Goal: Task Accomplishment & Management: Complete application form

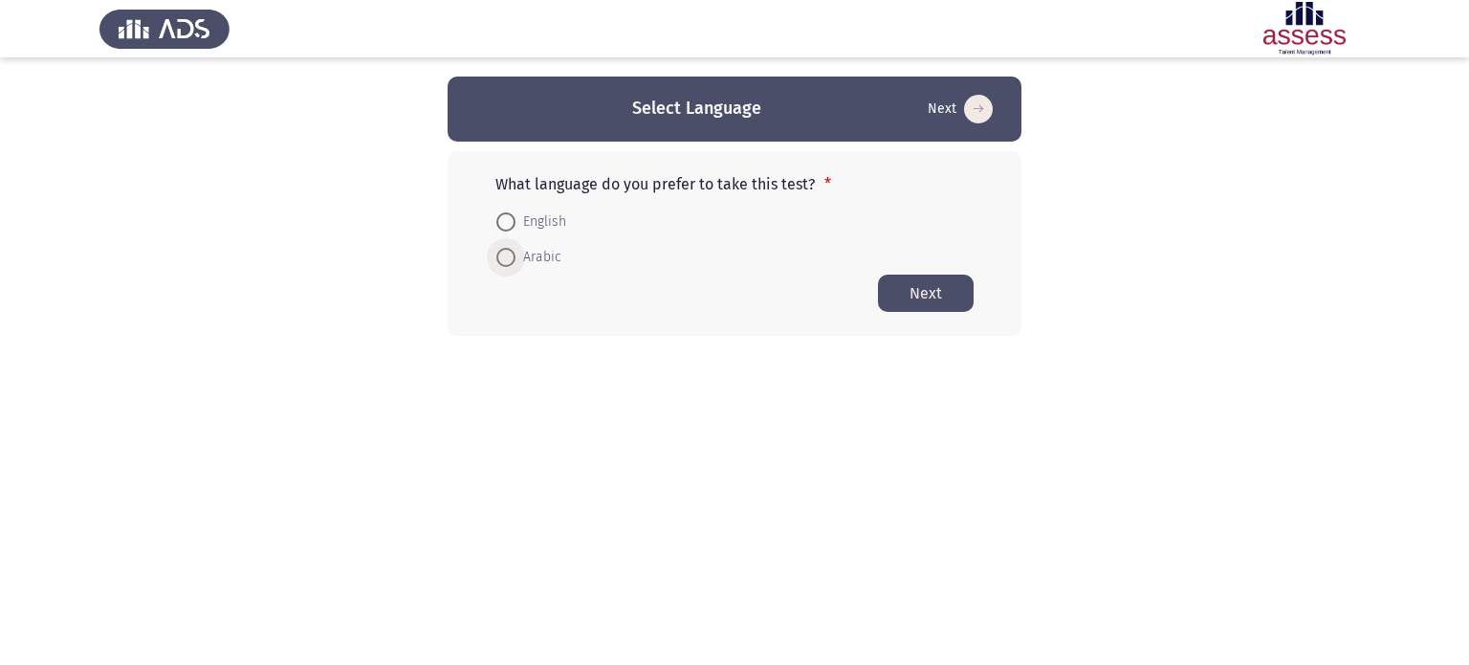
click at [541, 255] on span "Arabic" at bounding box center [539, 257] width 46 height 23
click at [516, 255] on input "Arabic" at bounding box center [506, 257] width 19 height 19
radio input "true"
click at [915, 304] on button "Next" at bounding box center [926, 292] width 96 height 37
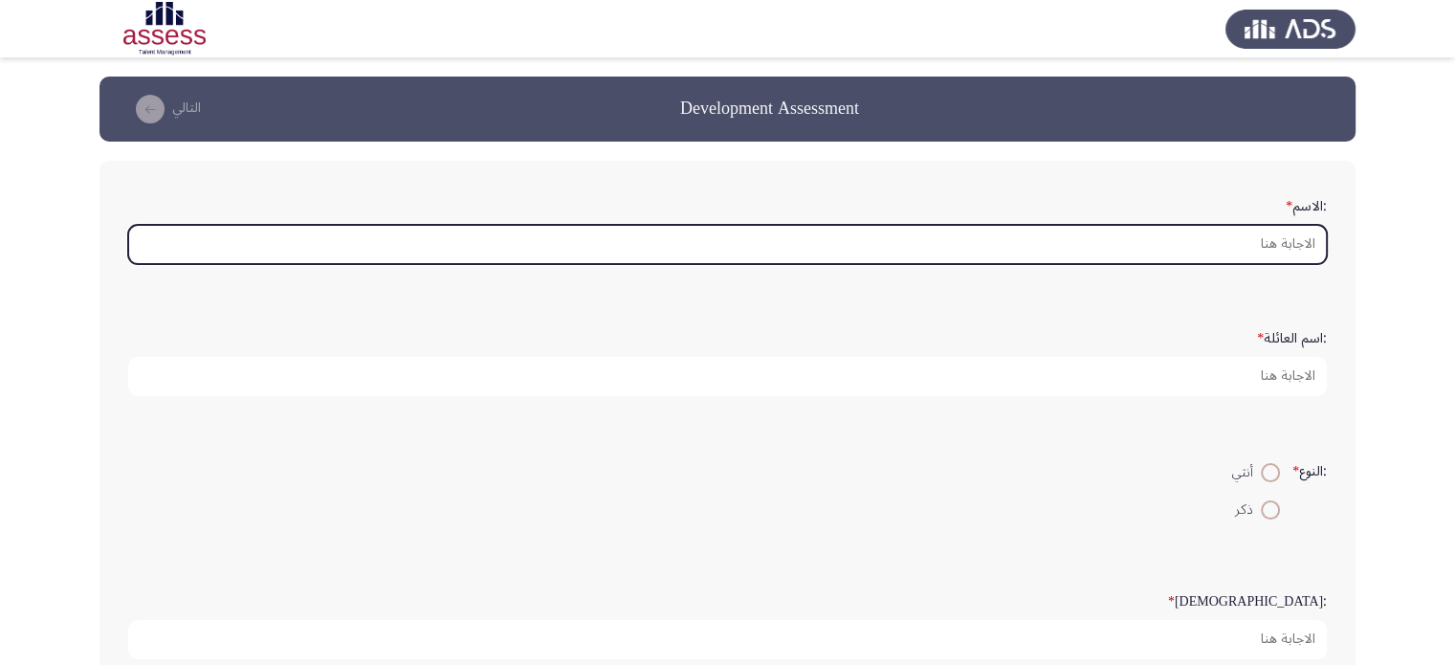
click at [1052, 246] on input ":الاسم *" at bounding box center [727, 244] width 1199 height 39
type input "h"
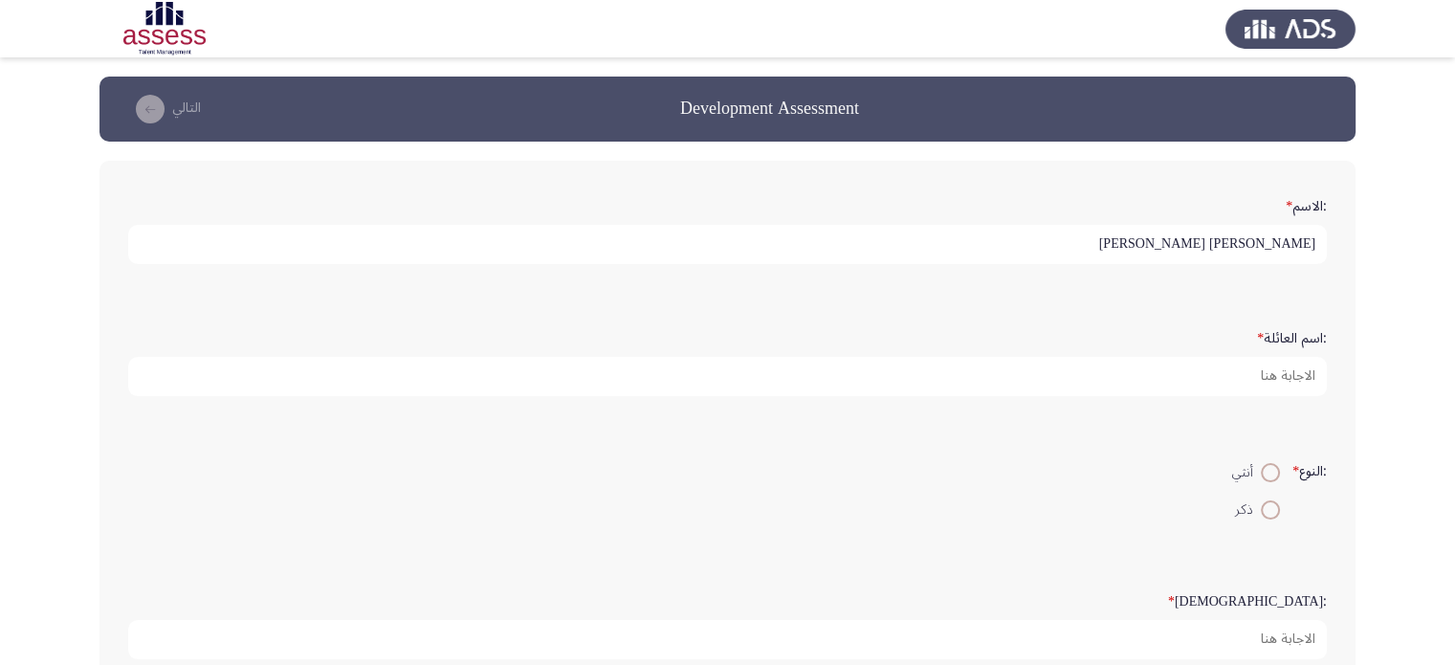
type input "[PERSON_NAME] [PERSON_NAME]"
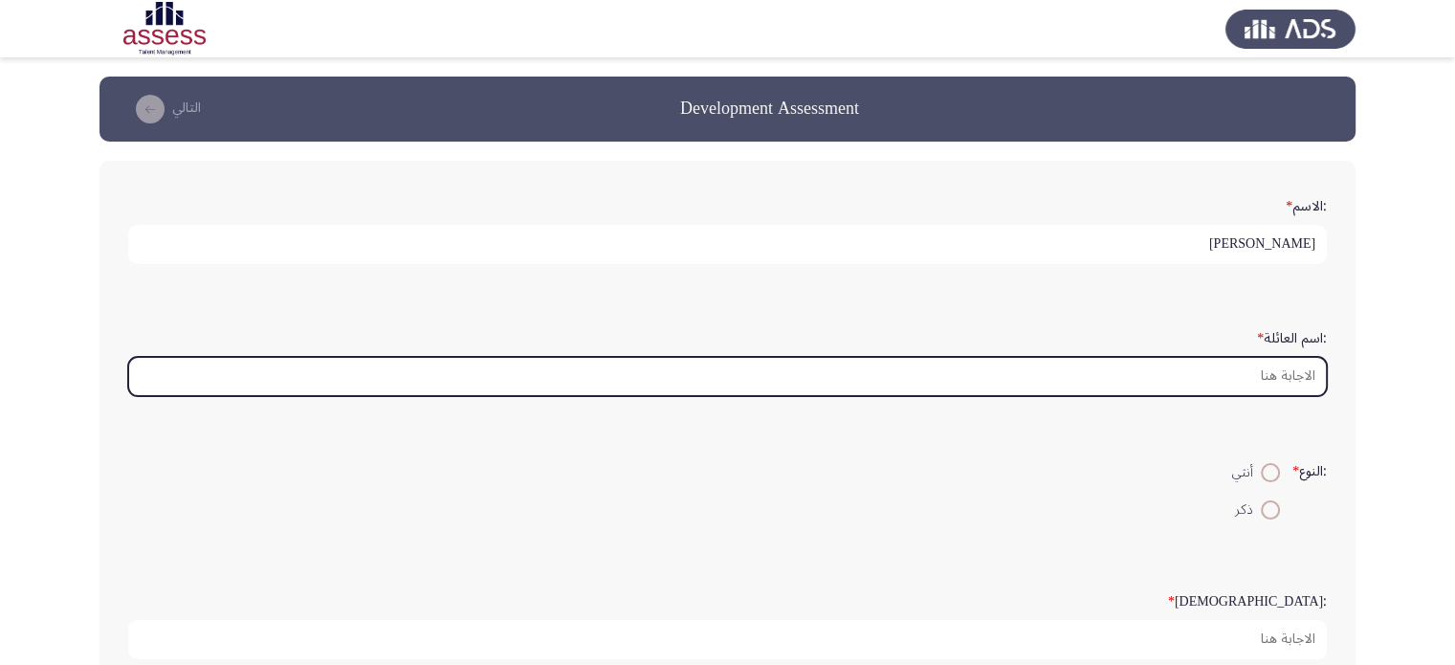
click at [1080, 382] on input ":اسم العائلة *" at bounding box center [727, 376] width 1199 height 39
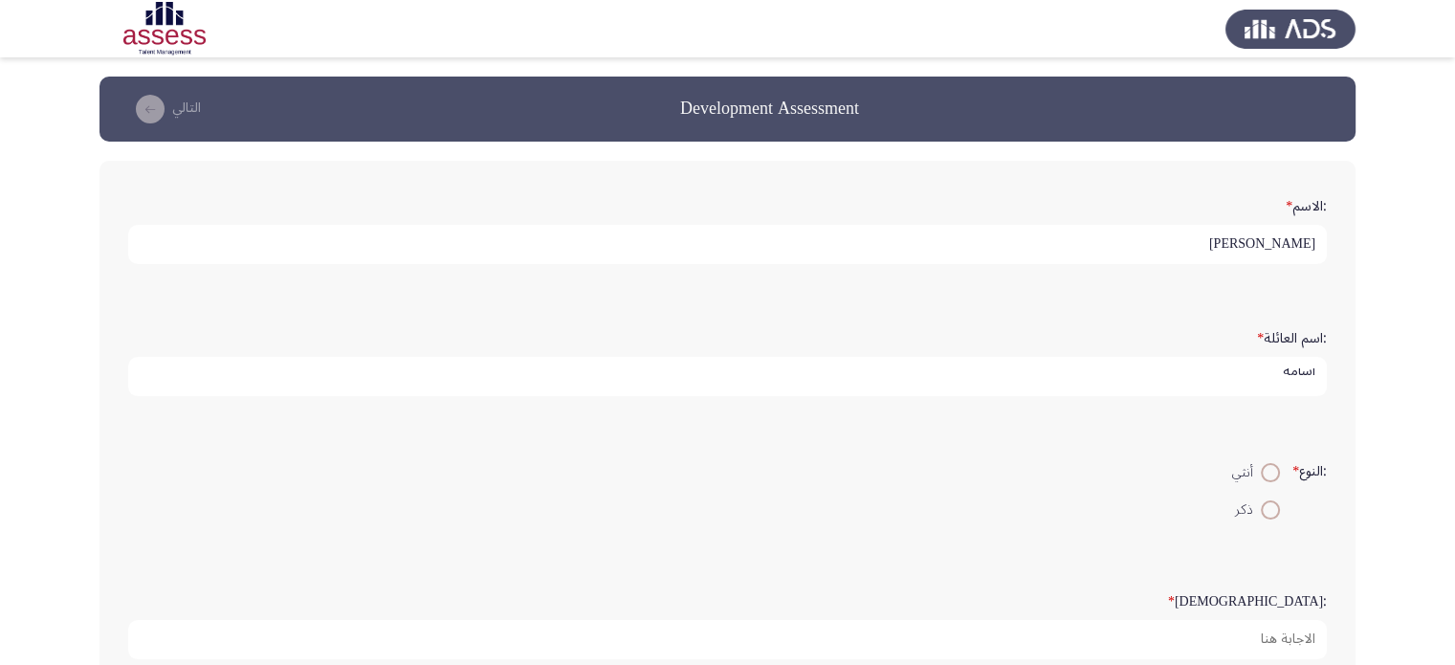
scroll to position [6, 0]
type input "اسامه"
click at [1263, 504] on span at bounding box center [1270, 509] width 19 height 19
click at [1263, 504] on input "ذكر" at bounding box center [1270, 509] width 19 height 19
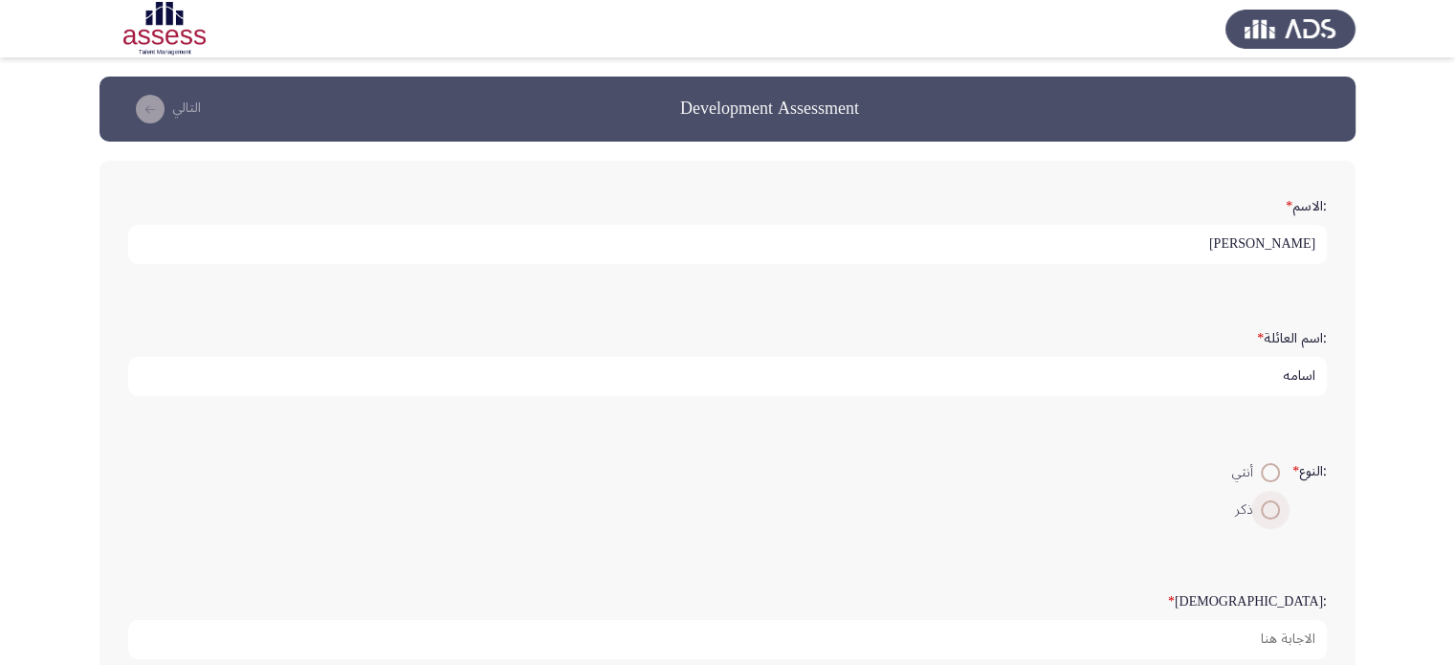
radio input "true"
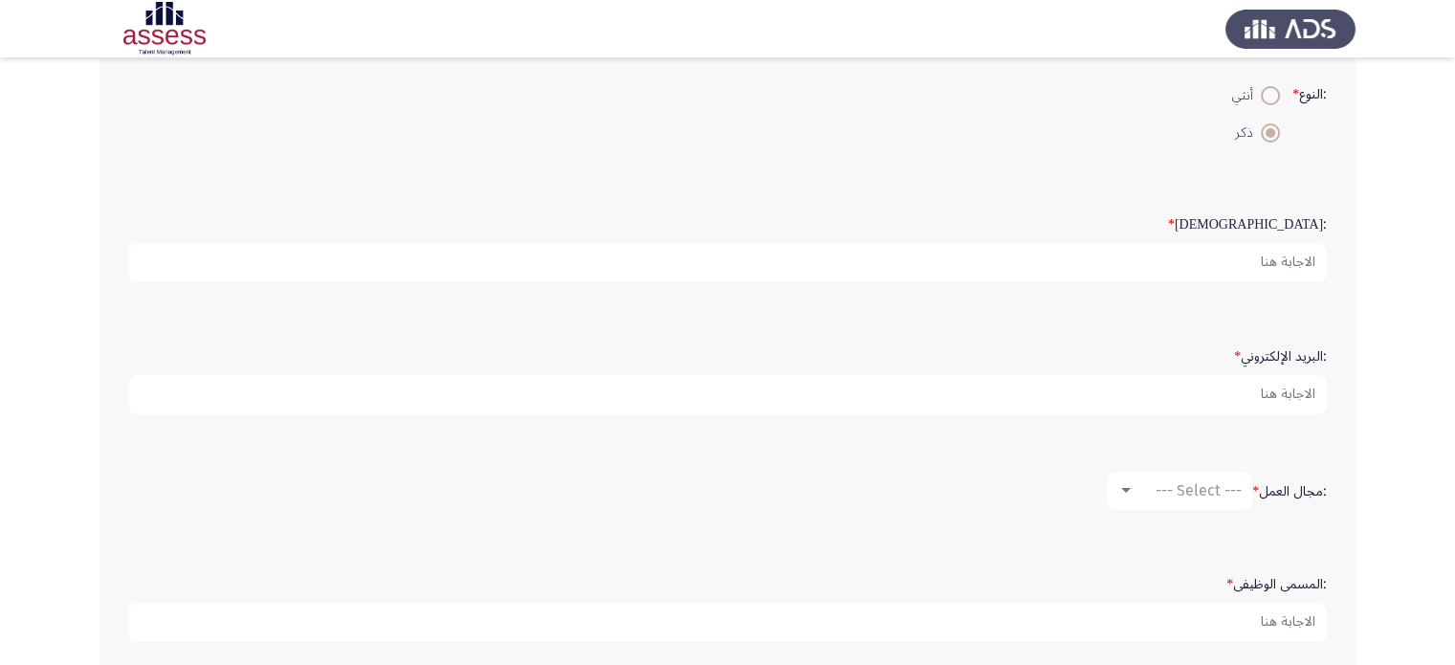
scroll to position [383, 0]
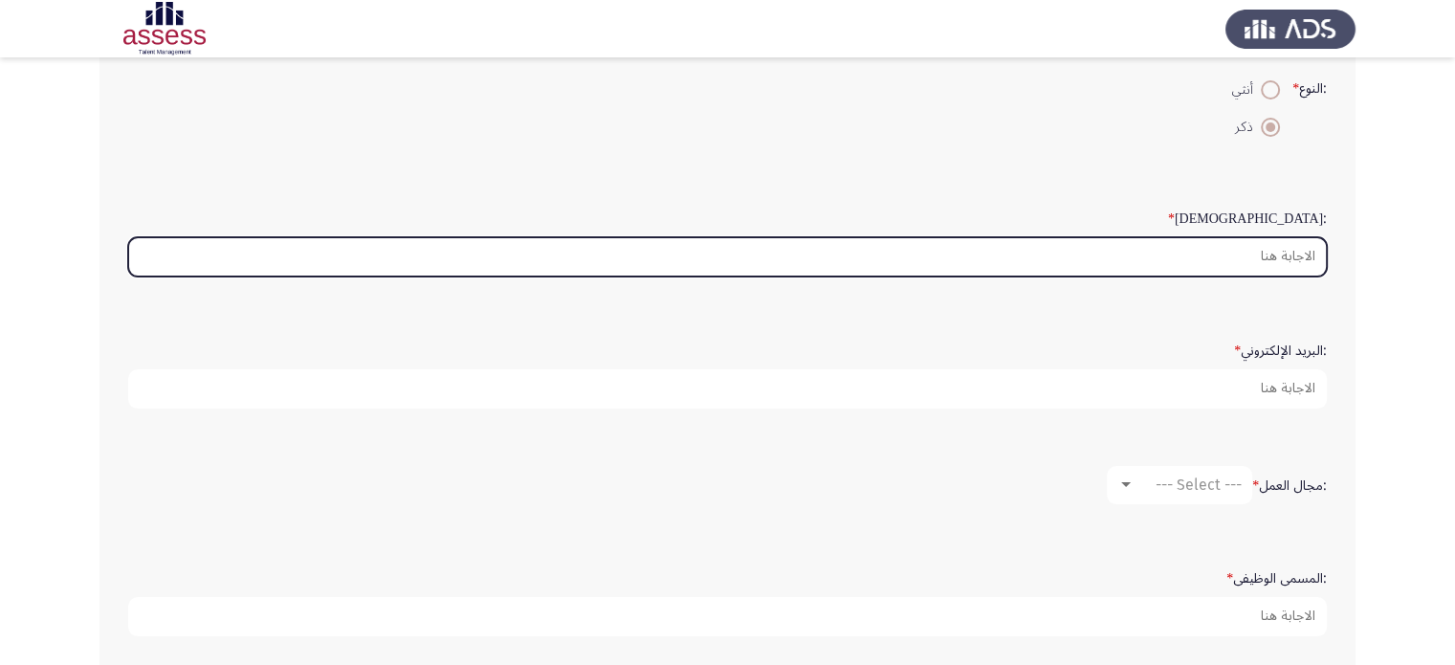
click at [1075, 256] on input ":السن *" at bounding box center [727, 256] width 1199 height 39
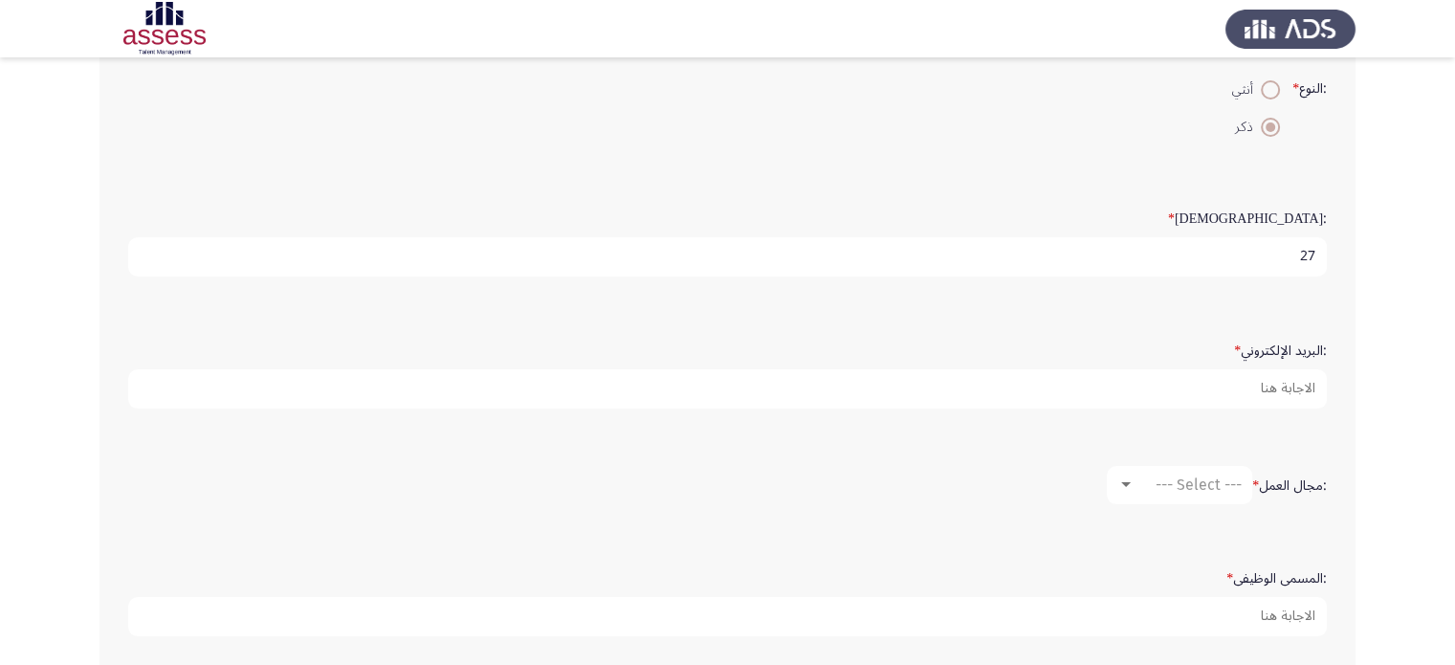
type input "27"
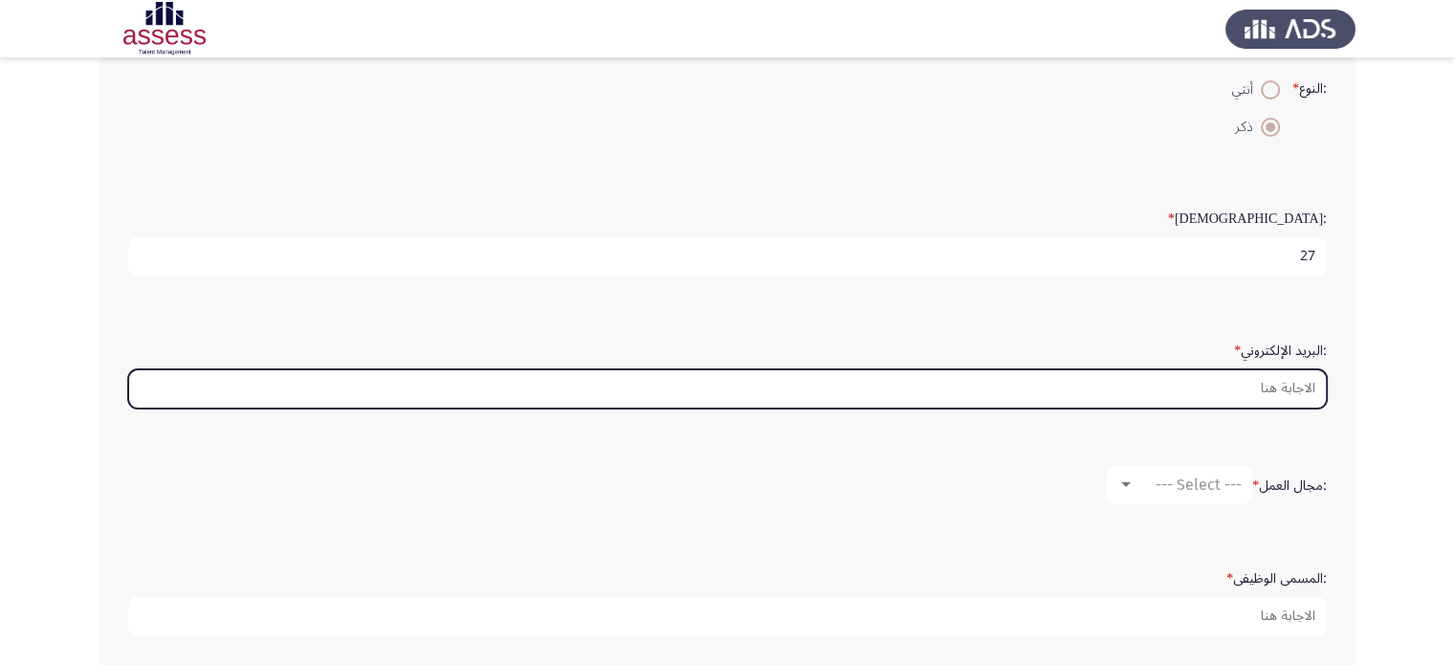
click at [1106, 382] on input ":البريد الإلكتروني *" at bounding box center [727, 388] width 1199 height 39
type input "ش"
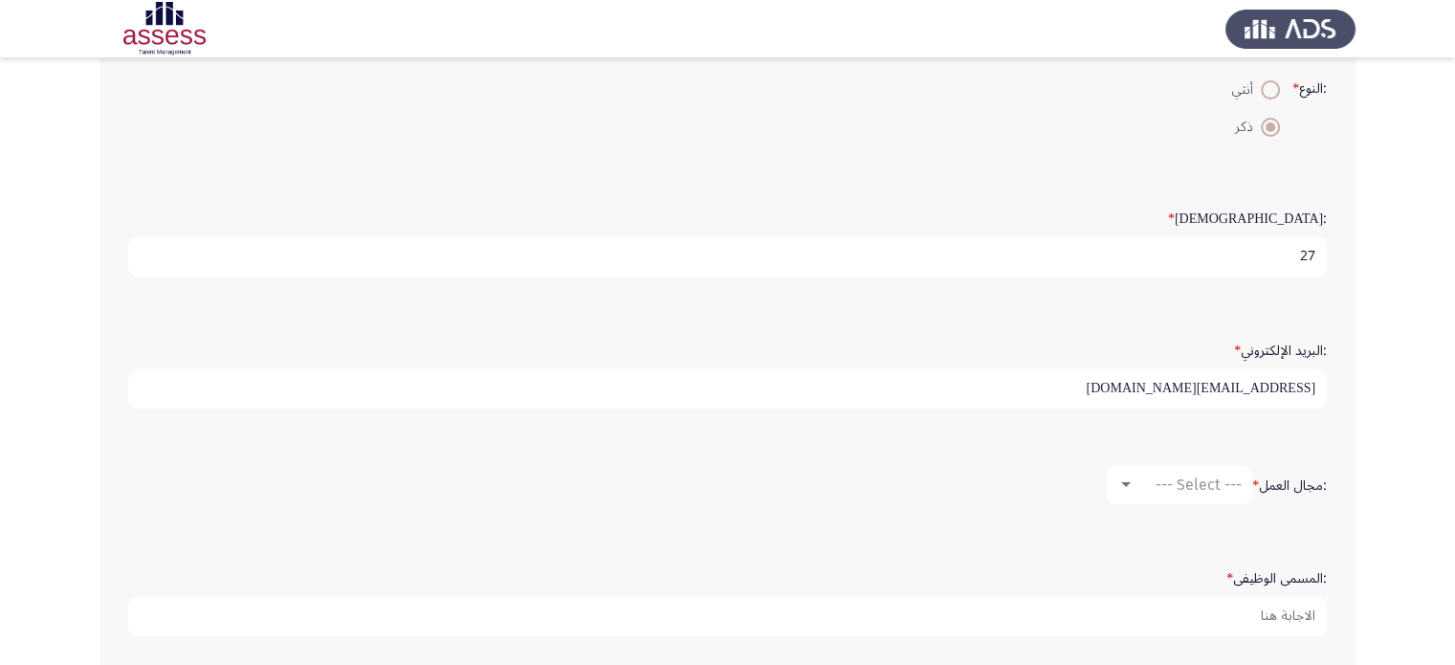
type input "[EMAIL_ADDRESS][DOMAIN_NAME]"
click at [1182, 469] on mat-select "--- Select ---" at bounding box center [1179, 485] width 145 height 38
click at [1121, 482] on div at bounding box center [1126, 484] width 10 height 5
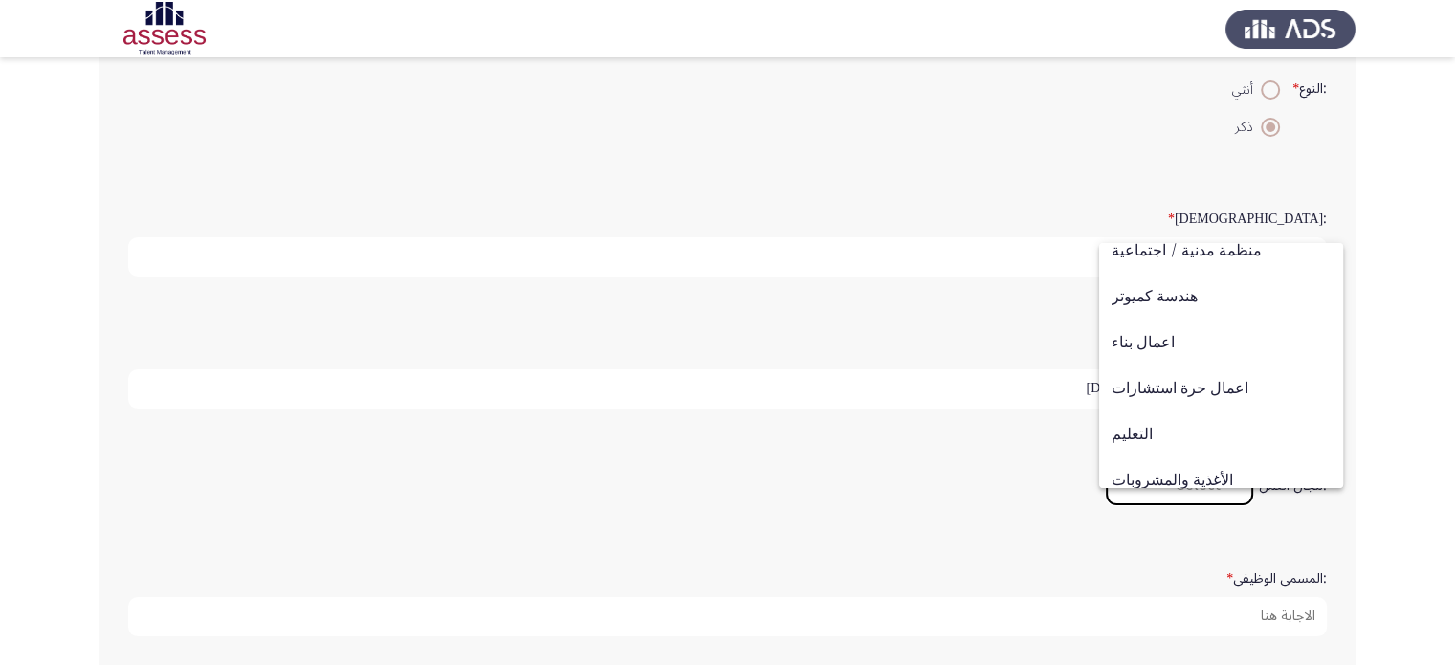
scroll to position [149, 0]
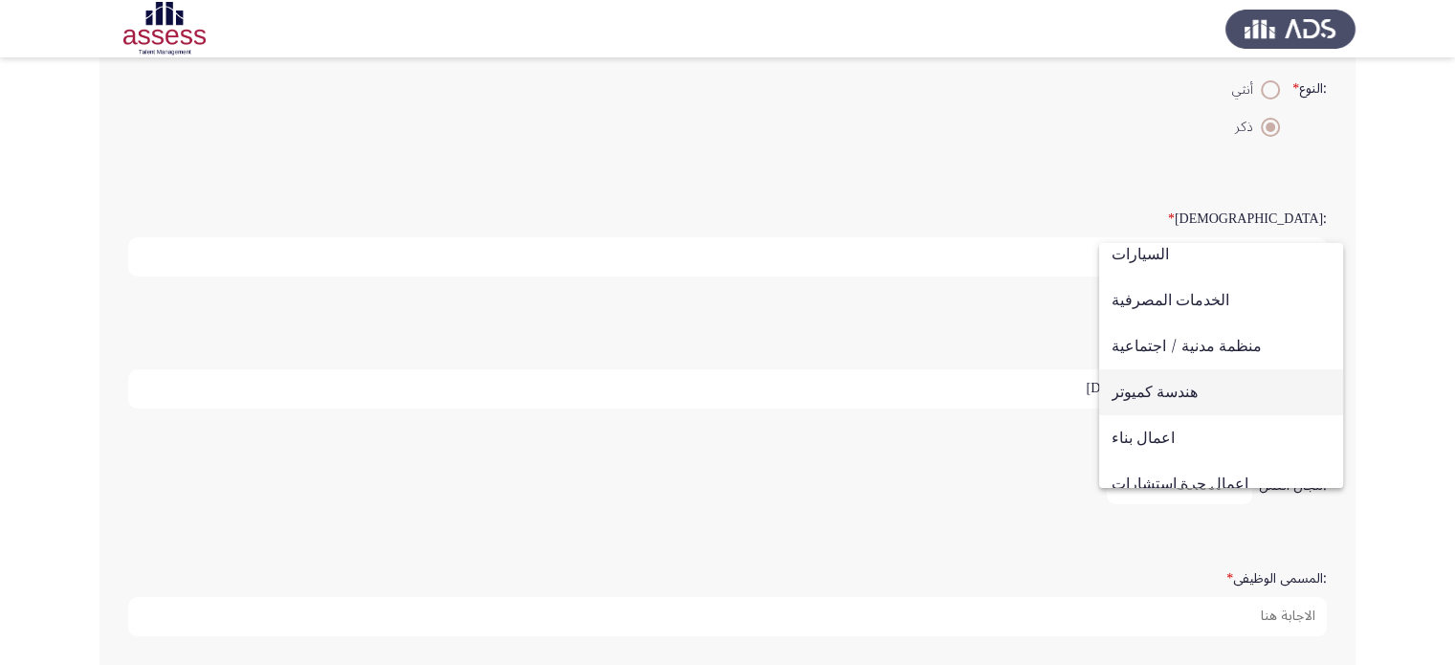
click at [1182, 398] on span "هندسة كميوتر" at bounding box center [1221, 392] width 219 height 46
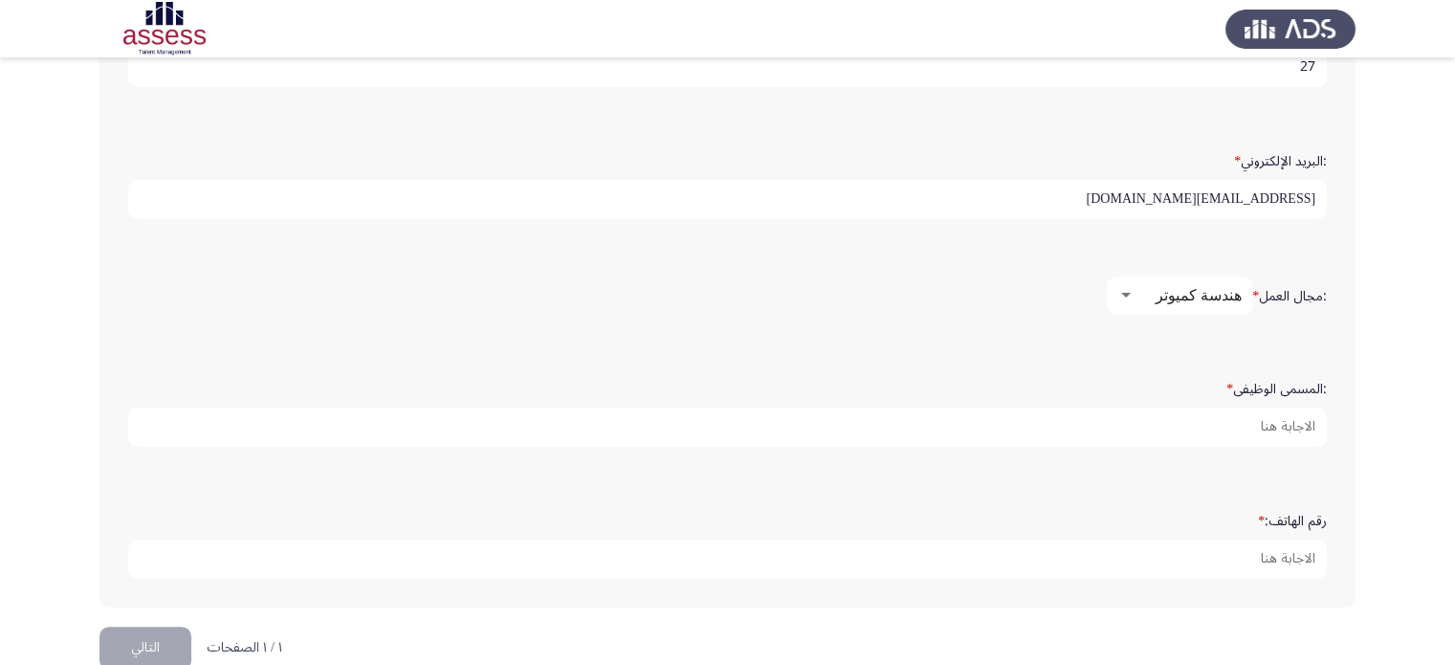
scroll to position [574, 0]
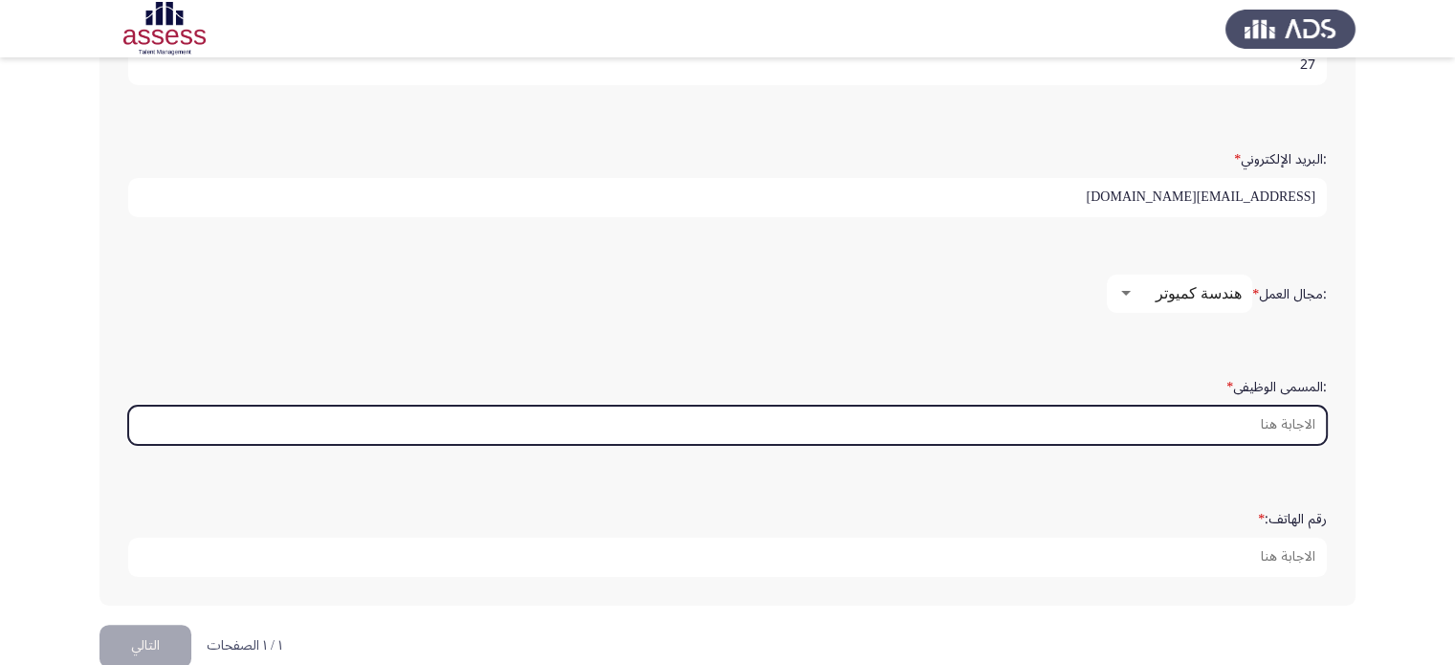
click at [1204, 412] on input ":المسمى الوظيفى *" at bounding box center [727, 425] width 1199 height 39
type input ";"
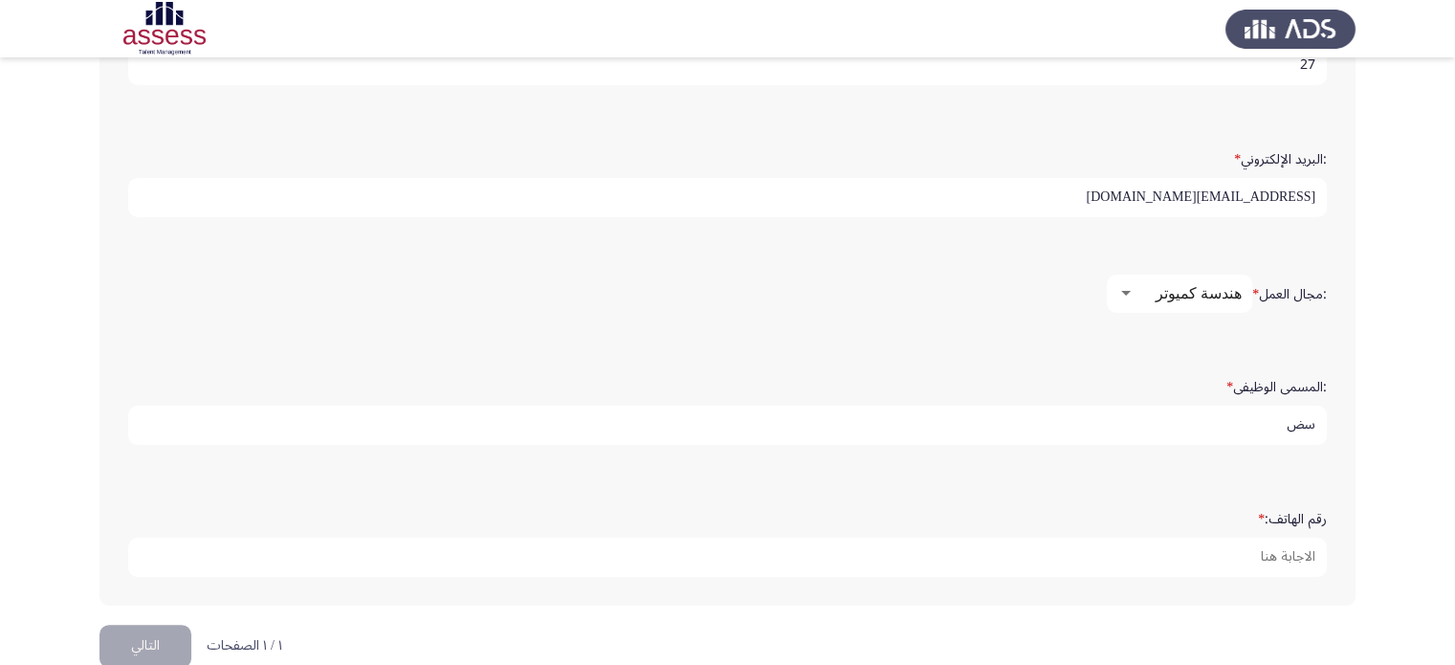
type input "س"
click at [1194, 411] on input "Oracle Dveloper / BI Developer" at bounding box center [727, 425] width 1199 height 39
type input "Oracle Developer / BI Developer"
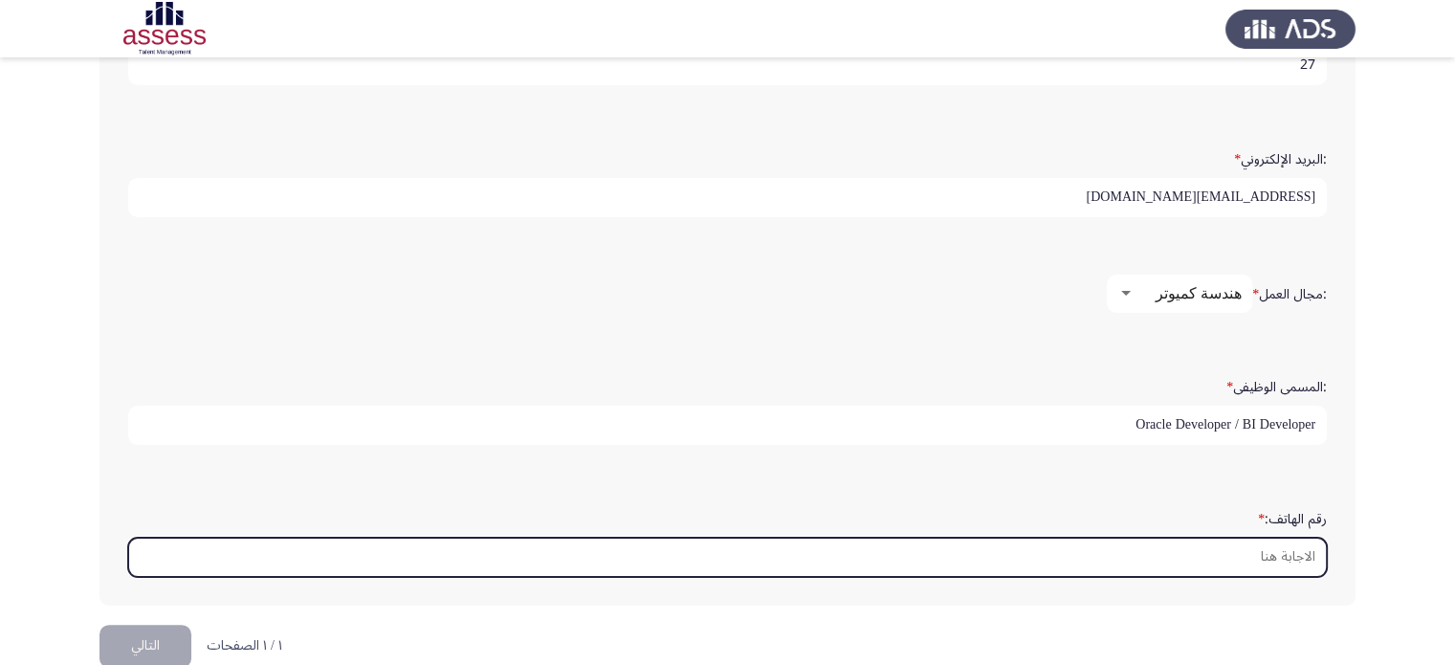
click at [1202, 560] on input "رقم الهاتف: *" at bounding box center [727, 557] width 1199 height 39
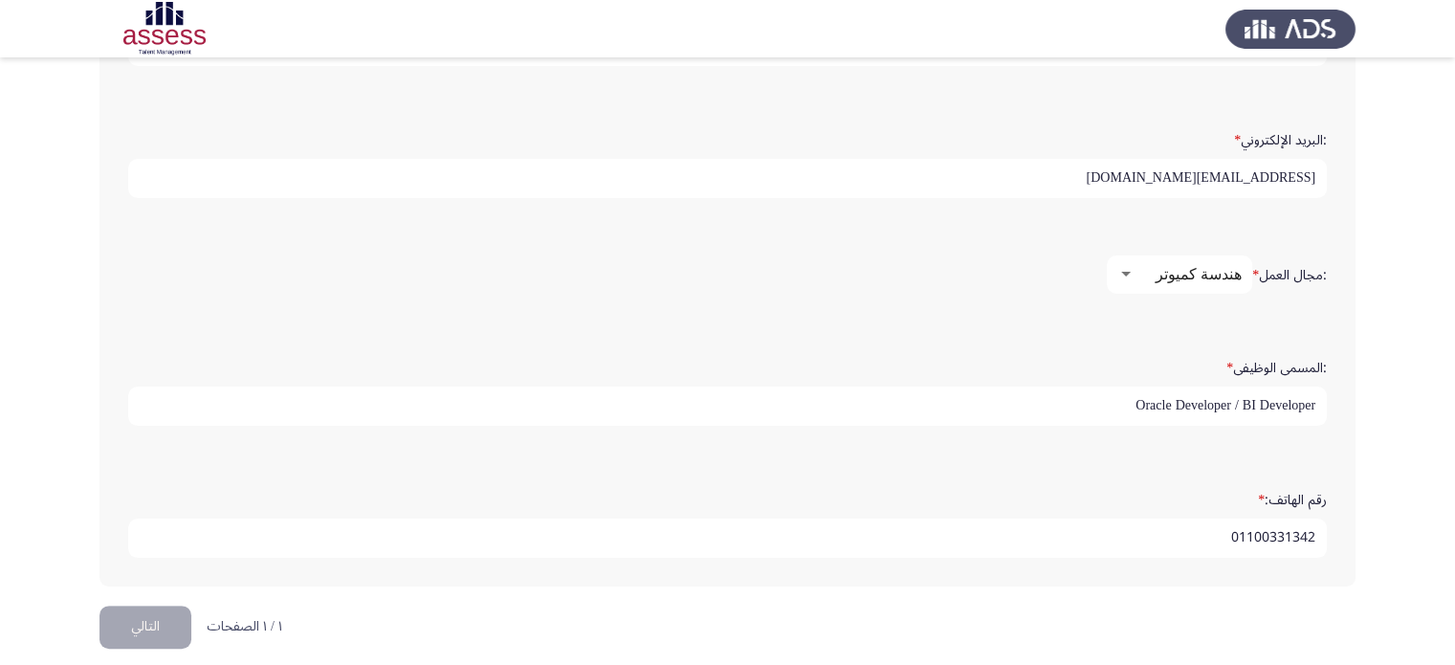
scroll to position [602, 0]
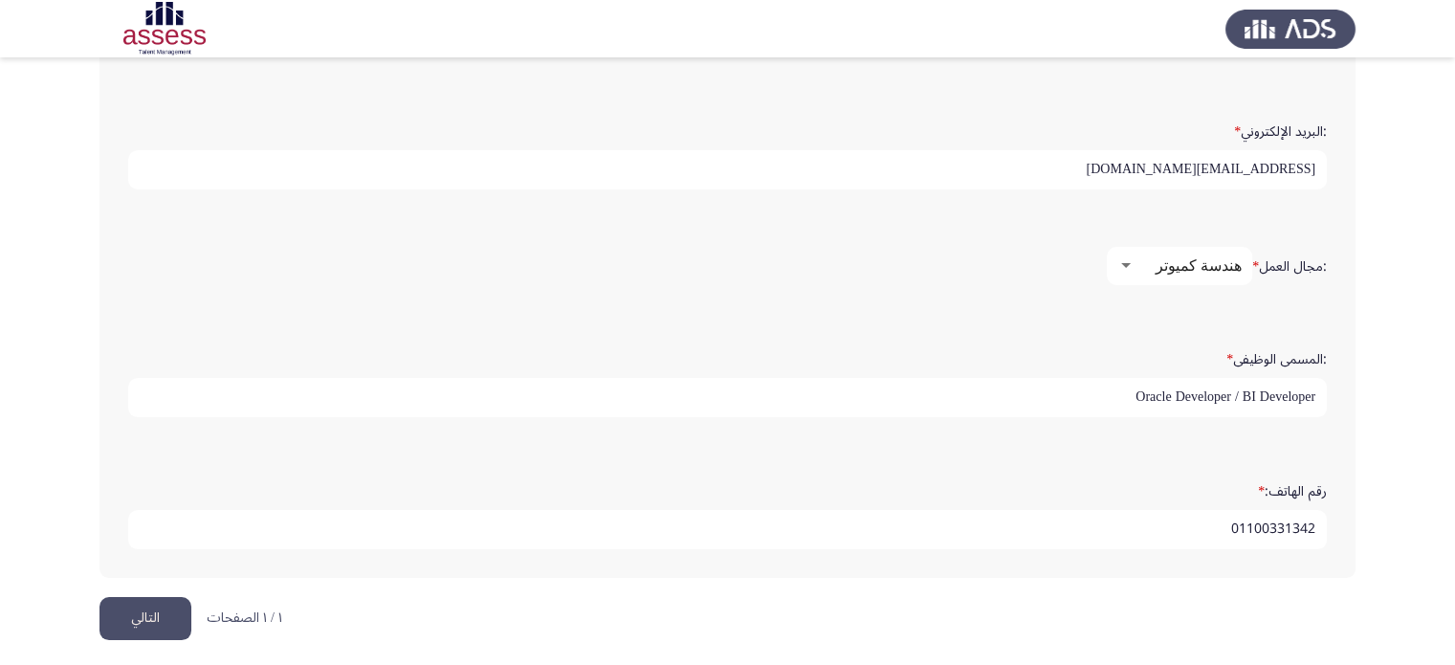
type input "01100331342"
click at [150, 604] on button "التالي" at bounding box center [145, 618] width 92 height 43
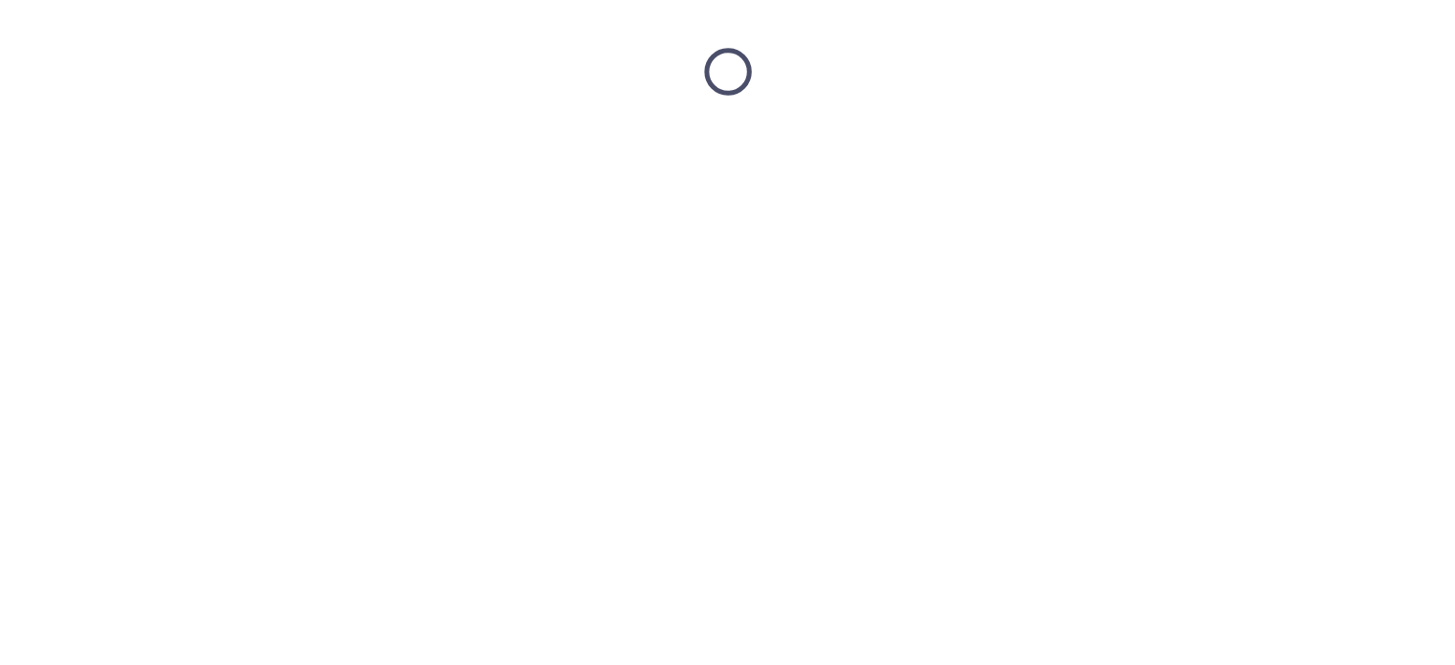
scroll to position [0, 0]
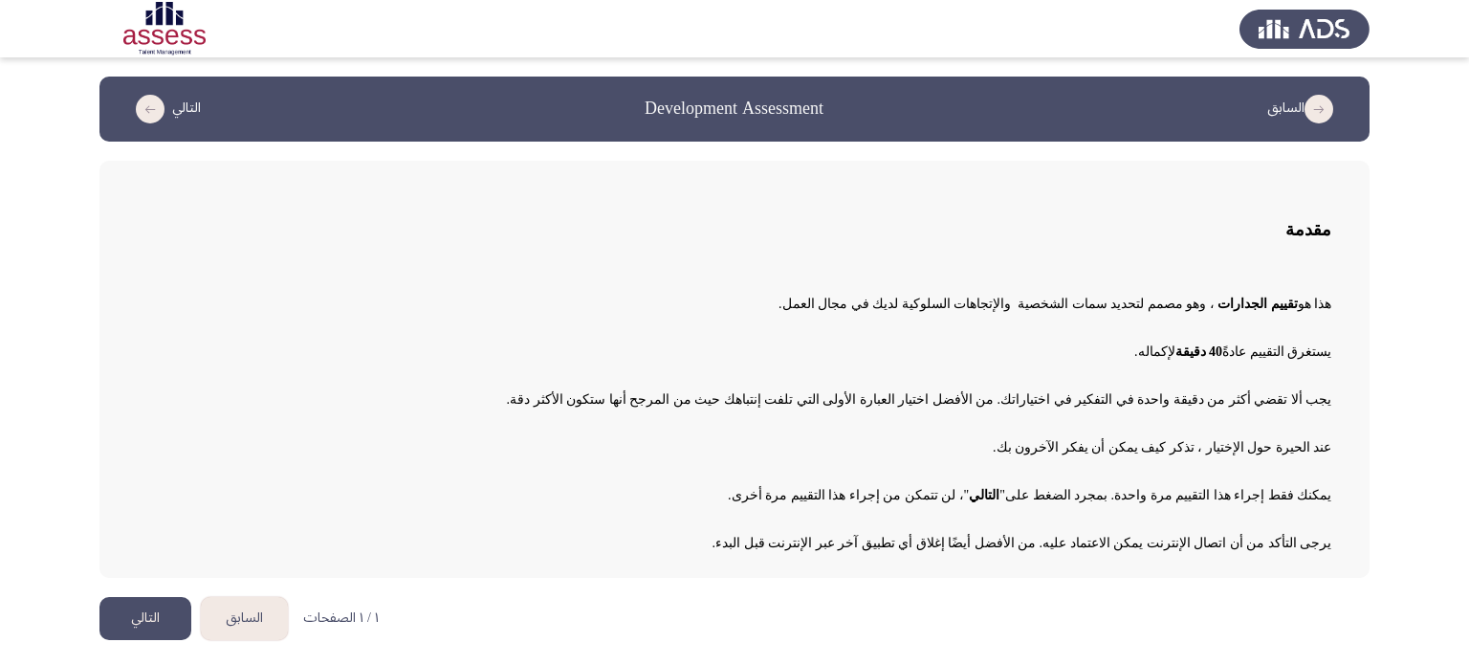
click at [142, 605] on button "التالي" at bounding box center [145, 618] width 92 height 43
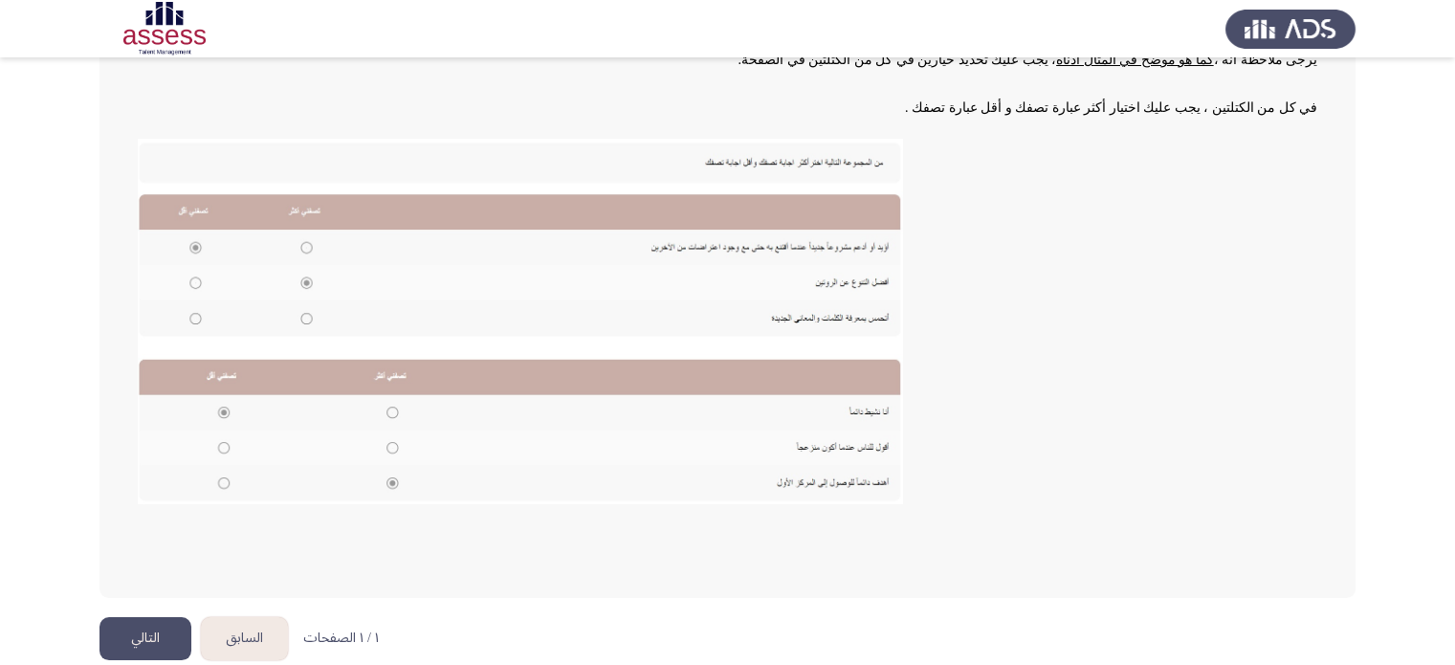
scroll to position [320, 0]
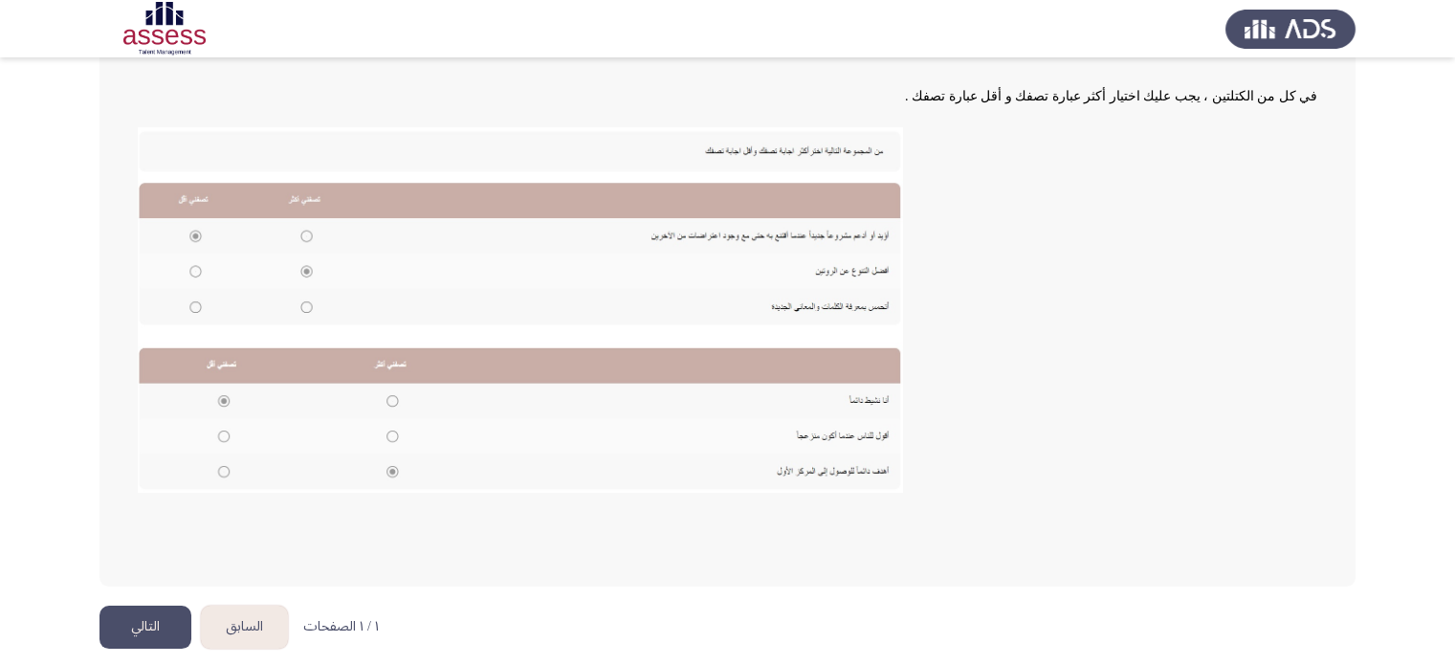
click at [146, 623] on button "التالي" at bounding box center [145, 627] width 92 height 43
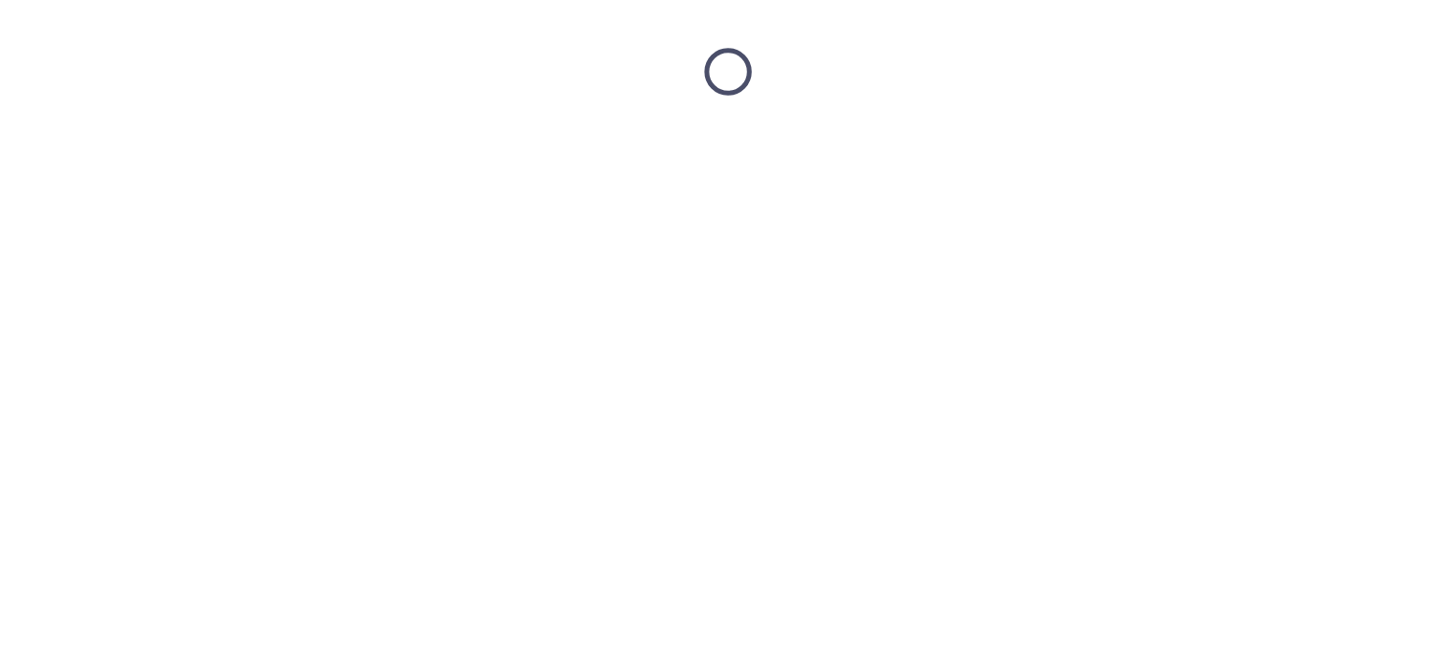
scroll to position [0, 0]
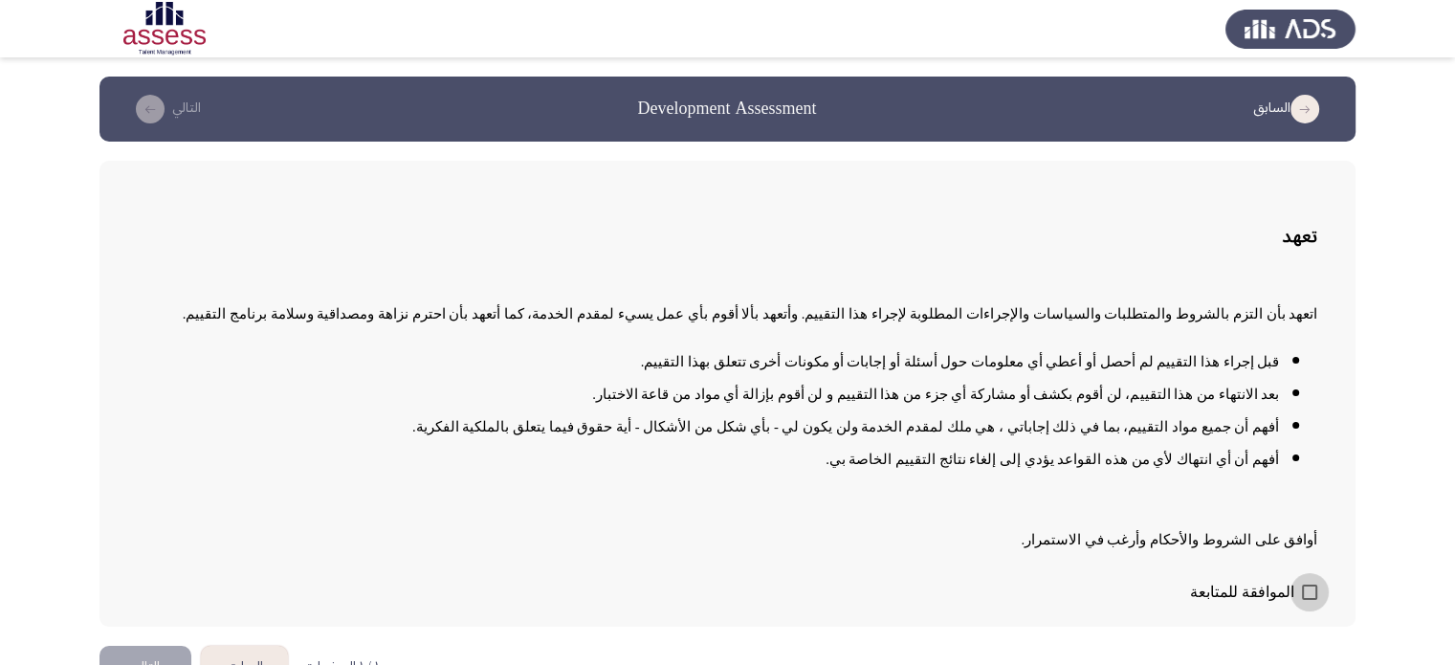
click at [1314, 599] on label "الموافقة للمتابعة" at bounding box center [1253, 592] width 127 height 23
click at [1310, 600] on input "الموافقة للمتابعة" at bounding box center [1309, 600] width 1 height 1
checkbox input "true"
click at [148, 662] on button "التالي" at bounding box center [145, 667] width 92 height 43
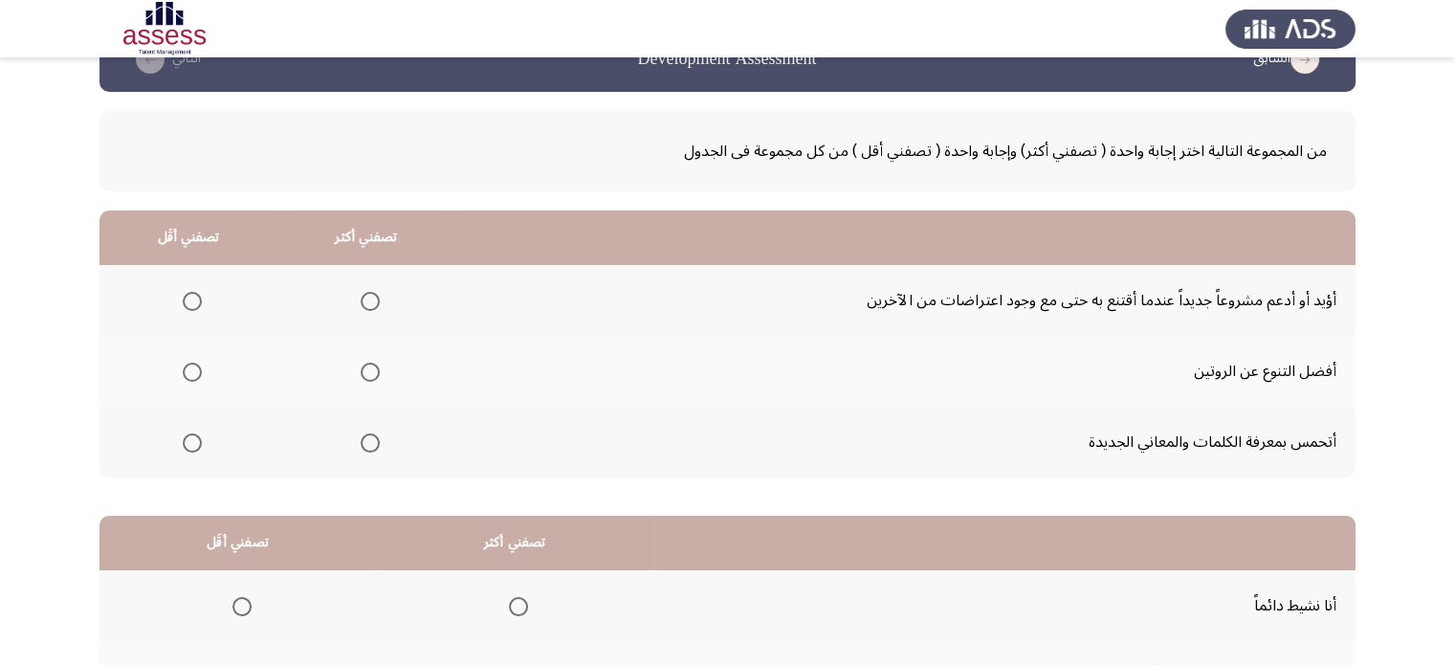
scroll to position [96, 0]
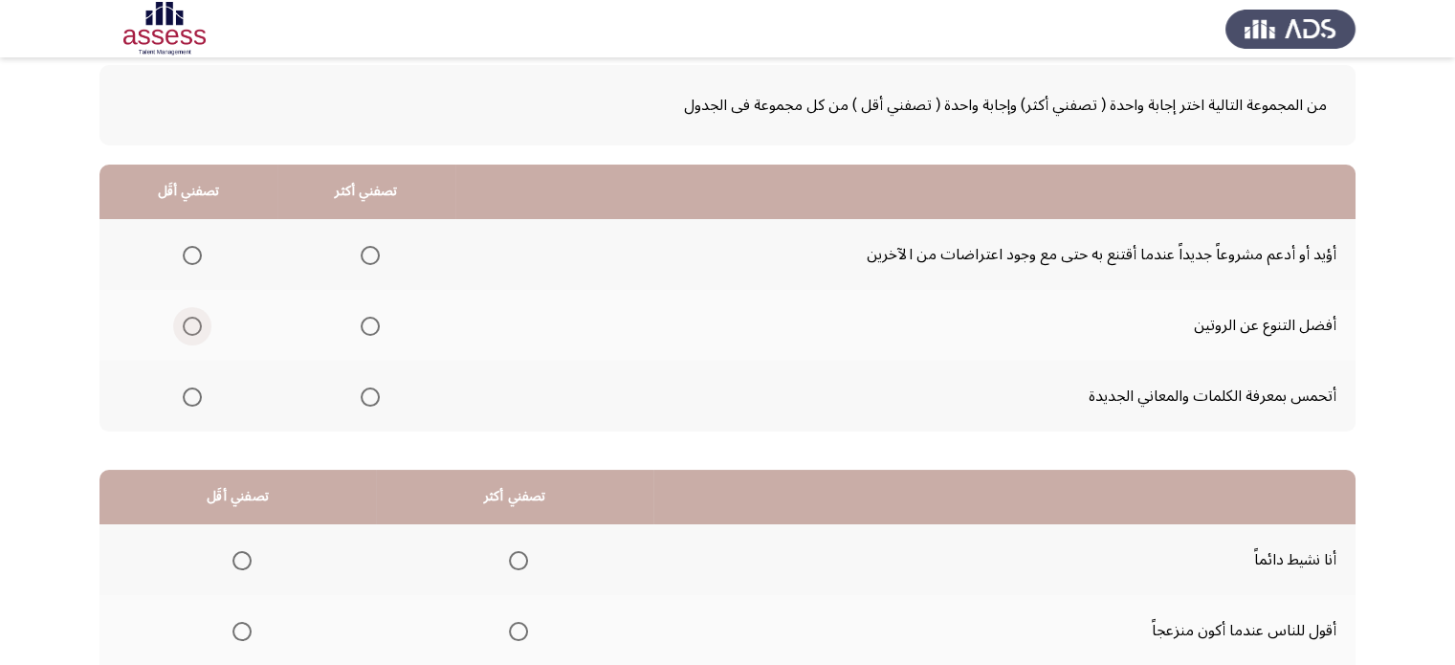
click at [195, 320] on span "Select an option" at bounding box center [192, 326] width 19 height 19
click at [195, 320] on input "Select an option" at bounding box center [192, 326] width 19 height 19
click at [354, 260] on label "Select an option" at bounding box center [366, 255] width 27 height 19
click at [361, 260] on input "Select an option" at bounding box center [370, 255] width 19 height 19
click at [375, 410] on th at bounding box center [366, 396] width 178 height 71
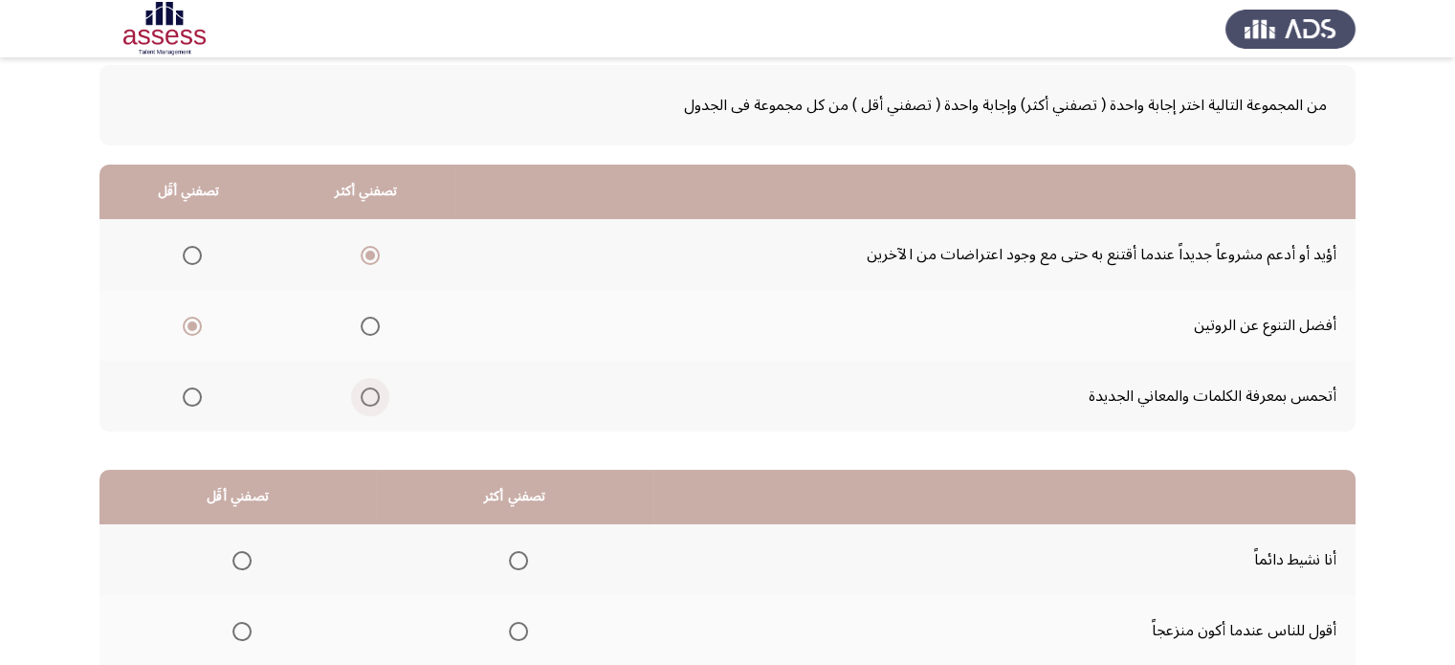
click at [364, 387] on span "Select an option" at bounding box center [370, 396] width 19 height 19
click at [364, 387] on input "Select an option" at bounding box center [370, 396] width 19 height 19
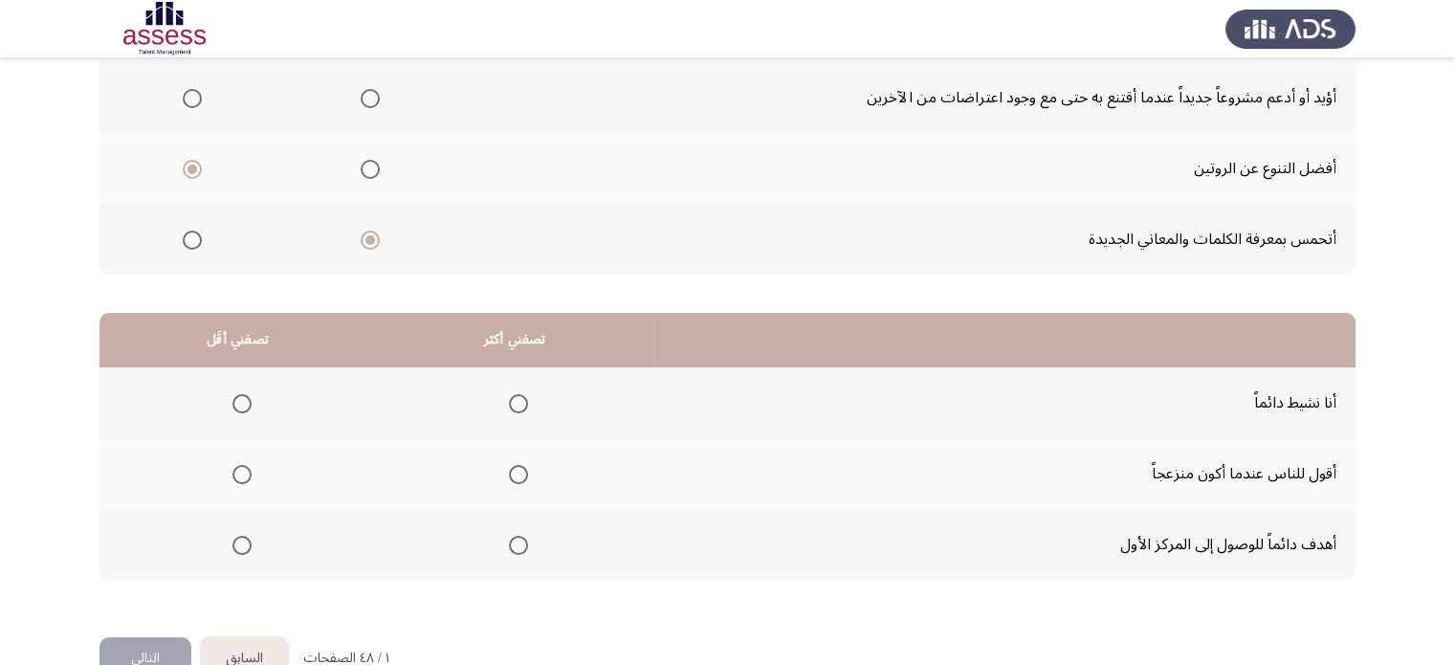
scroll to position [298, 0]
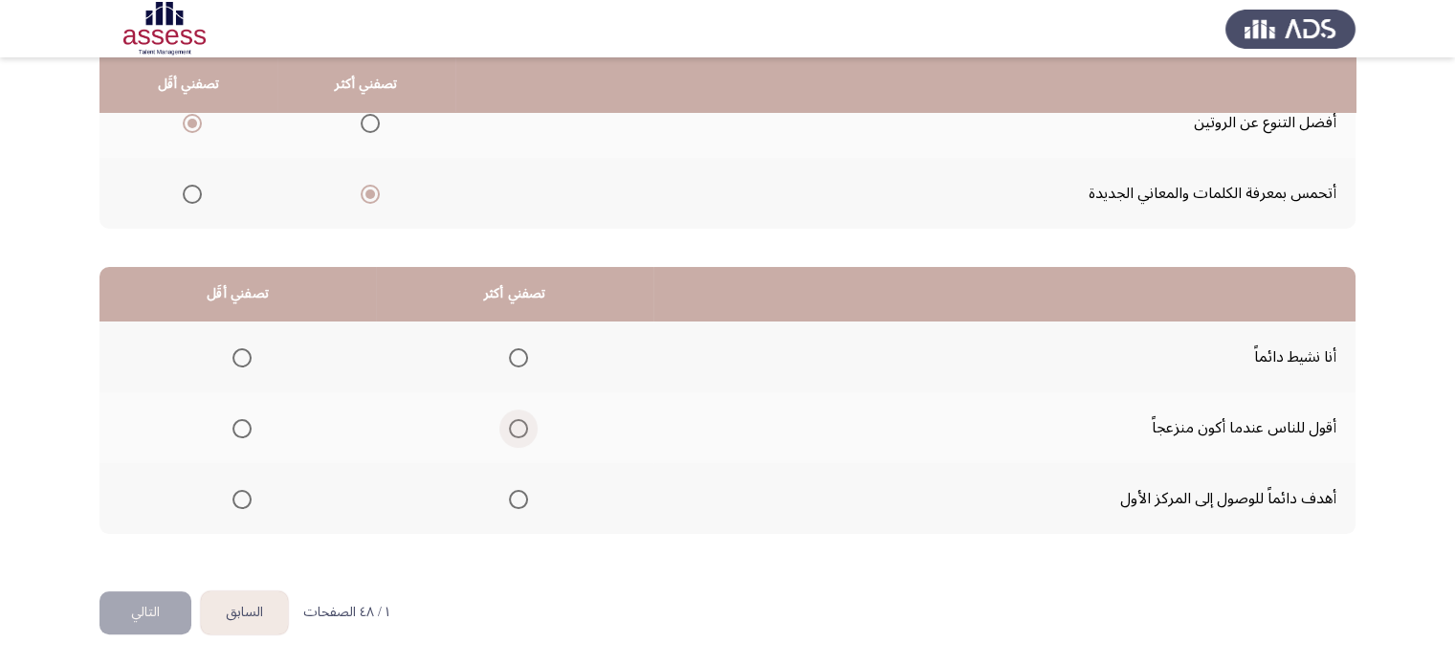
click at [520, 431] on span "Select an option" at bounding box center [518, 428] width 19 height 19
click at [520, 431] on input "Select an option" at bounding box center [518, 428] width 19 height 19
click at [509, 501] on span "Select an option" at bounding box center [518, 499] width 19 height 19
click at [509, 501] on input "Select an option" at bounding box center [518, 499] width 19 height 19
click at [519, 356] on span "Select an option" at bounding box center [518, 357] width 19 height 19
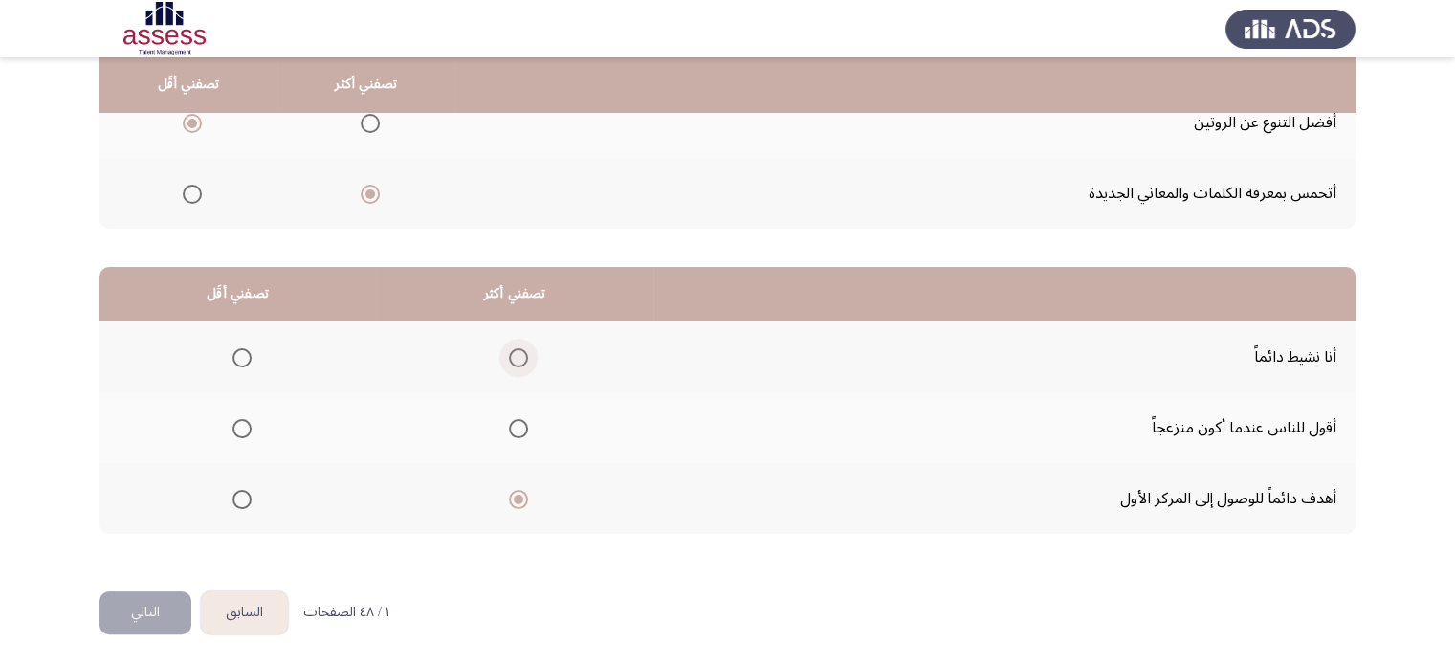
click at [519, 356] on input "Select an option" at bounding box center [518, 357] width 19 height 19
click at [239, 427] on span "Select an option" at bounding box center [241, 428] width 19 height 19
click at [239, 427] on input "Select an option" at bounding box center [241, 428] width 19 height 19
click at [512, 431] on span "Select an option" at bounding box center [518, 428] width 19 height 19
click at [512, 431] on input "Select an option" at bounding box center [518, 428] width 19 height 19
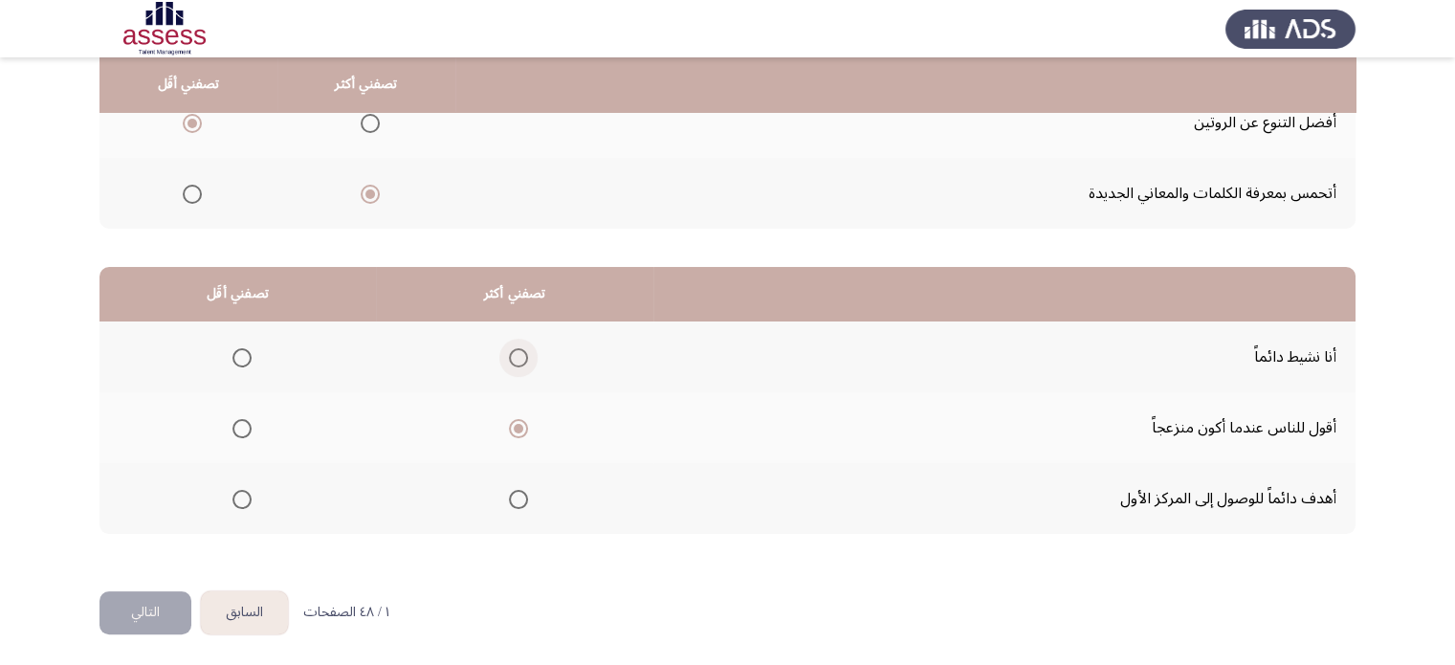
click at [513, 359] on span "Select an option" at bounding box center [518, 357] width 19 height 19
click at [513, 359] on input "Select an option" at bounding box center [518, 357] width 19 height 19
click at [512, 433] on span "Select an option" at bounding box center [518, 428] width 19 height 19
click at [512, 433] on input "Select an option" at bounding box center [518, 428] width 19 height 19
click at [515, 362] on span "Select an option" at bounding box center [518, 357] width 19 height 19
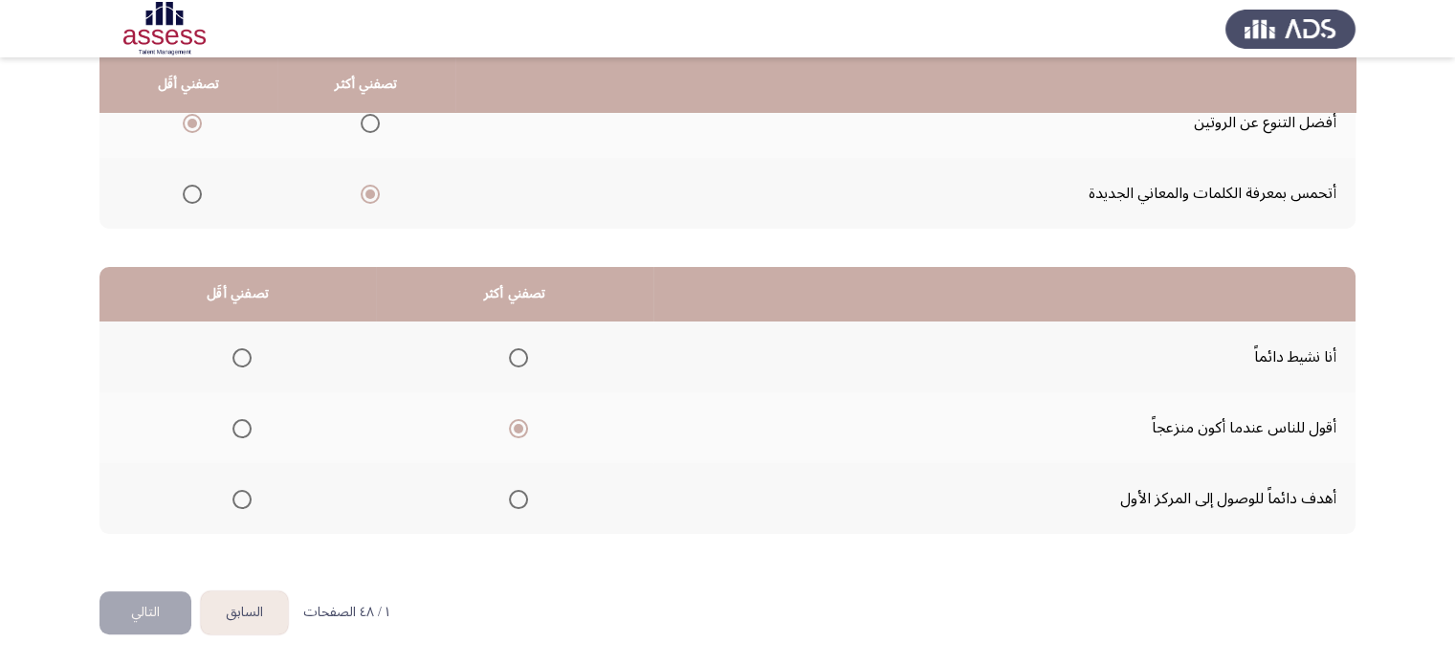
click at [515, 362] on input "Select an option" at bounding box center [518, 357] width 19 height 19
click at [234, 423] on span "Select an option" at bounding box center [241, 428] width 19 height 19
click at [234, 423] on input "Select an option" at bounding box center [241, 428] width 19 height 19
click at [515, 502] on span "Select an option" at bounding box center [518, 499] width 19 height 19
click at [515, 502] on input "Select an option" at bounding box center [518, 499] width 19 height 19
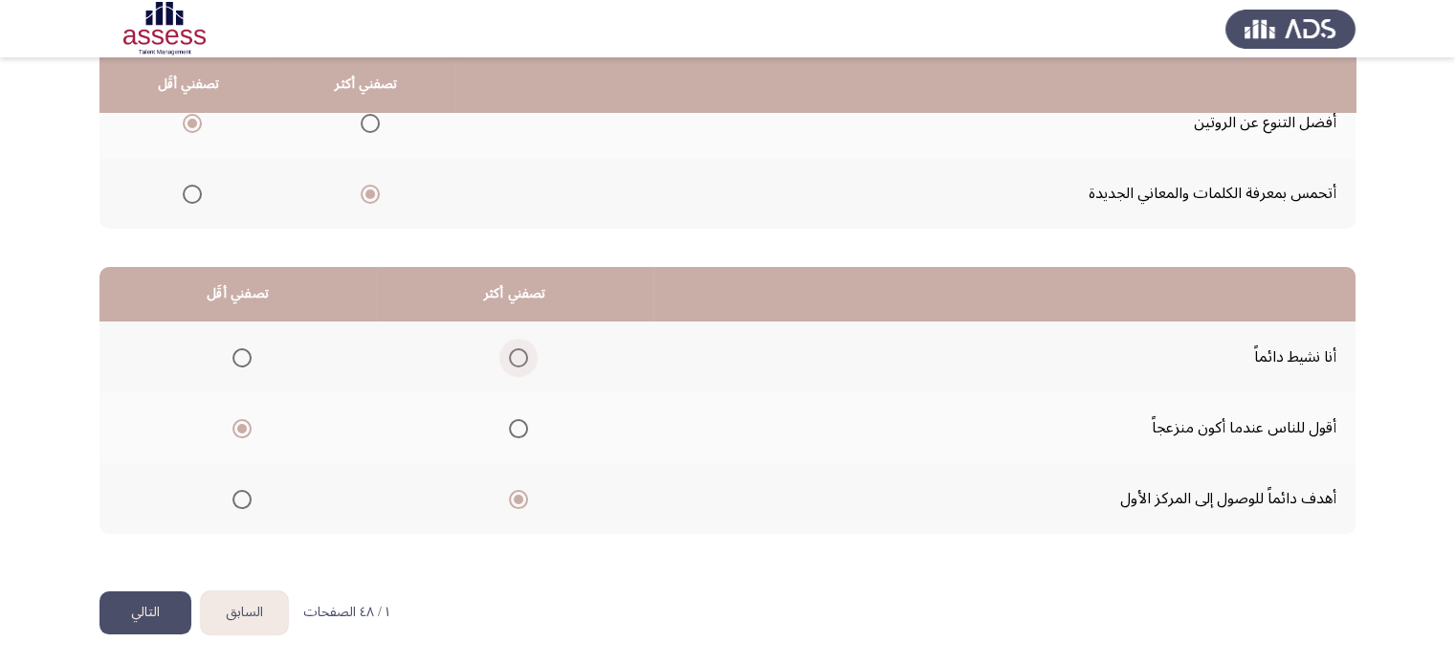
click at [513, 358] on span "Select an option" at bounding box center [518, 357] width 19 height 19
click at [513, 358] on input "Select an option" at bounding box center [518, 357] width 19 height 19
click at [153, 607] on button "التالي" at bounding box center [145, 612] width 92 height 43
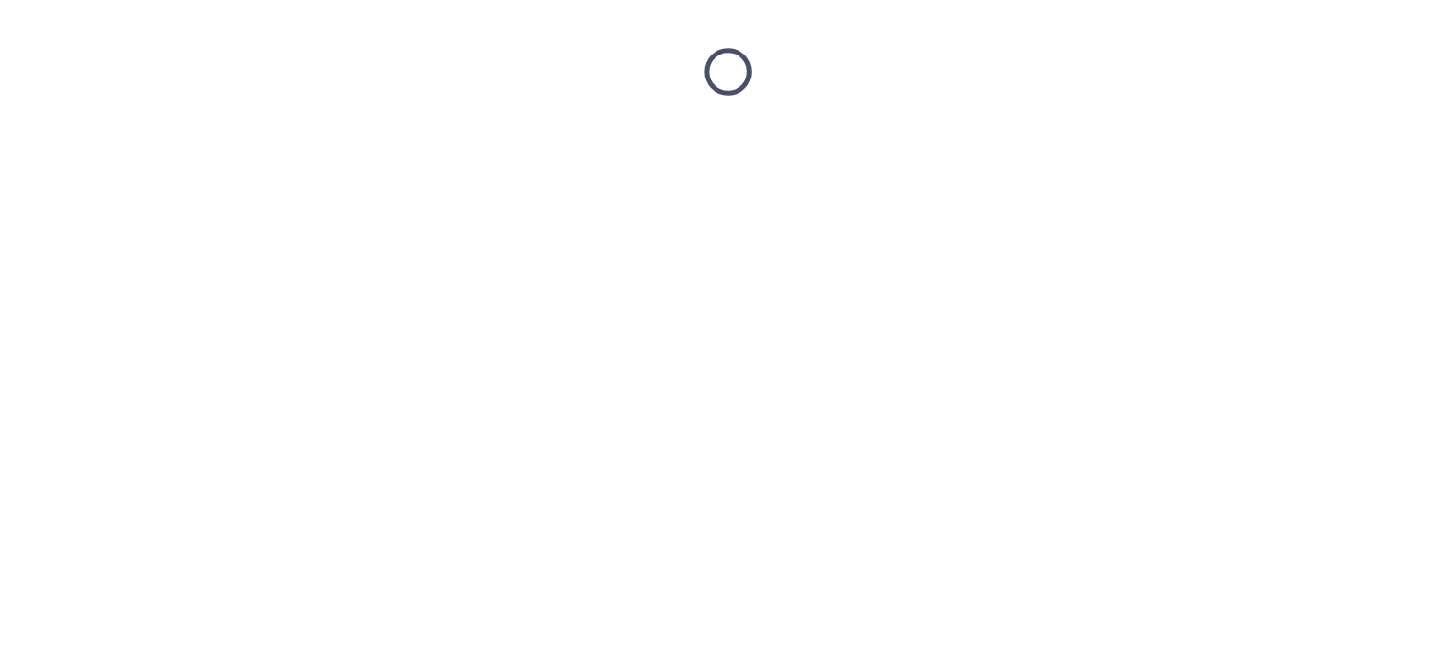
scroll to position [0, 0]
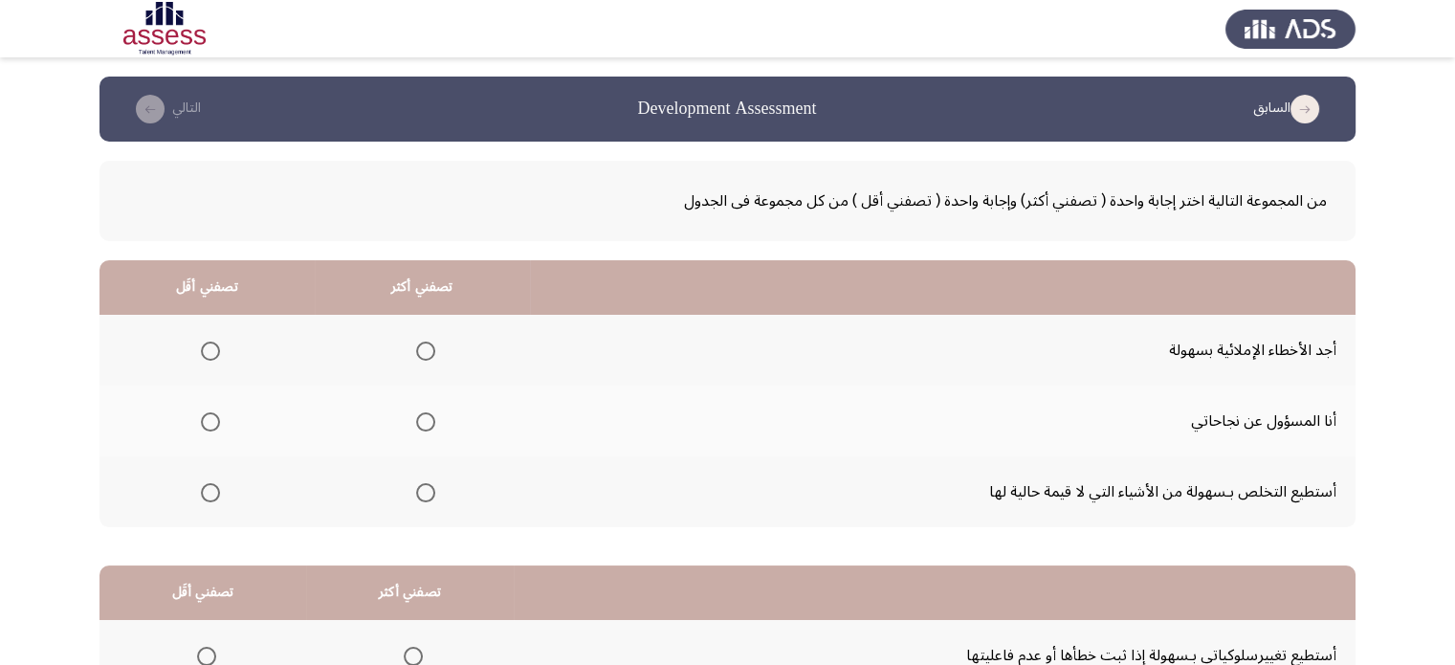
click at [433, 343] on th at bounding box center [422, 350] width 215 height 71
click at [429, 350] on span "Select an option" at bounding box center [425, 351] width 19 height 19
click at [429, 350] on input "Select an option" at bounding box center [425, 351] width 19 height 19
click at [202, 483] on span "Select an option" at bounding box center [210, 492] width 19 height 19
click at [202, 483] on input "Select an option" at bounding box center [210, 492] width 19 height 19
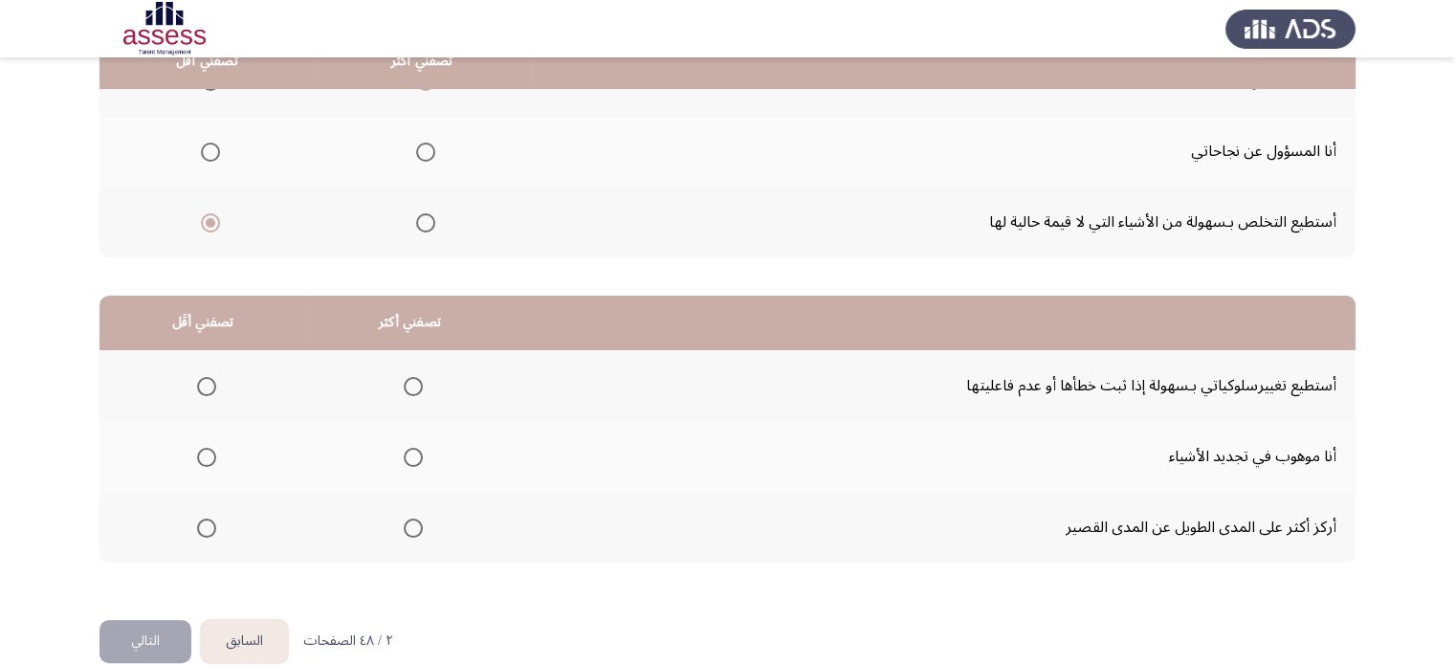
scroll to position [287, 0]
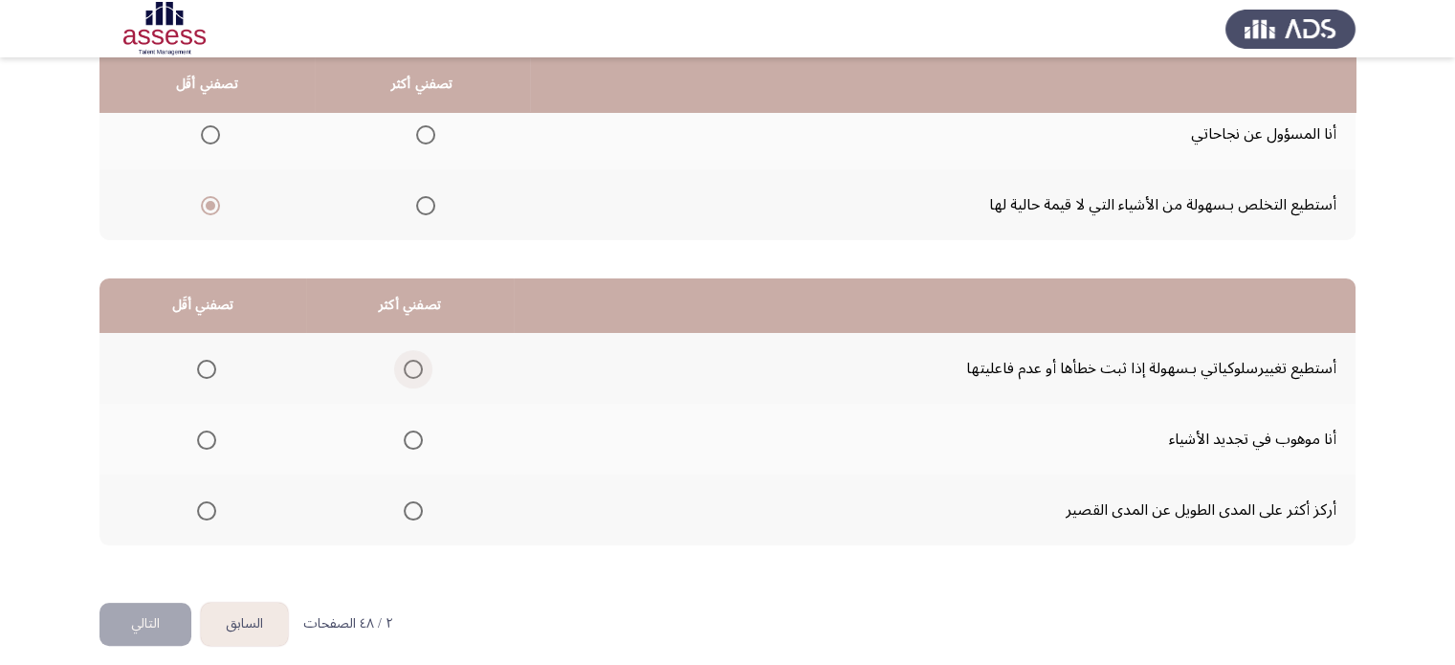
click at [398, 363] on label "Select an option" at bounding box center [409, 369] width 27 height 19
click at [404, 363] on input "Select an option" at bounding box center [413, 369] width 19 height 19
click at [210, 506] on span "Select an option" at bounding box center [206, 510] width 19 height 19
click at [210, 506] on input "Select an option" at bounding box center [206, 510] width 19 height 19
click at [153, 625] on button "التالي" at bounding box center [145, 624] width 92 height 43
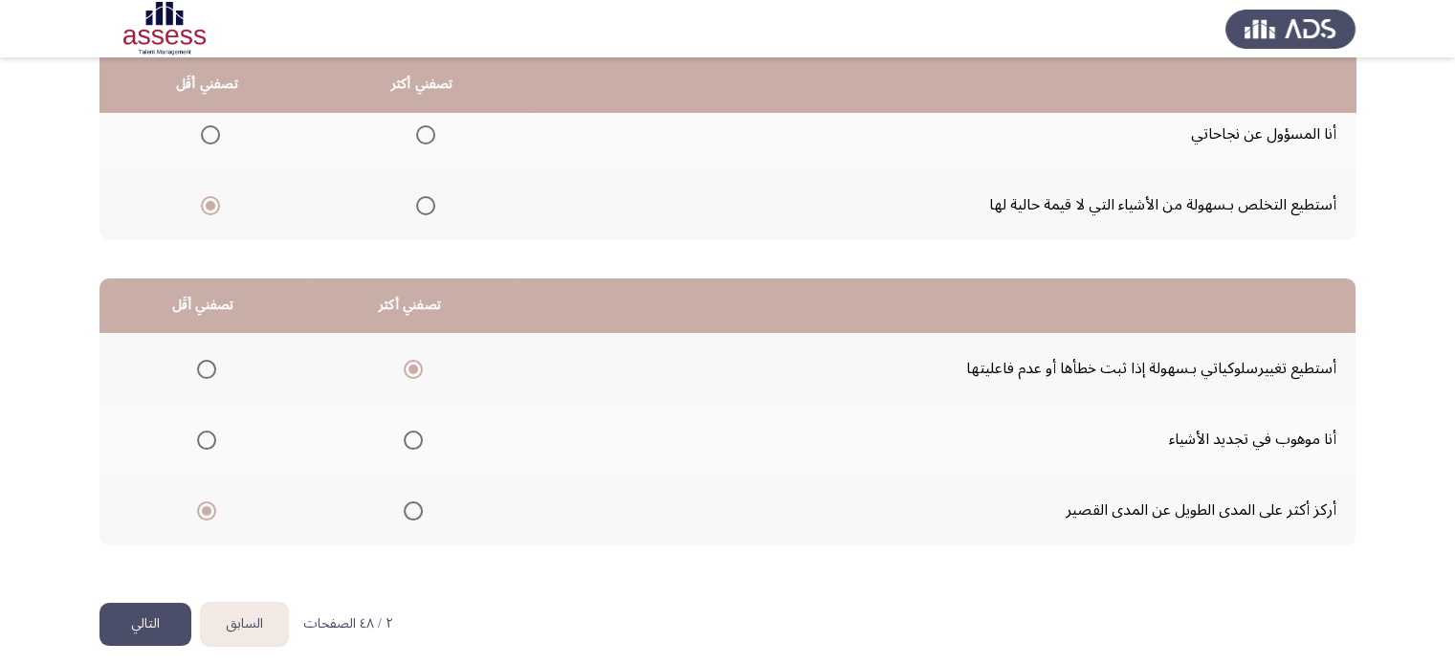
scroll to position [0, 0]
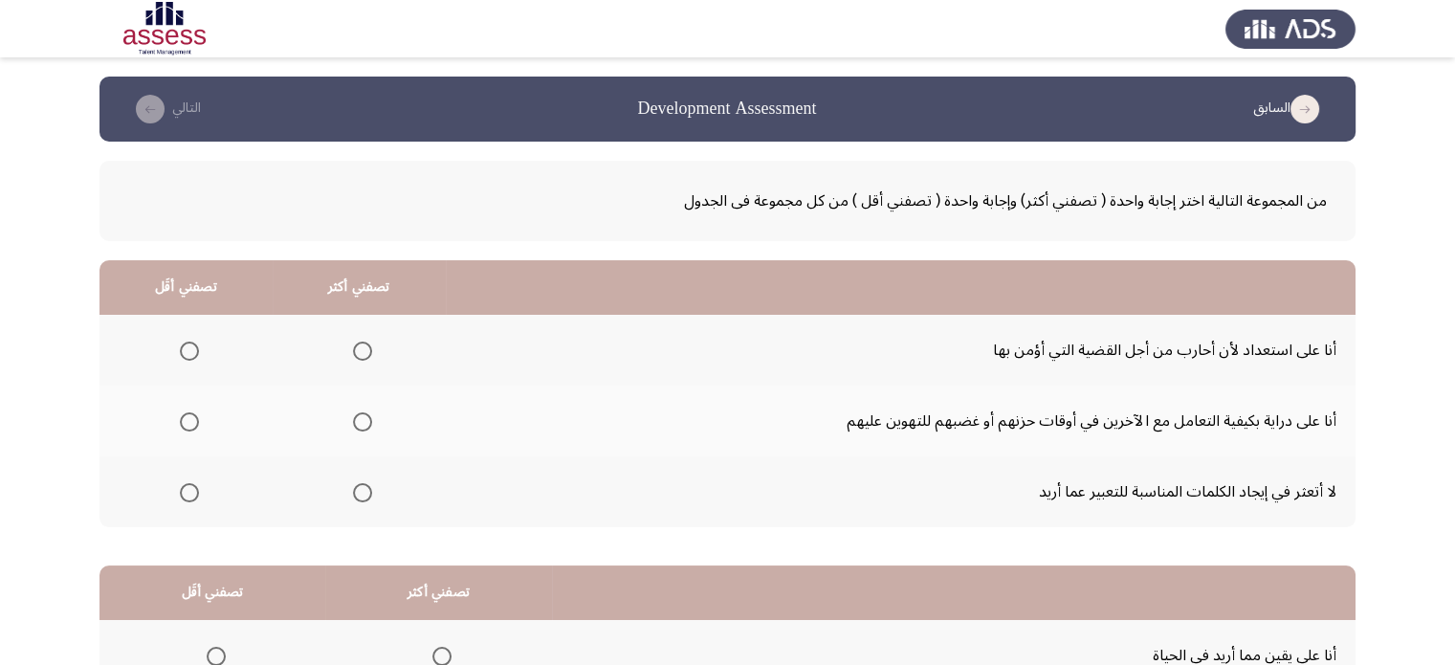
click at [199, 493] on th at bounding box center [185, 491] width 173 height 71
click at [195, 491] on span "Select an option" at bounding box center [189, 492] width 19 height 19
click at [195, 491] on input "Select an option" at bounding box center [189, 492] width 19 height 19
click at [360, 422] on span "Select an option" at bounding box center [362, 421] width 19 height 19
click at [360, 422] on input "Select an option" at bounding box center [362, 421] width 19 height 19
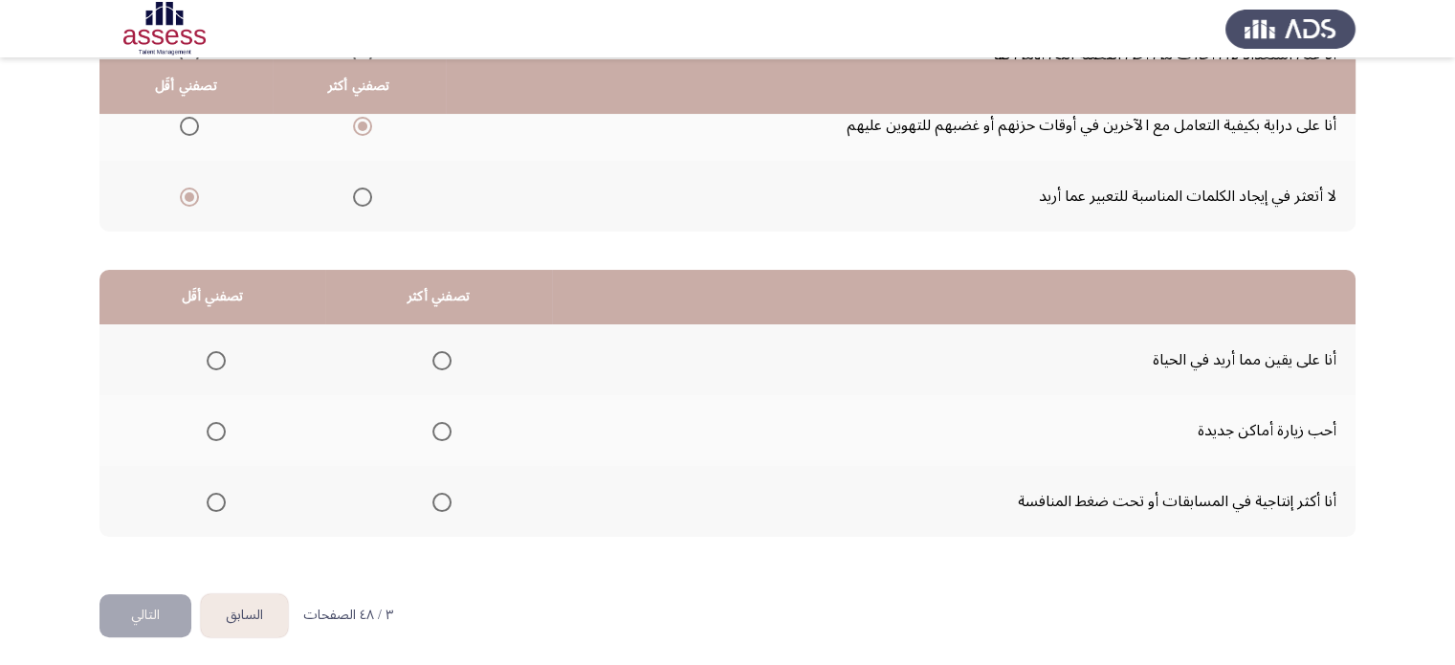
scroll to position [298, 0]
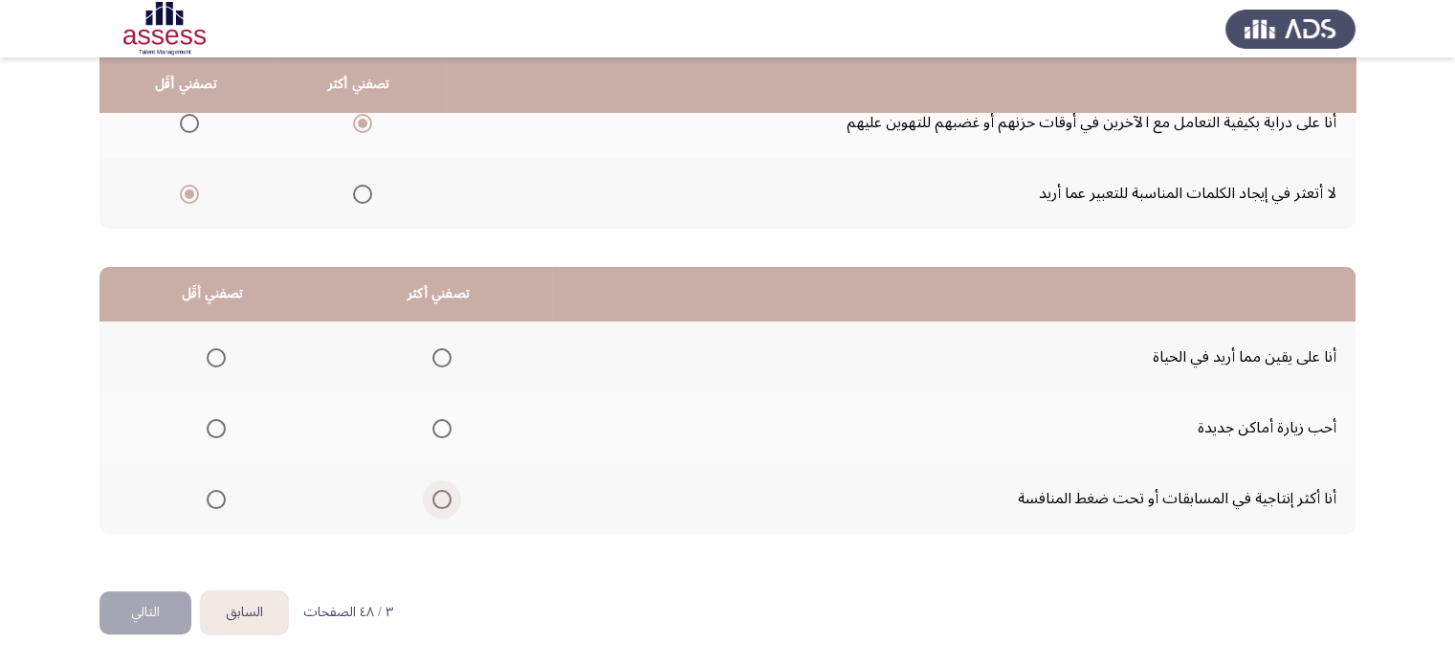
click at [441, 500] on span "Select an option" at bounding box center [441, 499] width 19 height 19
click at [441, 500] on input "Select an option" at bounding box center [441, 499] width 19 height 19
click at [214, 350] on span "Select an option" at bounding box center [216, 357] width 19 height 19
click at [214, 350] on input "Select an option" at bounding box center [216, 357] width 19 height 19
click at [147, 610] on button "التالي" at bounding box center [145, 612] width 92 height 43
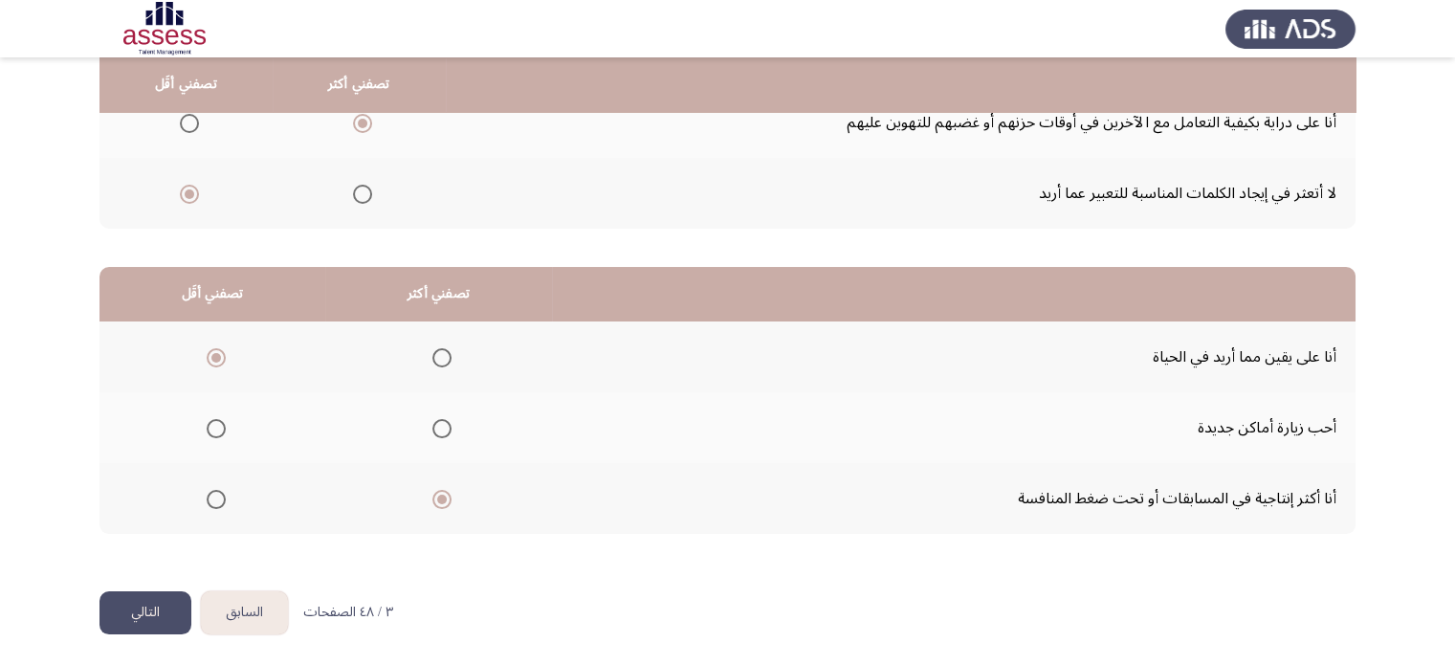
scroll to position [0, 0]
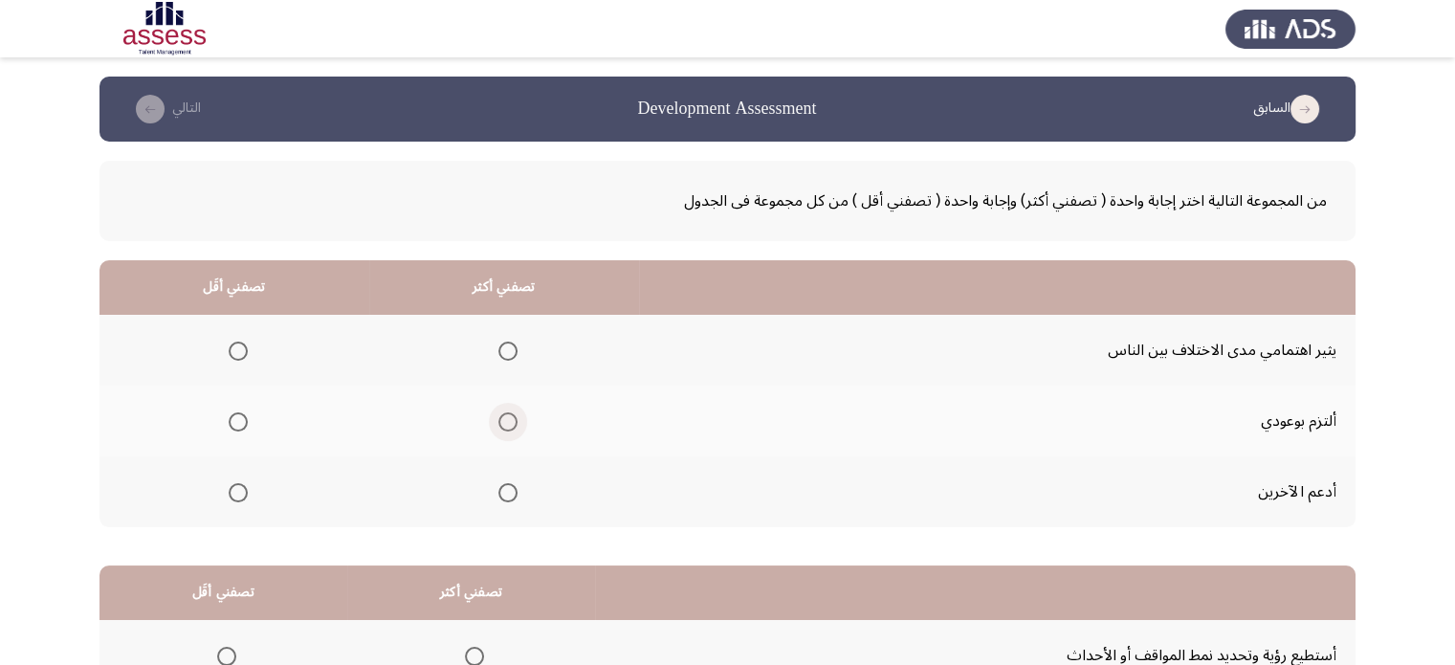
click at [505, 427] on span "Select an option" at bounding box center [507, 421] width 19 height 19
click at [505, 427] on input "Select an option" at bounding box center [507, 421] width 19 height 19
click at [237, 351] on span "Select an option" at bounding box center [238, 351] width 19 height 19
click at [237, 351] on input "Select an option" at bounding box center [238, 351] width 19 height 19
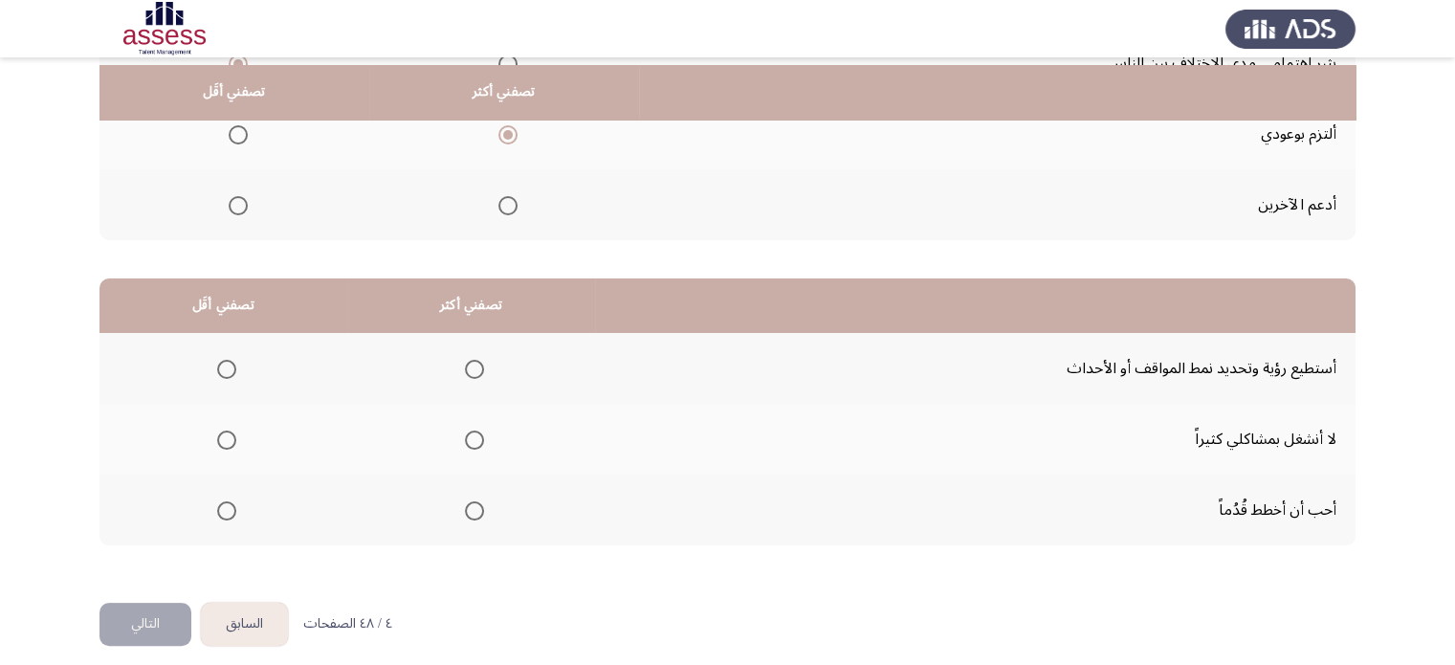
scroll to position [298, 0]
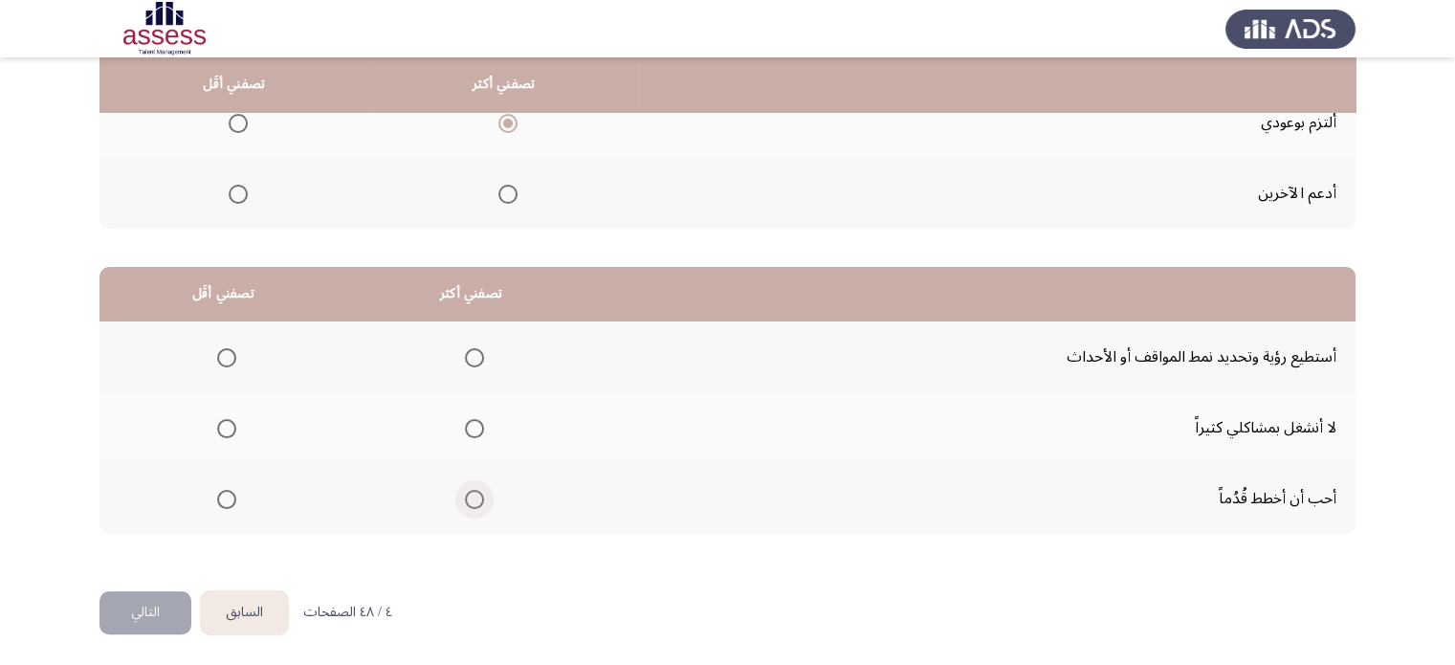
click at [475, 497] on span "Select an option" at bounding box center [474, 499] width 19 height 19
click at [475, 497] on input "Select an option" at bounding box center [474, 499] width 19 height 19
click at [223, 354] on span "Select an option" at bounding box center [226, 357] width 19 height 19
click at [223, 354] on input "Select an option" at bounding box center [226, 357] width 19 height 19
click at [139, 614] on button "التالي" at bounding box center [145, 612] width 92 height 43
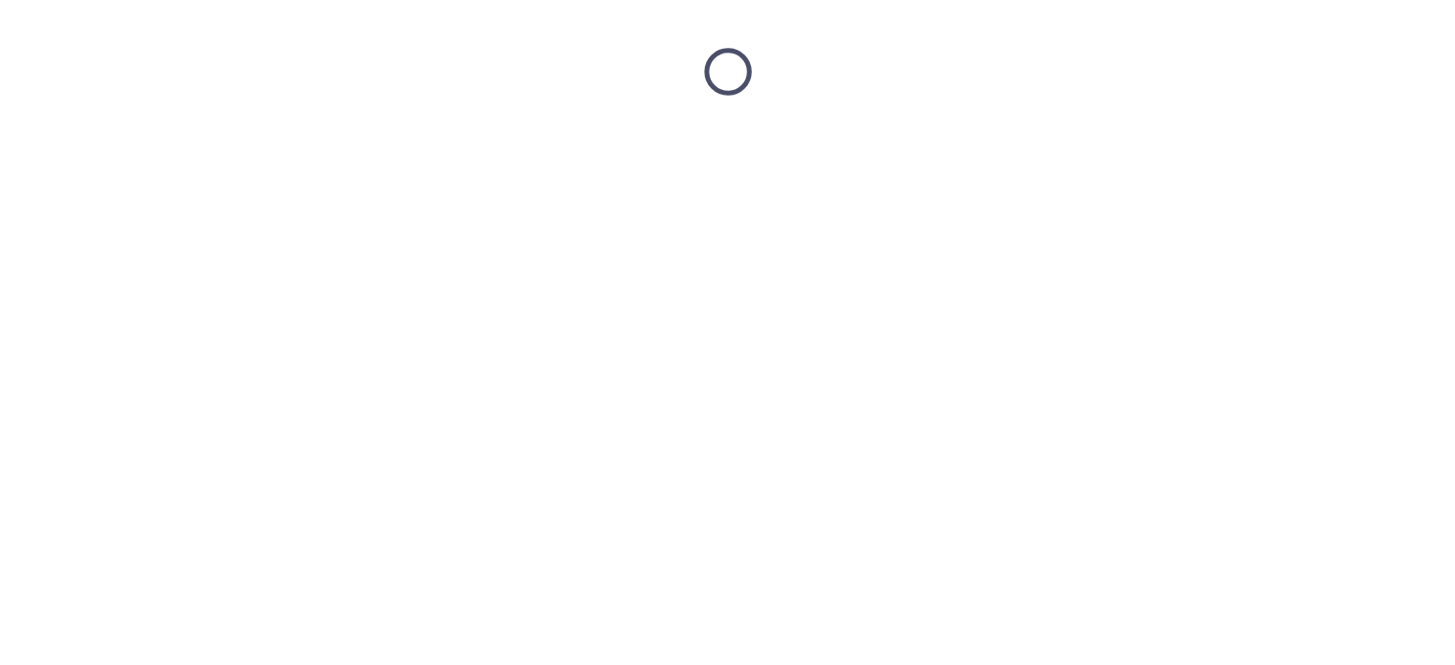
scroll to position [0, 0]
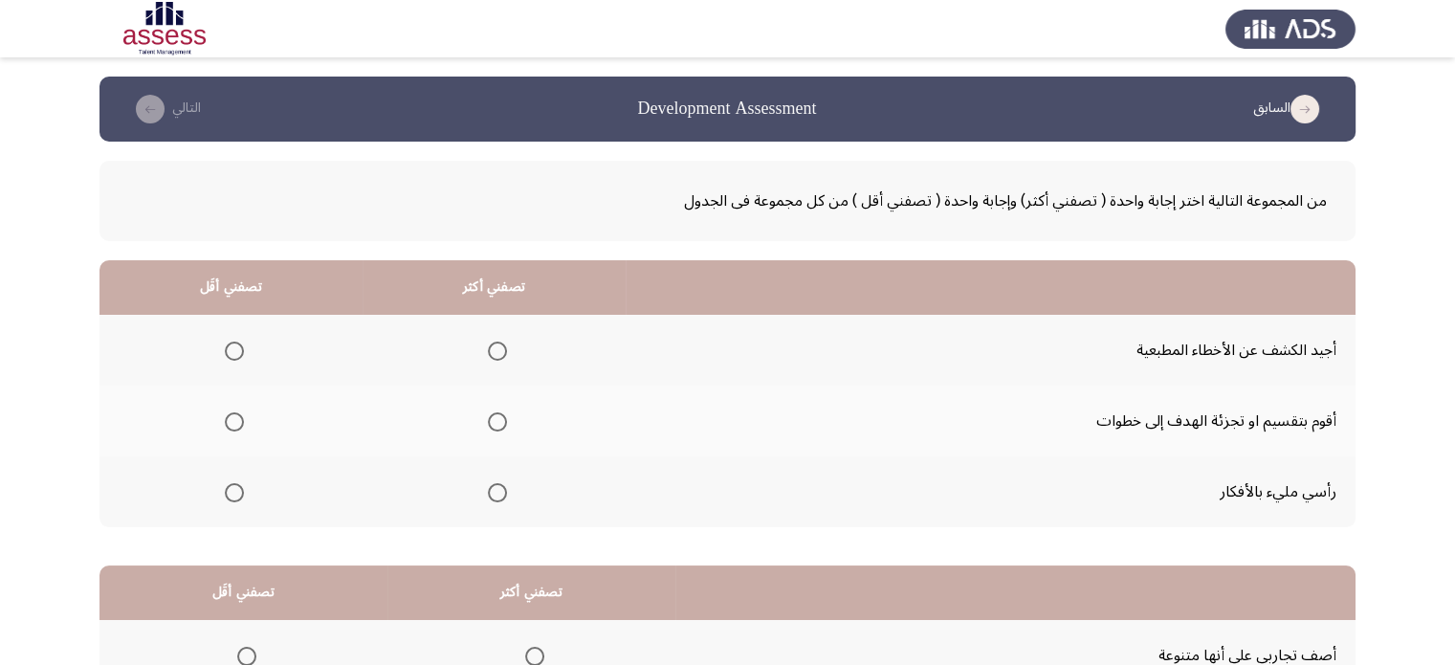
click at [483, 428] on label "Select an option" at bounding box center [493, 421] width 27 height 19
click at [488, 428] on input "Select an option" at bounding box center [497, 421] width 19 height 19
click at [234, 351] on span "Select an option" at bounding box center [234, 351] width 19 height 19
click at [234, 351] on input "Select an option" at bounding box center [234, 351] width 19 height 19
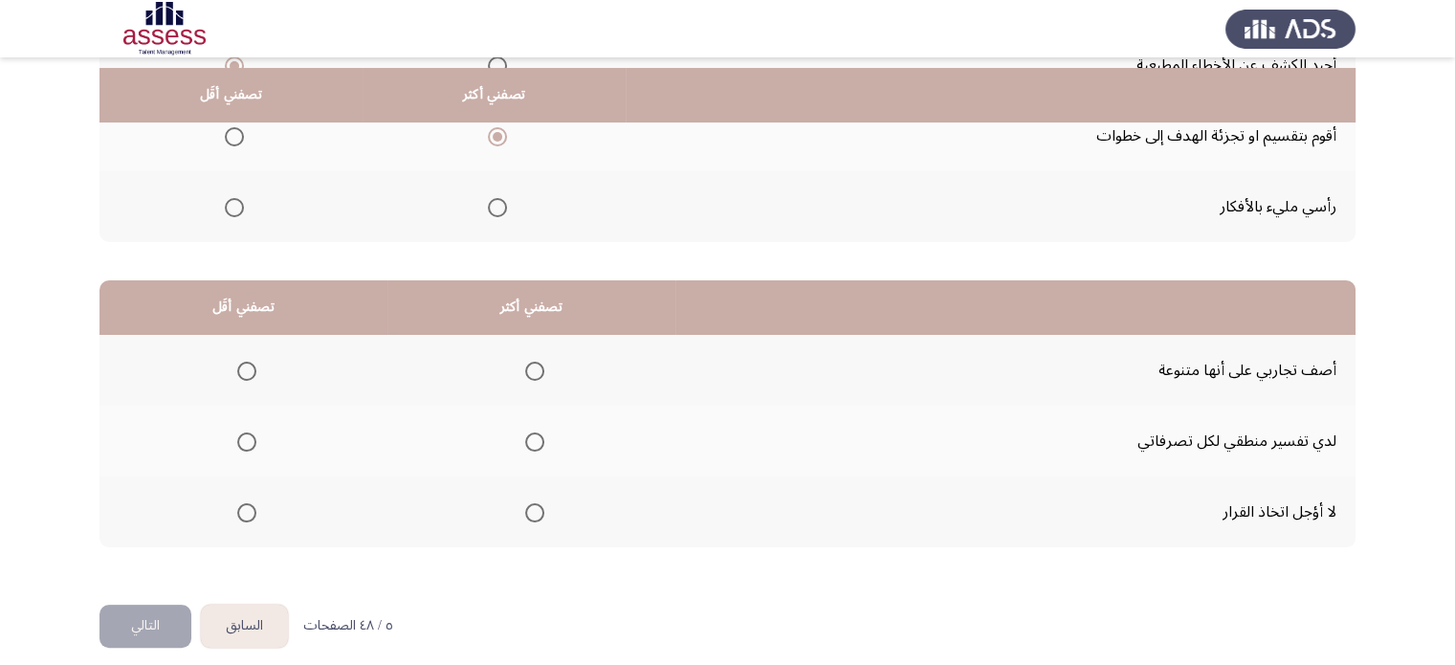
scroll to position [298, 0]
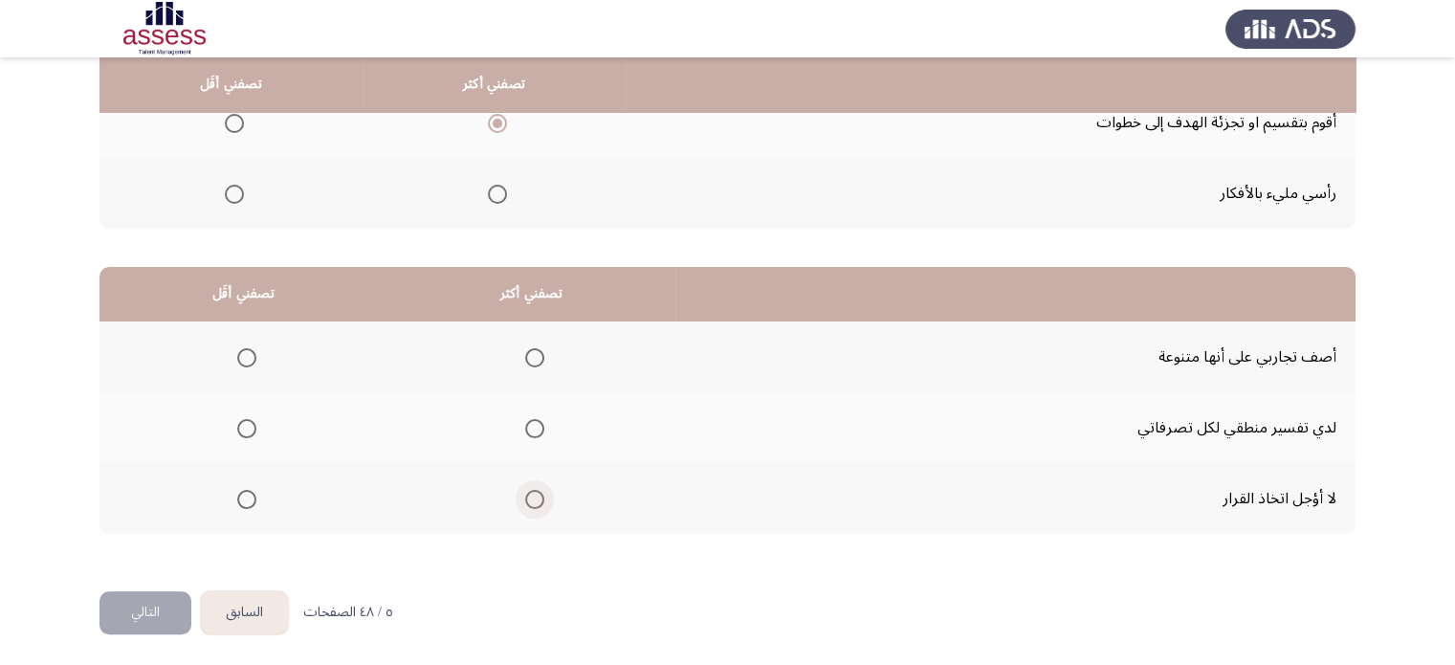
click at [526, 497] on span "Select an option" at bounding box center [534, 499] width 19 height 19
click at [526, 497] on input "Select an option" at bounding box center [534, 499] width 19 height 19
click at [249, 433] on span "Select an option" at bounding box center [246, 428] width 19 height 19
click at [249, 433] on input "Select an option" at bounding box center [246, 428] width 19 height 19
click at [150, 597] on button "التالي" at bounding box center [145, 612] width 92 height 43
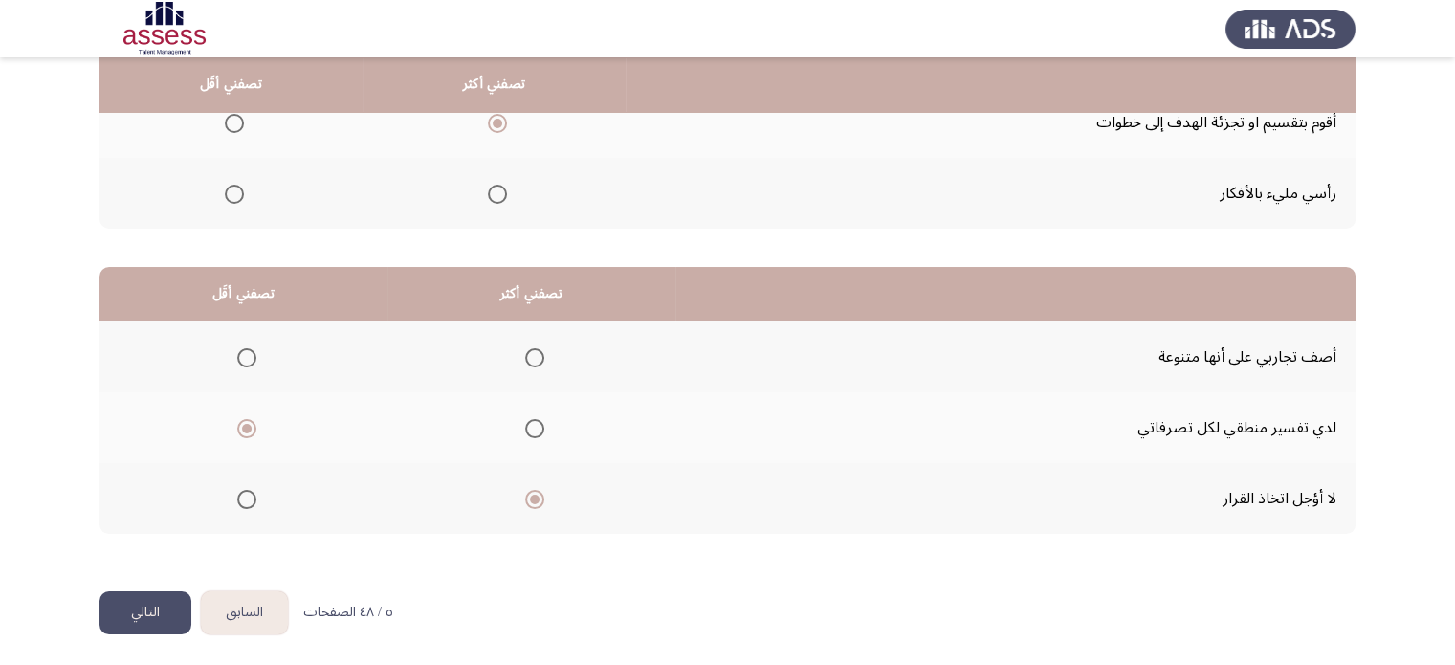
scroll to position [0, 0]
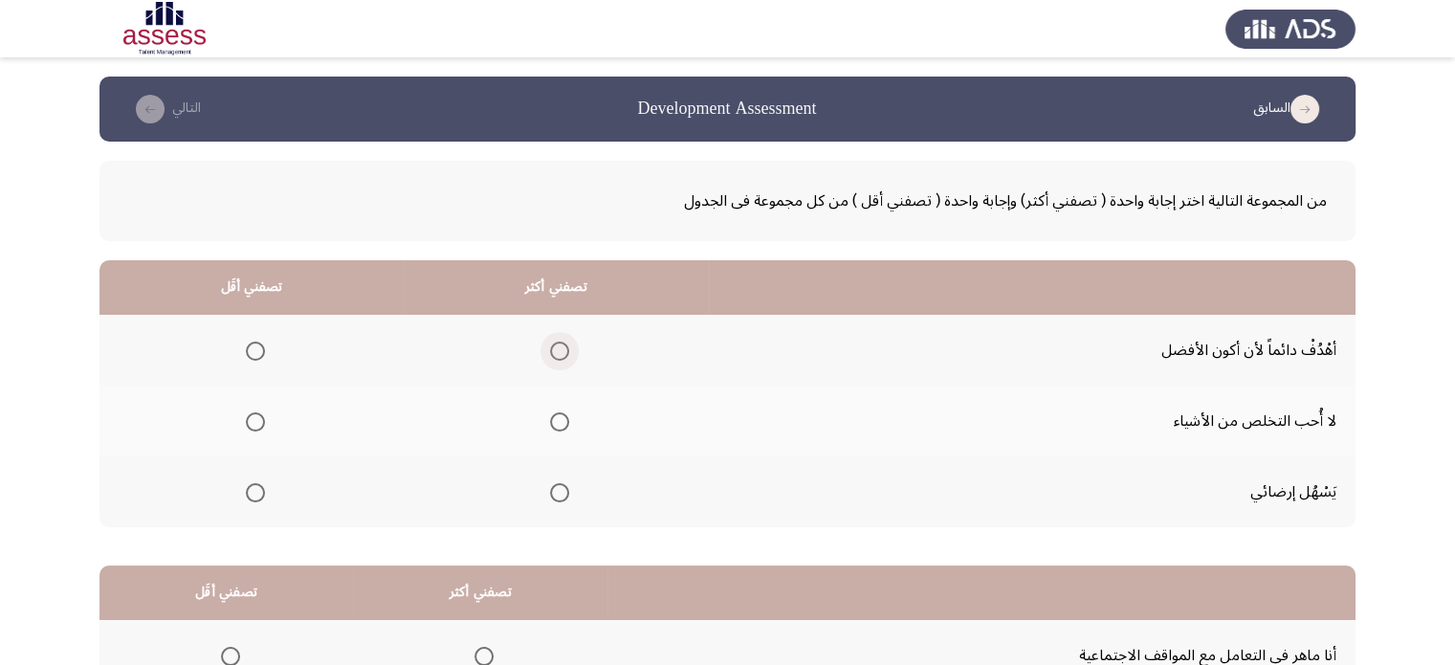
click at [561, 348] on span "Select an option" at bounding box center [559, 351] width 19 height 19
click at [561, 348] on input "Select an option" at bounding box center [559, 351] width 19 height 19
click at [252, 426] on span "Select an option" at bounding box center [255, 421] width 19 height 19
click at [252, 426] on input "Select an option" at bounding box center [255, 421] width 19 height 19
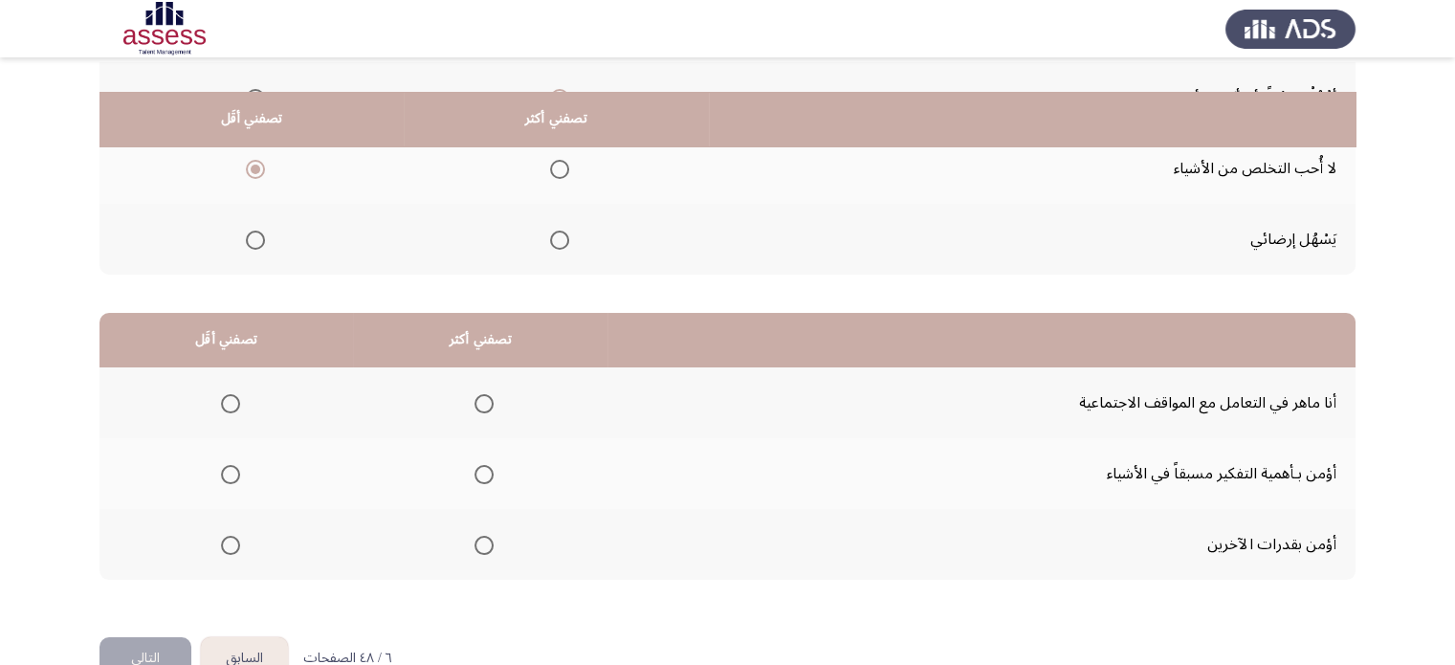
scroll to position [287, 0]
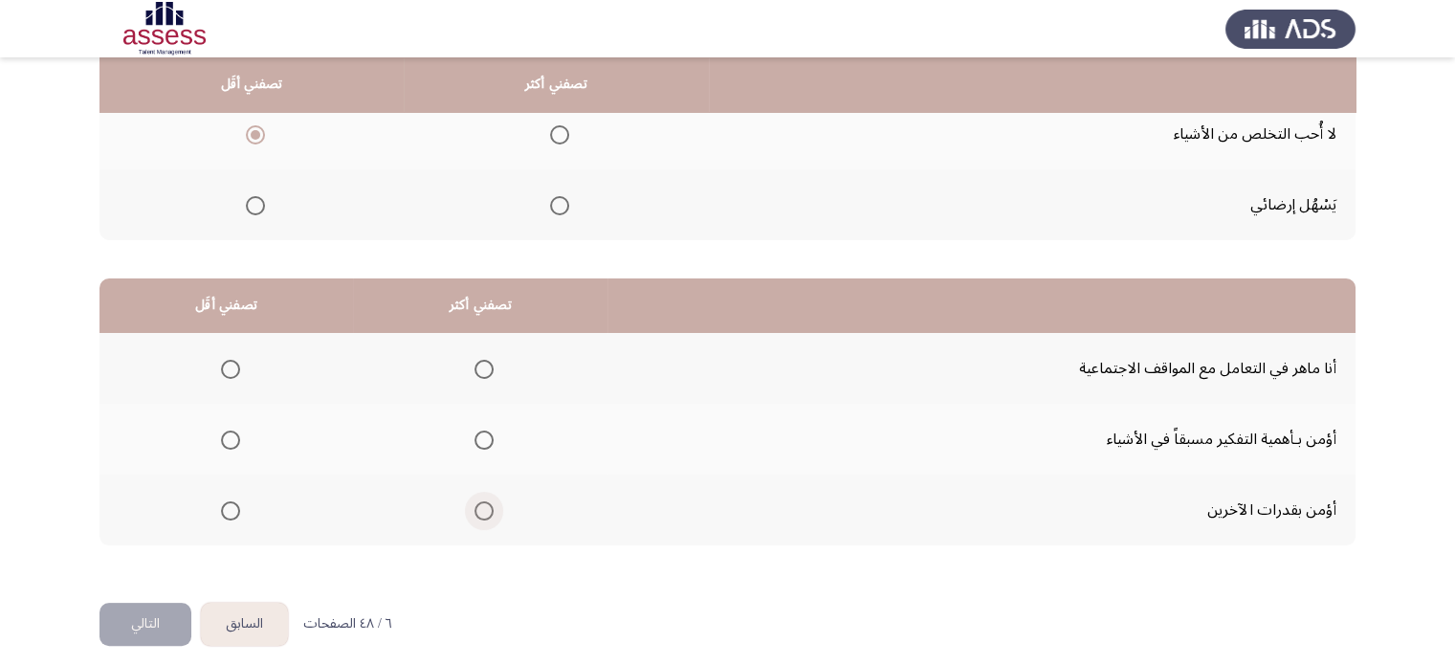
click at [485, 512] on span "Select an option" at bounding box center [484, 510] width 19 height 19
click at [485, 512] on input "Select an option" at bounding box center [484, 510] width 19 height 19
click at [225, 442] on span "Select an option" at bounding box center [230, 440] width 19 height 19
click at [225, 442] on input "Select an option" at bounding box center [230, 440] width 19 height 19
click at [154, 620] on button "التالي" at bounding box center [145, 624] width 92 height 43
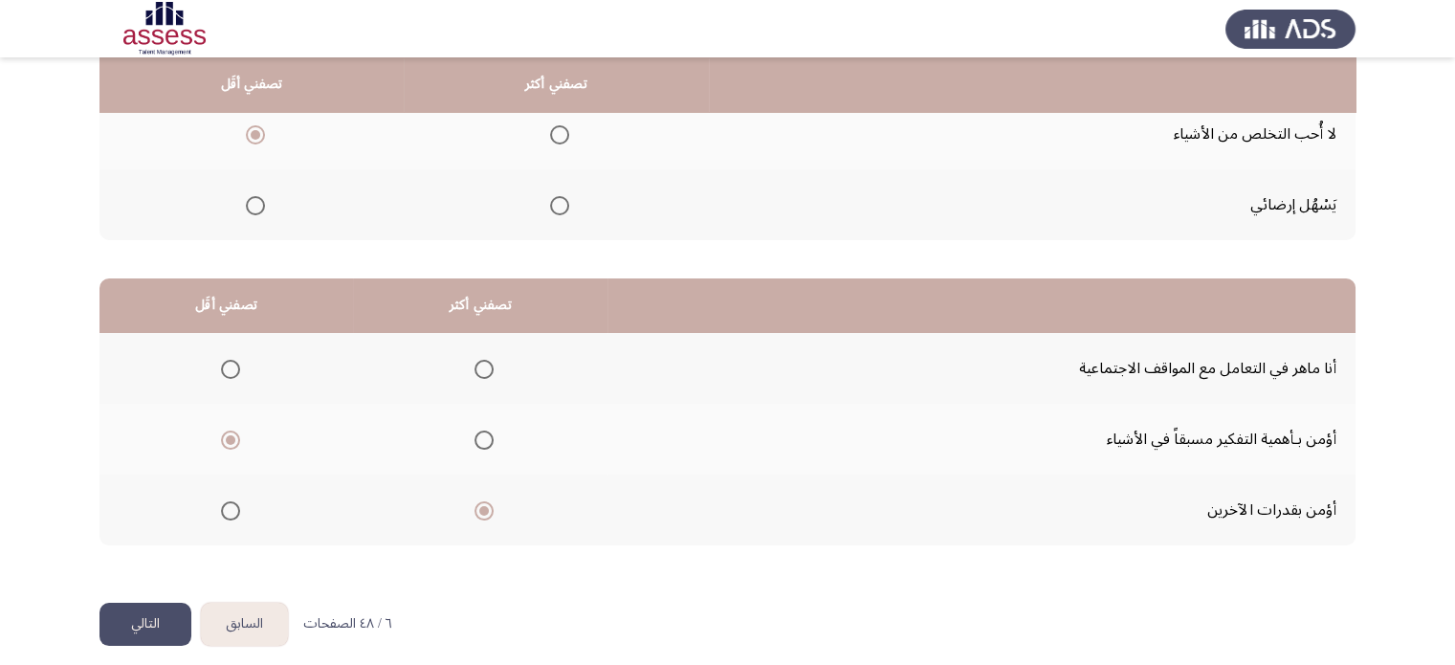
scroll to position [0, 0]
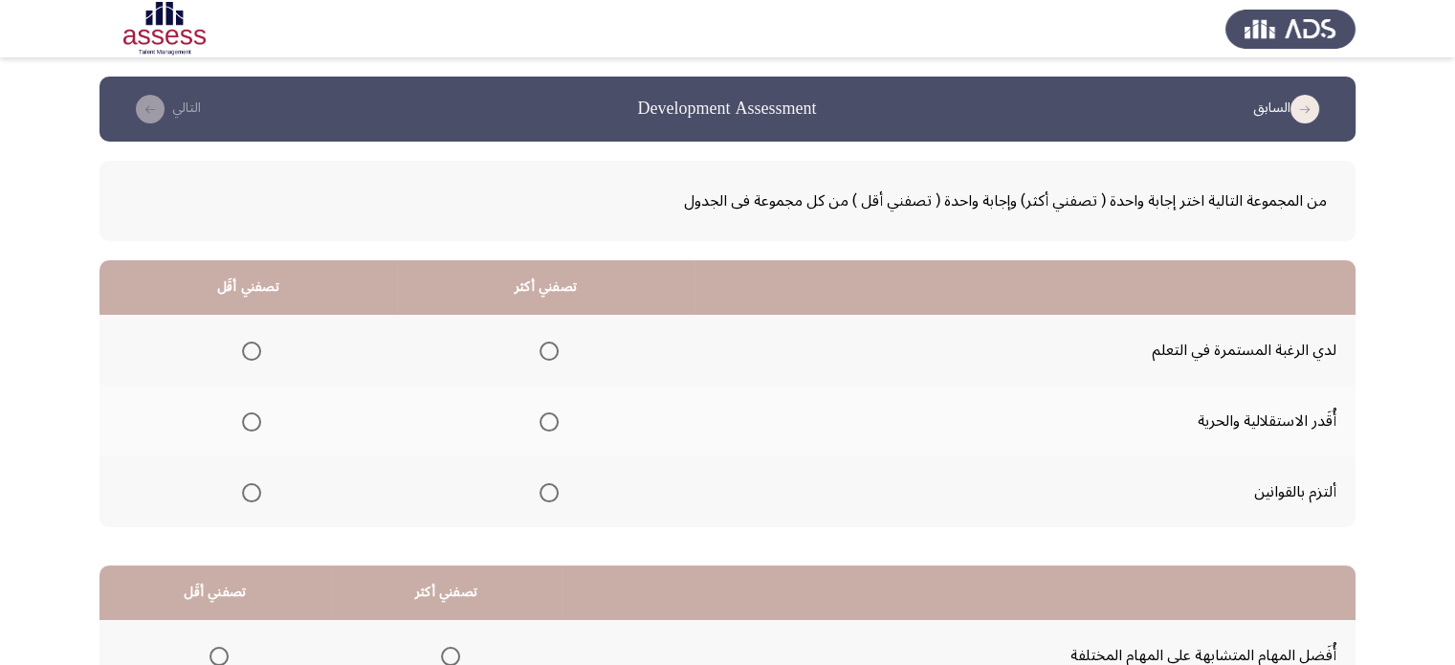
click at [548, 336] on mat-radio-group "Select an option" at bounding box center [545, 350] width 27 height 33
click at [548, 349] on span "Select an option" at bounding box center [549, 351] width 19 height 19
click at [548, 349] on input "Select an option" at bounding box center [549, 351] width 19 height 19
click at [253, 427] on span "Select an option" at bounding box center [251, 421] width 19 height 19
click at [253, 427] on input "Select an option" at bounding box center [251, 421] width 19 height 19
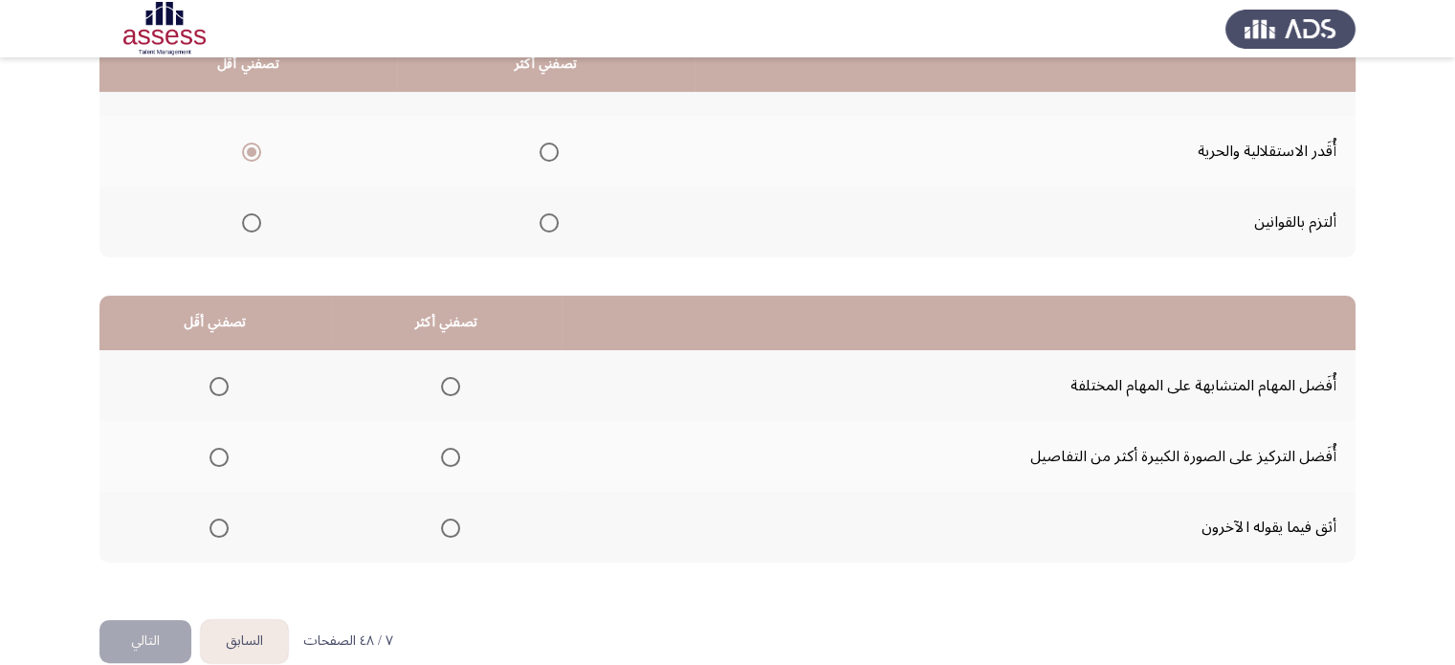
scroll to position [298, 0]
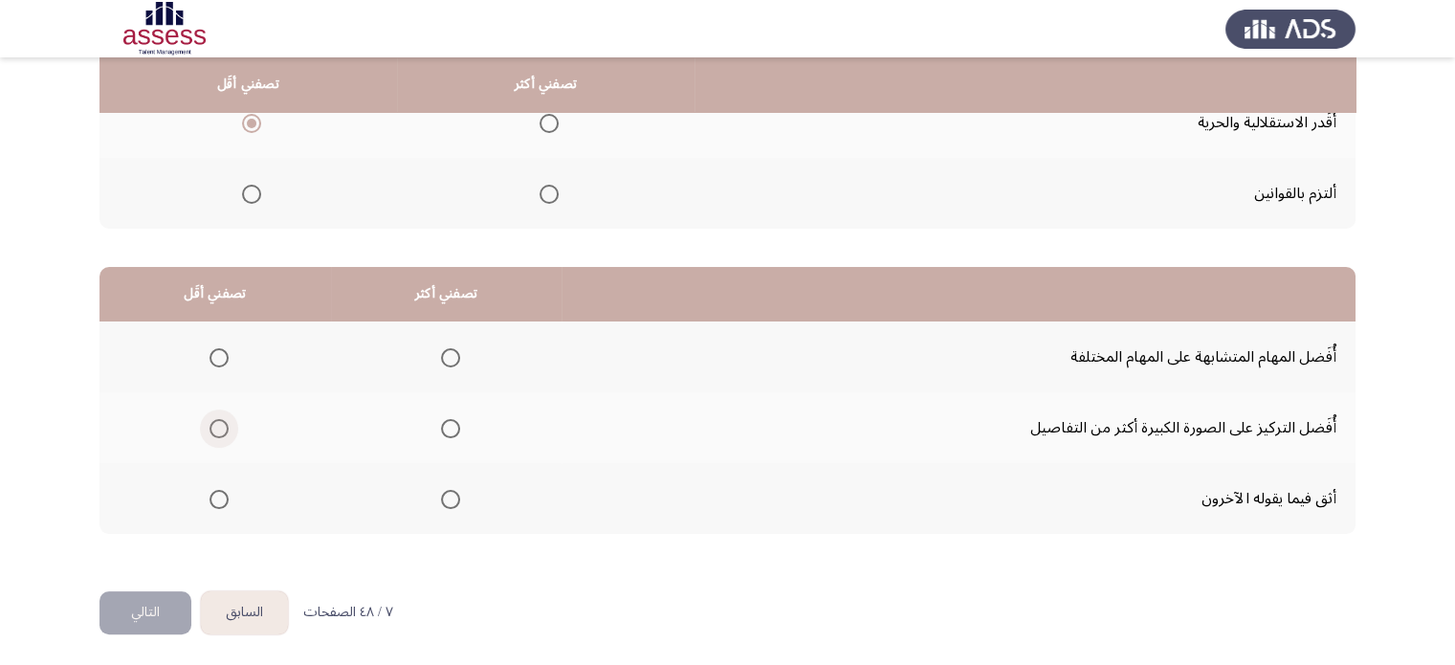
click at [213, 432] on span "Select an option" at bounding box center [219, 428] width 19 height 19
click at [213, 432] on input "Select an option" at bounding box center [219, 428] width 19 height 19
click at [222, 356] on span "Select an option" at bounding box center [219, 357] width 19 height 19
click at [222, 356] on input "Select an option" at bounding box center [219, 357] width 19 height 19
click at [447, 424] on span "Select an option" at bounding box center [450, 428] width 19 height 19
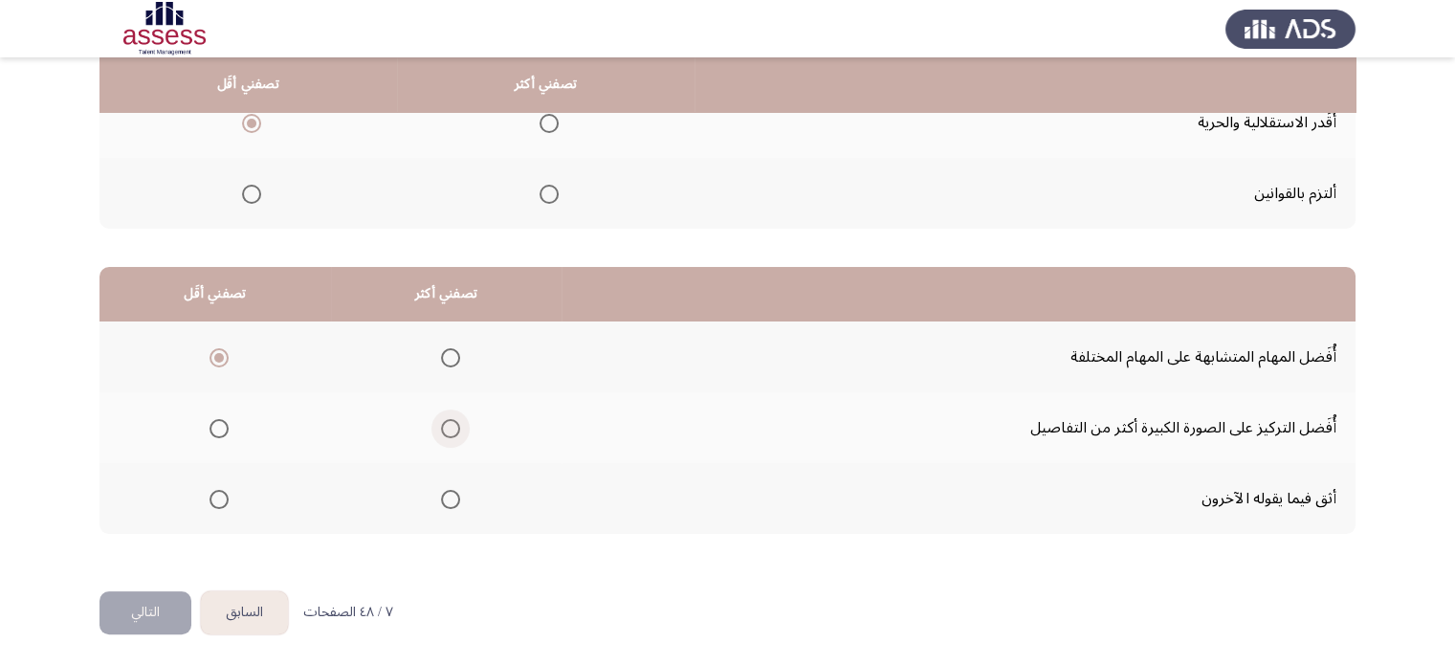
click at [447, 424] on input "Select an option" at bounding box center [450, 428] width 19 height 19
click at [155, 620] on button "التالي" at bounding box center [145, 612] width 92 height 43
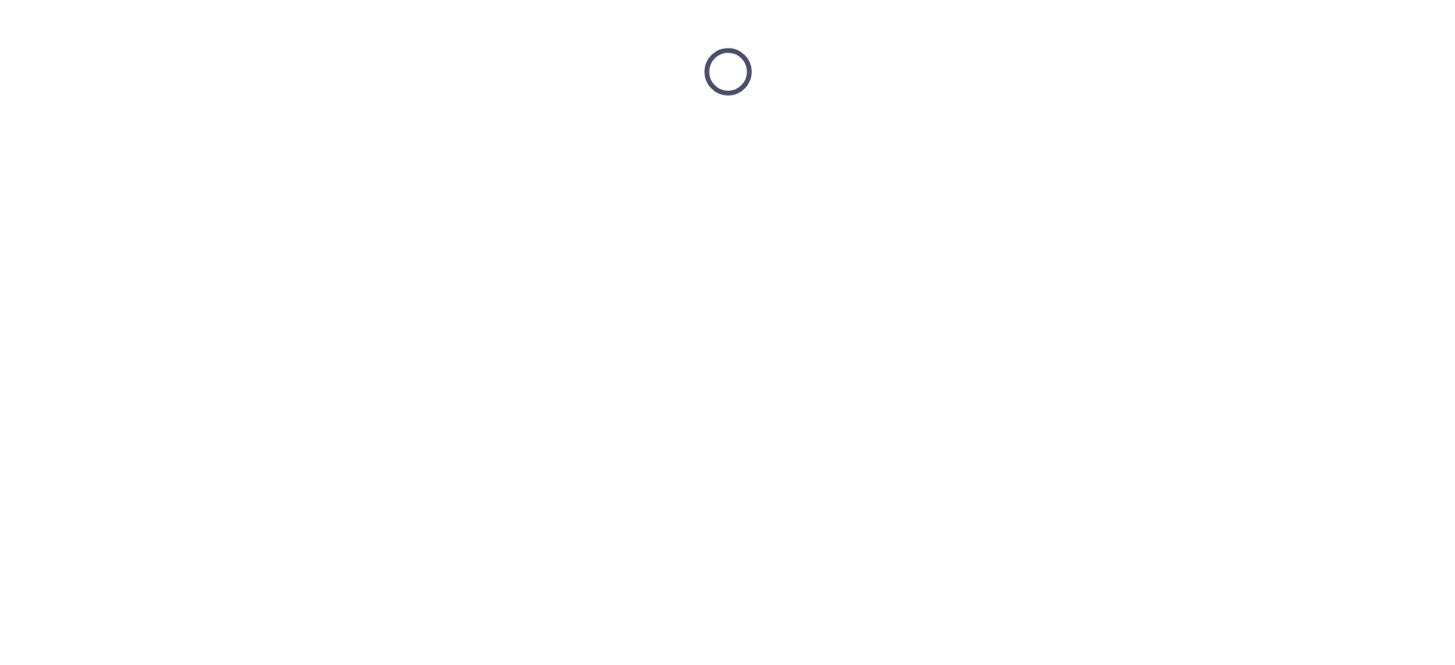
scroll to position [0, 0]
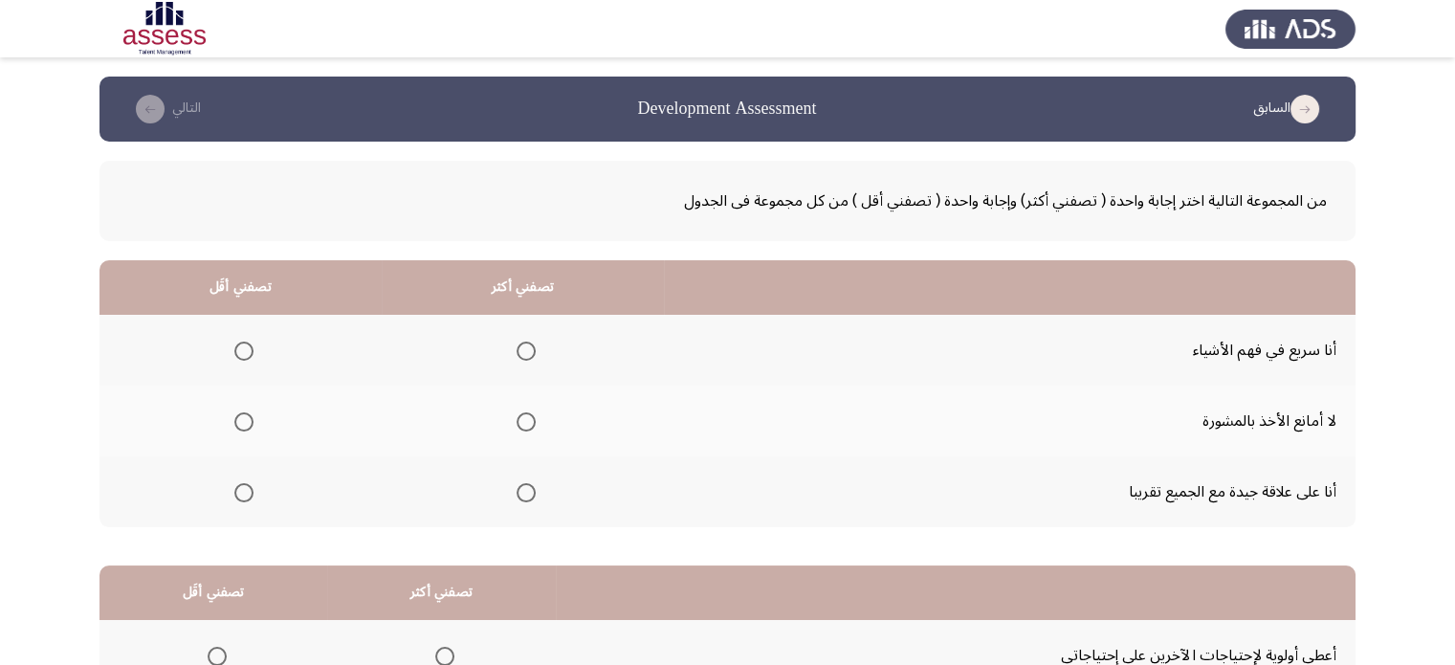
click at [529, 422] on span "Select an option" at bounding box center [526, 421] width 19 height 19
click at [529, 422] on input "Select an option" at bounding box center [526, 421] width 19 height 19
click at [244, 349] on span "Select an option" at bounding box center [243, 351] width 19 height 19
click at [244, 349] on input "Select an option" at bounding box center [243, 351] width 19 height 19
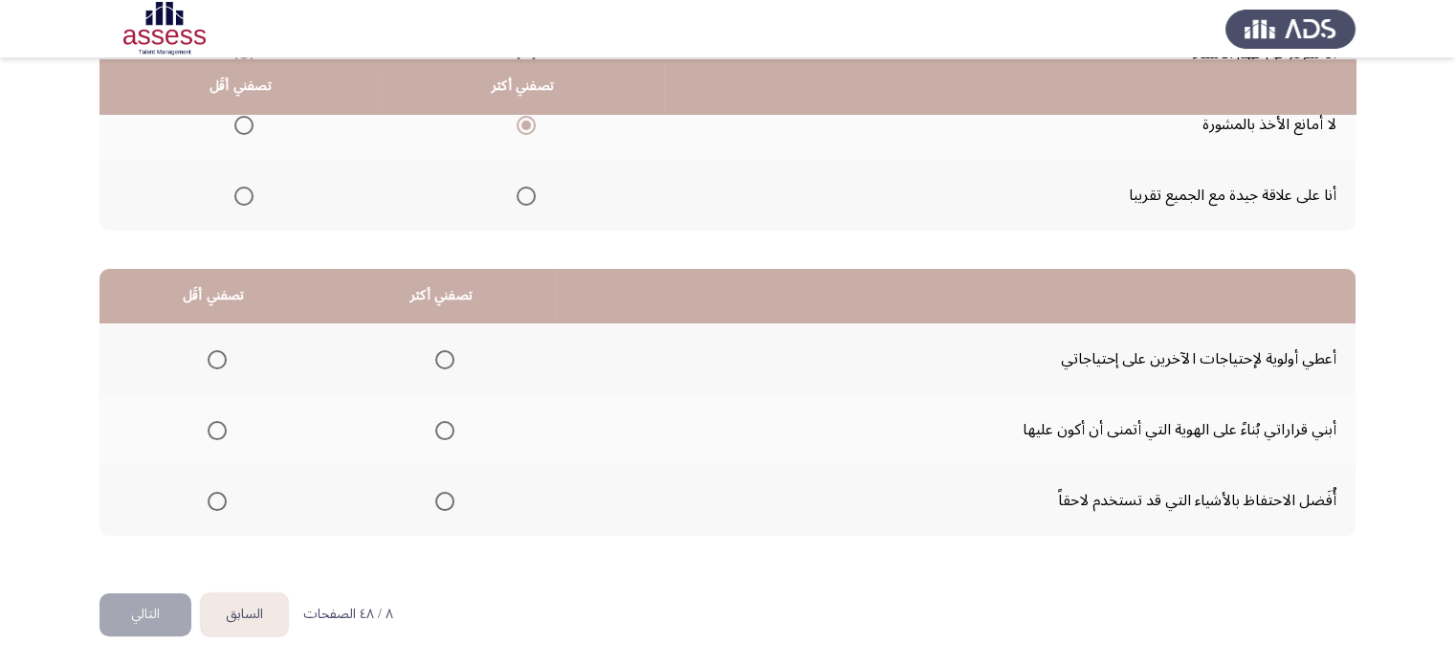
scroll to position [298, 0]
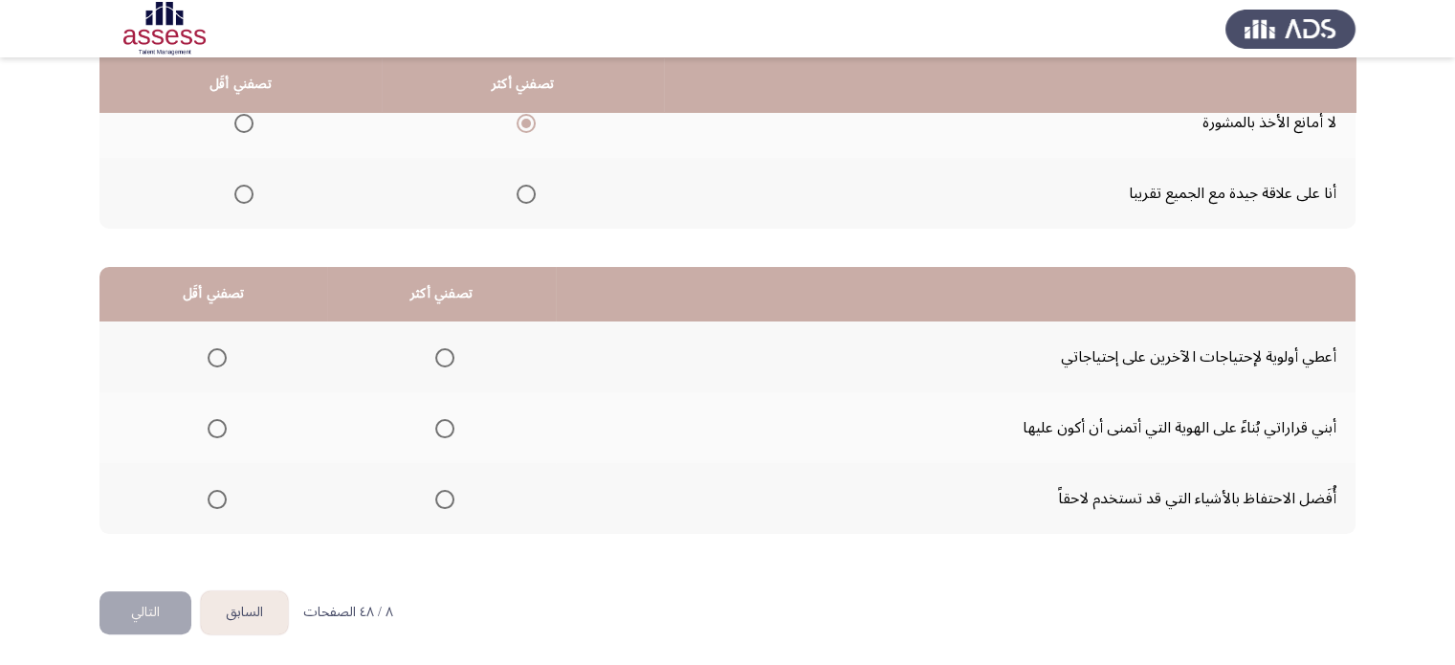
click at [444, 438] on mat-radio-group "Select an option" at bounding box center [441, 427] width 27 height 33
click at [444, 435] on mat-radio-group "Select an option" at bounding box center [441, 427] width 27 height 33
click at [435, 419] on span "Select an option" at bounding box center [444, 428] width 19 height 19
click at [435, 419] on input "Select an option" at bounding box center [444, 428] width 19 height 19
click at [218, 490] on span "Select an option" at bounding box center [217, 499] width 19 height 19
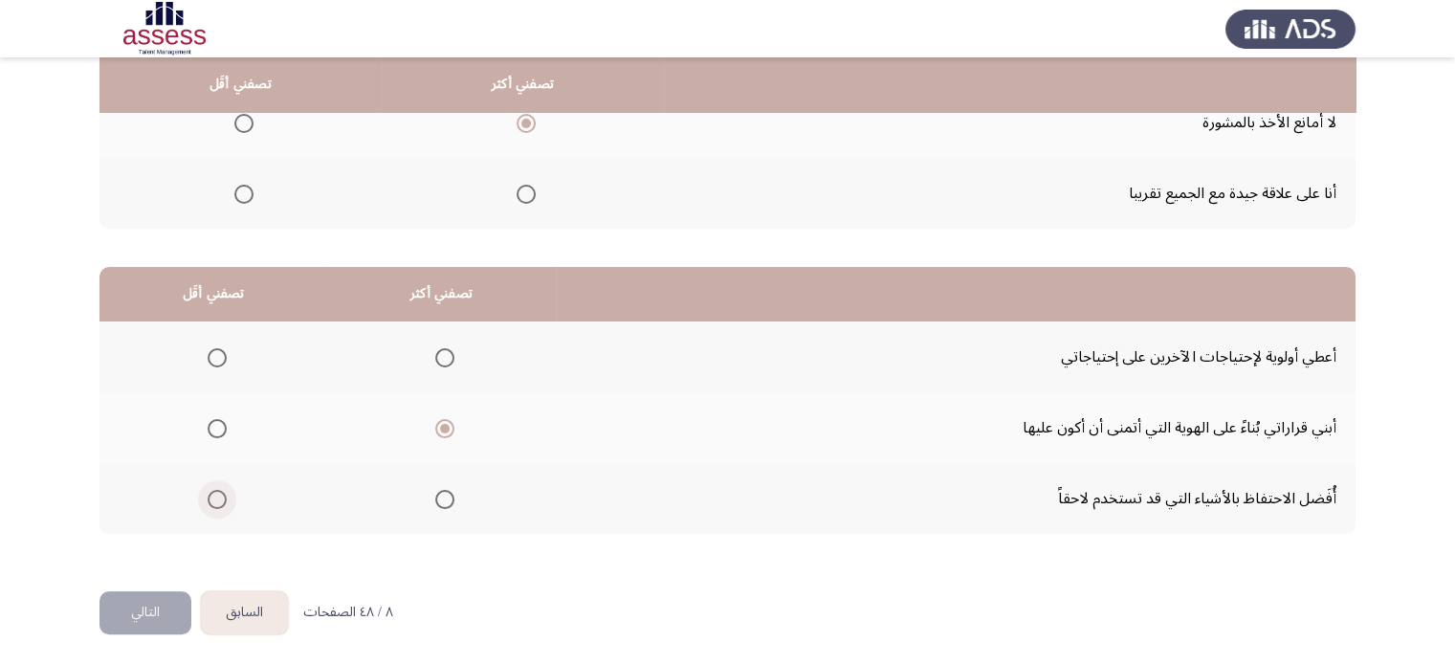
click at [218, 490] on input "Select an option" at bounding box center [217, 499] width 19 height 19
click at [130, 615] on button "التالي" at bounding box center [145, 612] width 92 height 43
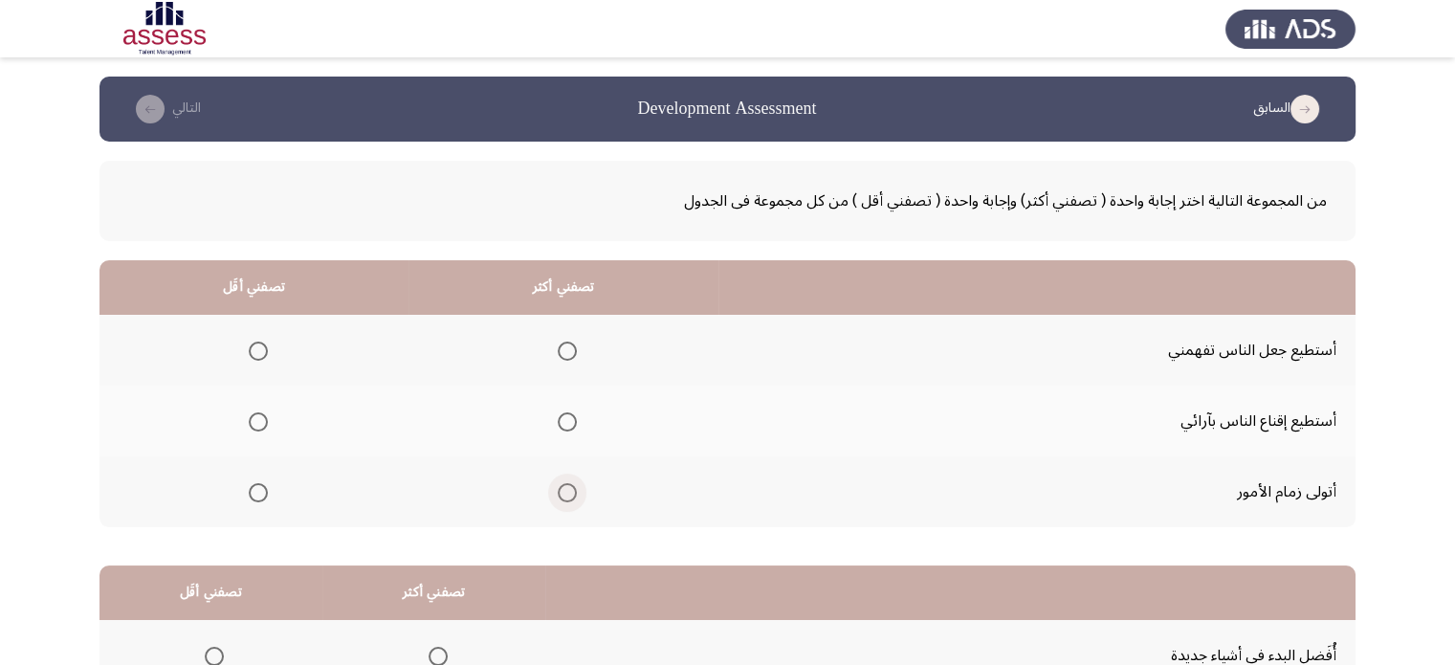
click at [564, 496] on span "Select an option" at bounding box center [567, 492] width 19 height 19
click at [564, 496] on input "Select an option" at bounding box center [567, 492] width 19 height 19
click at [254, 419] on span "Select an option" at bounding box center [258, 421] width 19 height 19
click at [254, 419] on input "Select an option" at bounding box center [258, 421] width 19 height 19
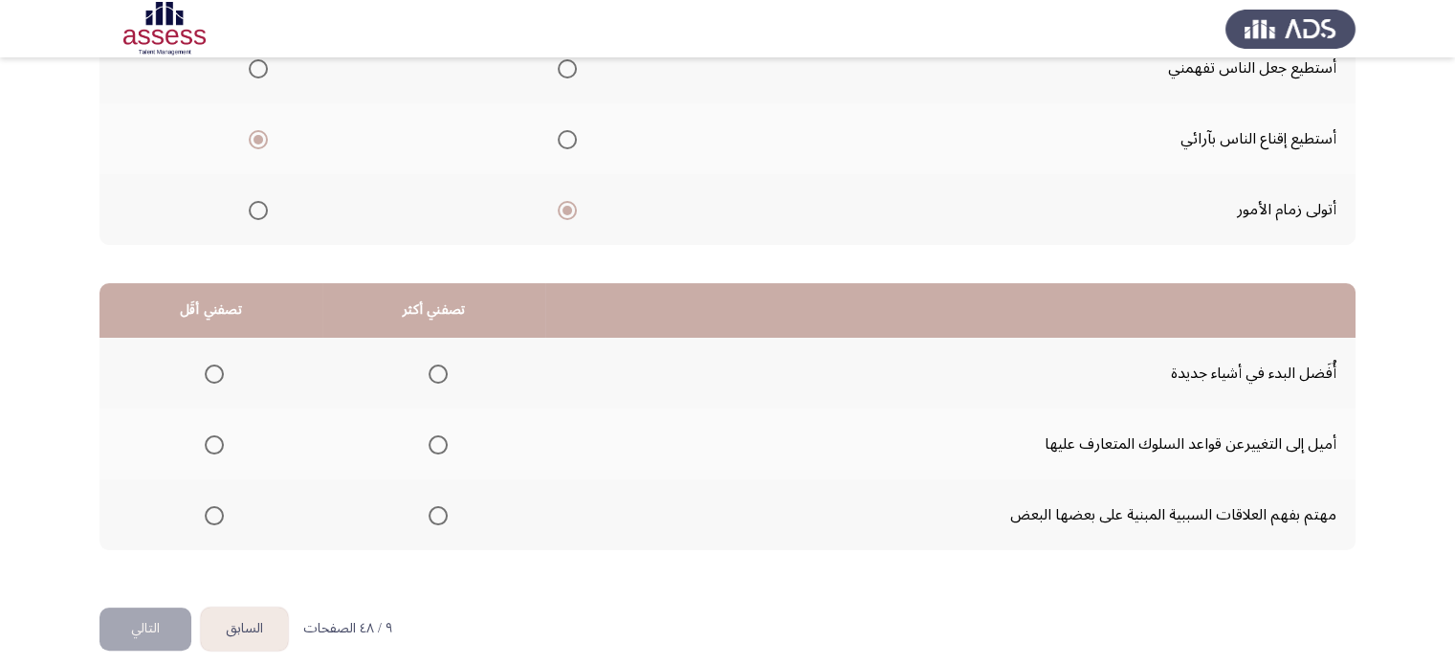
scroll to position [287, 0]
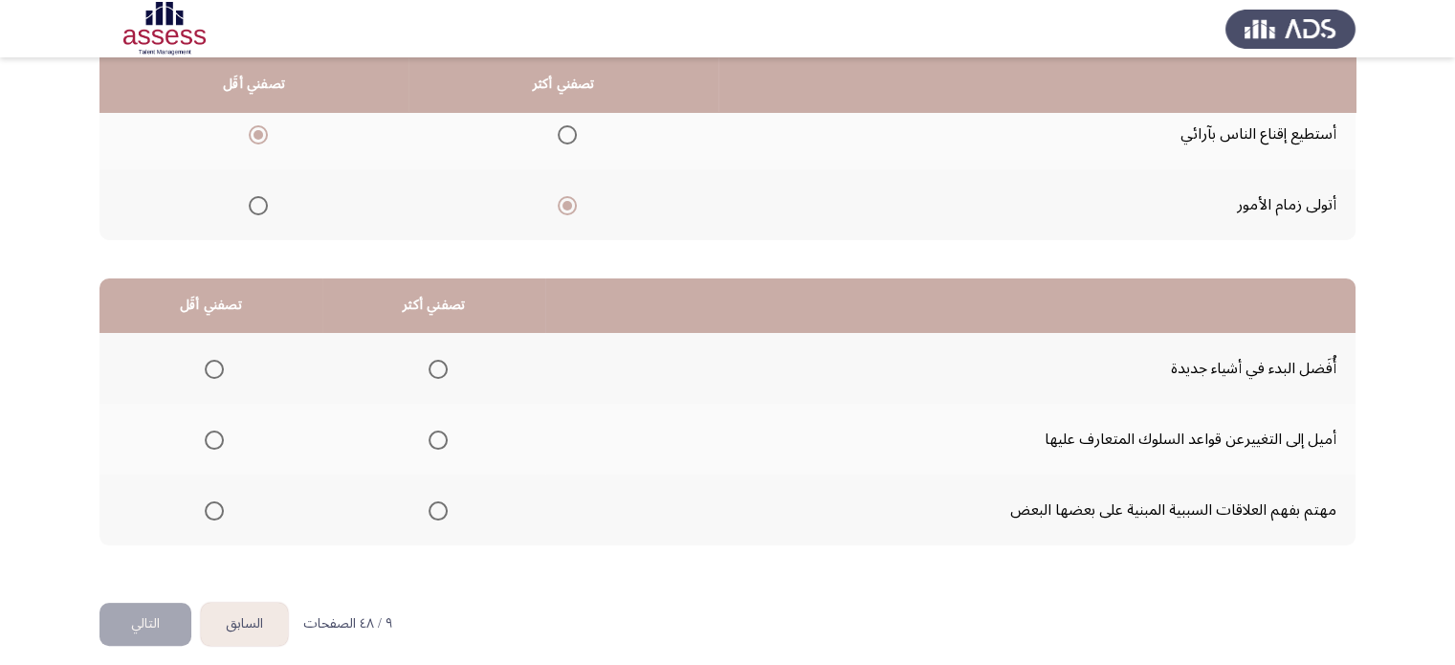
click at [435, 377] on mat-radio-group "Select an option" at bounding box center [434, 368] width 27 height 33
click at [440, 368] on span "Select an option" at bounding box center [438, 369] width 19 height 19
click at [440, 368] on input "Select an option" at bounding box center [438, 369] width 19 height 19
click at [218, 506] on span "Select an option" at bounding box center [214, 510] width 19 height 19
click at [218, 506] on input "Select an option" at bounding box center [214, 510] width 19 height 19
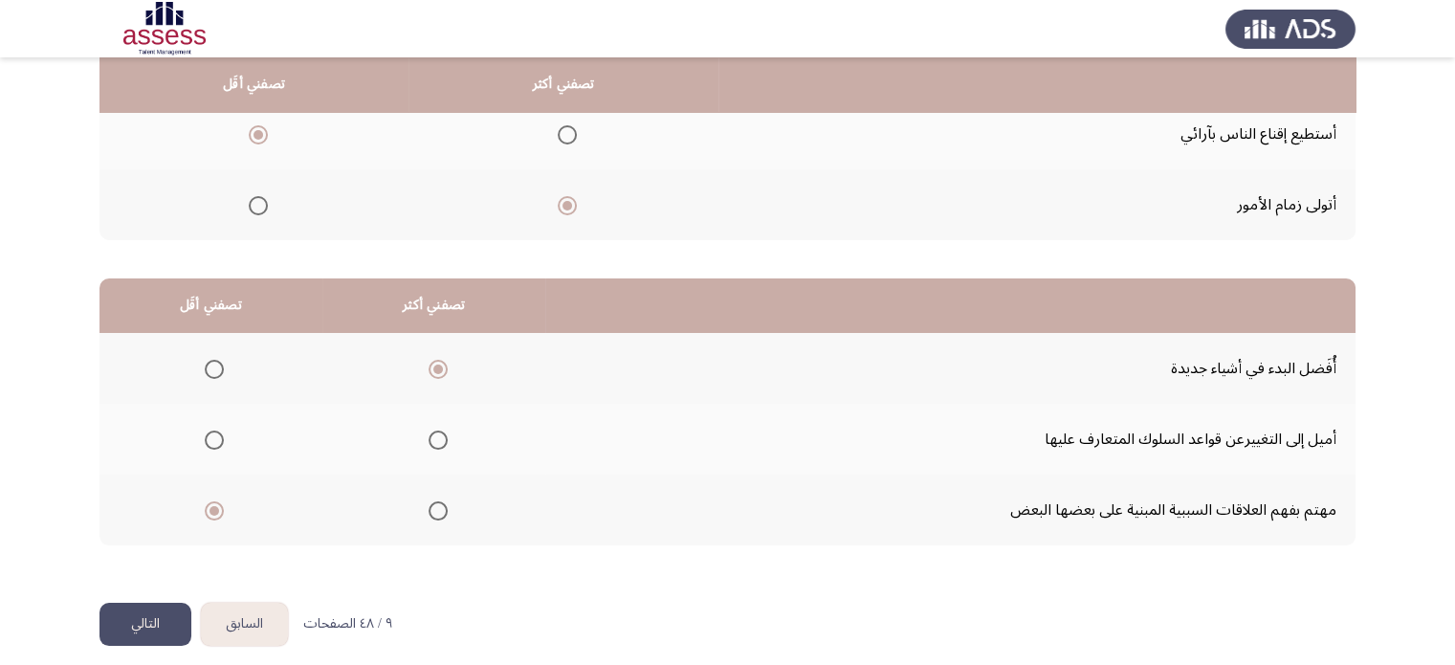
click at [155, 611] on button "التالي" at bounding box center [145, 624] width 92 height 43
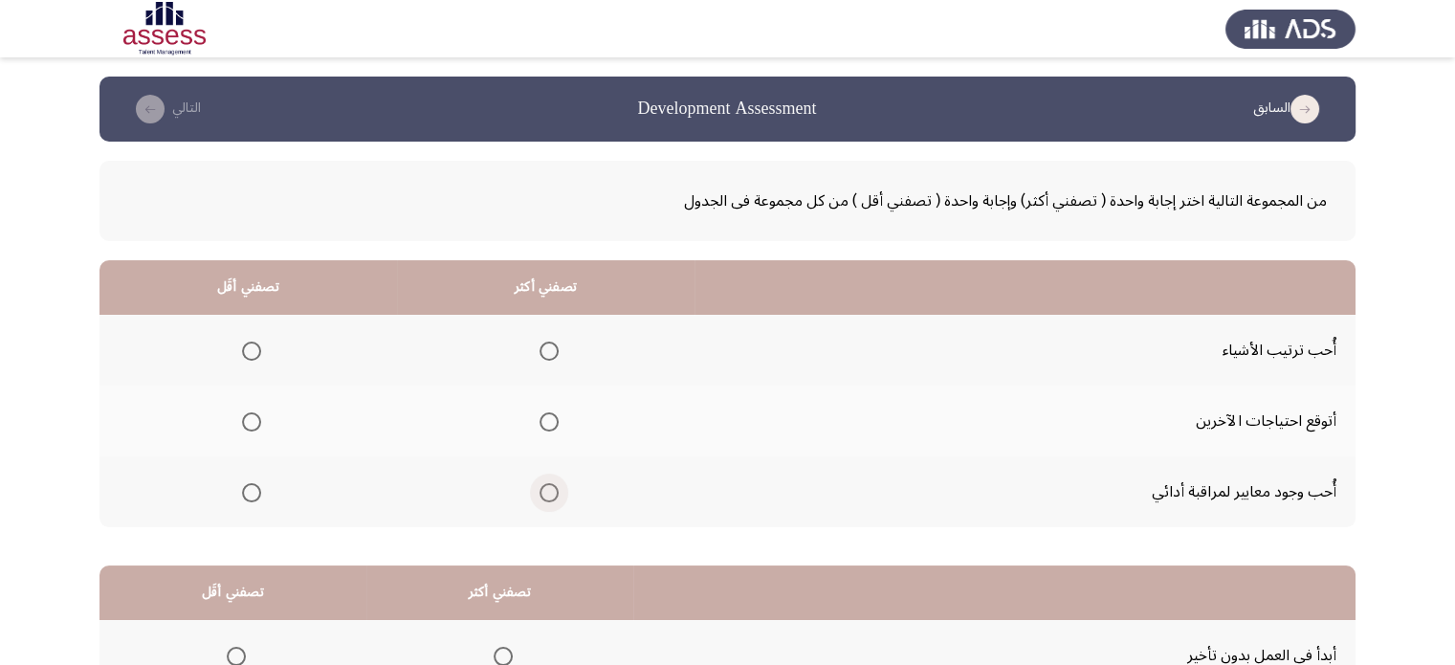
click at [547, 493] on span "Select an option" at bounding box center [549, 492] width 19 height 19
click at [547, 493] on input "Select an option" at bounding box center [549, 492] width 19 height 19
click at [246, 354] on span "Select an option" at bounding box center [251, 351] width 19 height 19
click at [246, 354] on input "Select an option" at bounding box center [251, 351] width 19 height 19
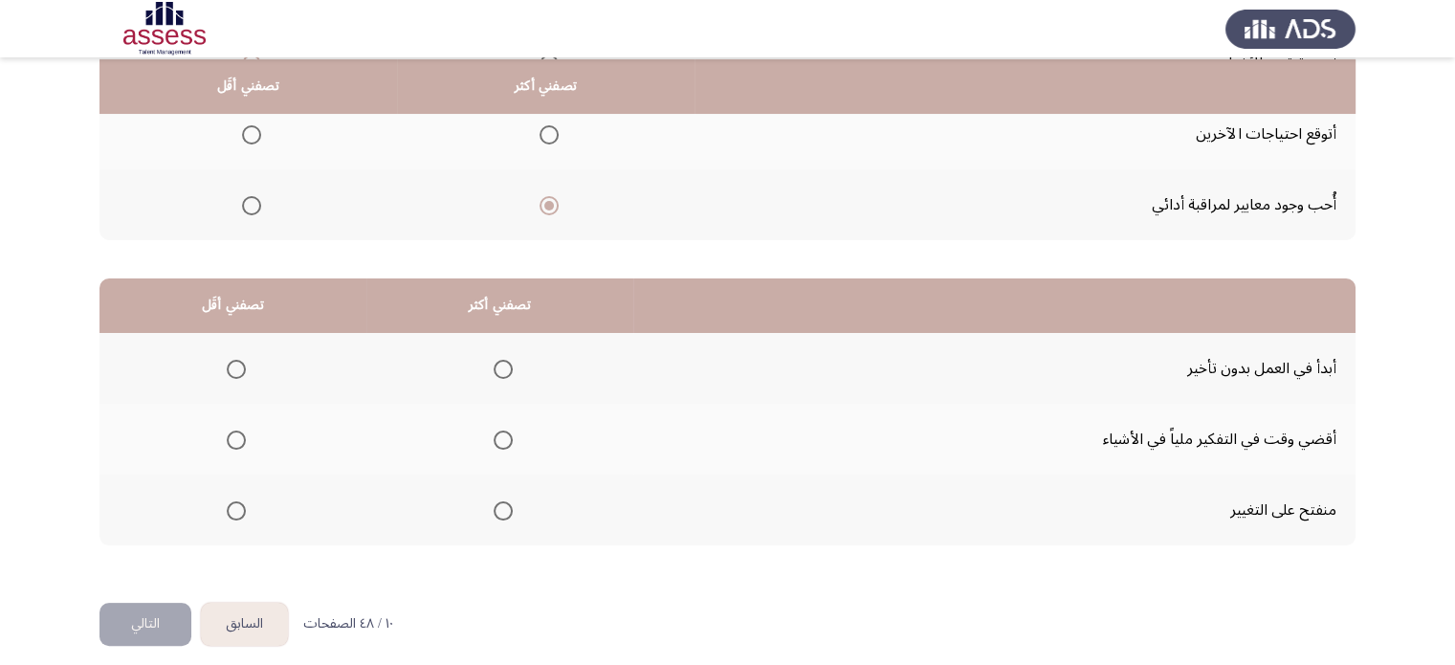
scroll to position [298, 0]
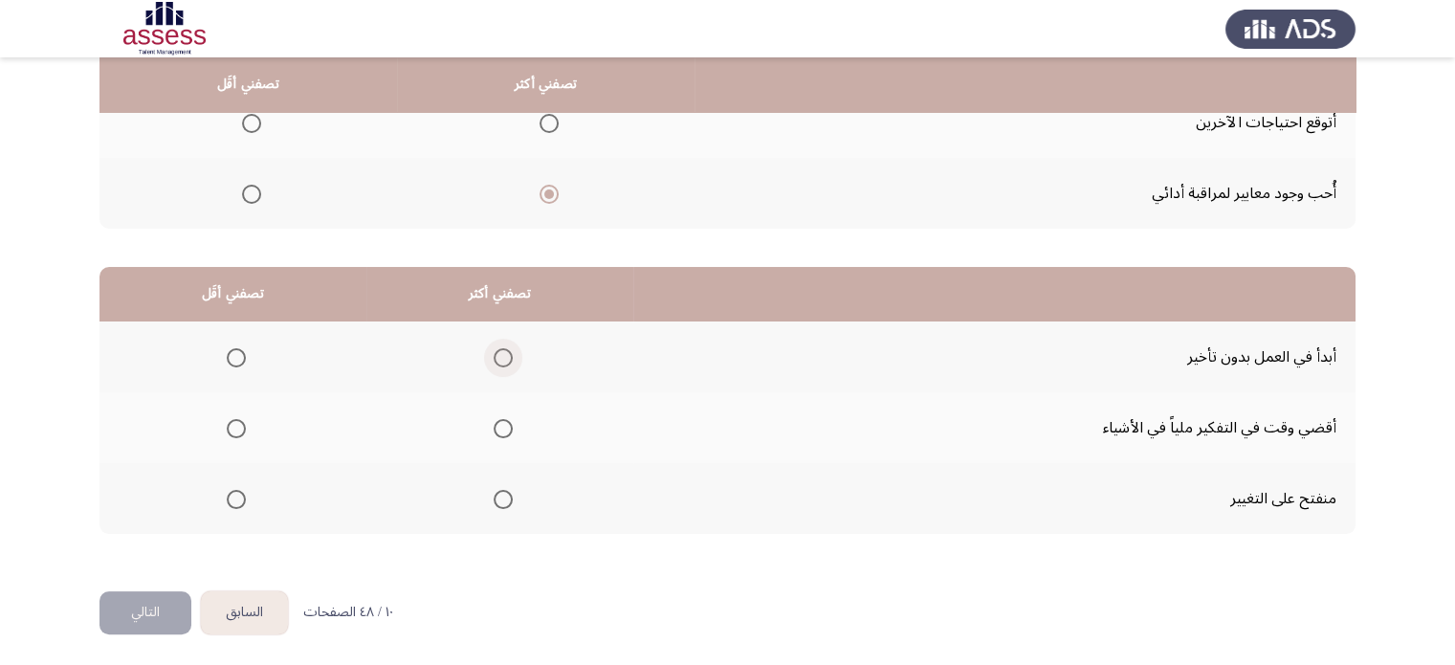
click at [501, 355] on span "Select an option" at bounding box center [503, 357] width 19 height 19
click at [501, 355] on input "Select an option" at bounding box center [503, 357] width 19 height 19
click at [233, 419] on span "Select an option" at bounding box center [236, 428] width 19 height 19
click at [233, 419] on input "Select an option" at bounding box center [236, 428] width 19 height 19
click at [164, 637] on html "السابق Development Assessment التالي من المجموعة التالية اختر إجابة واحدة ( تصف…" at bounding box center [727, 185] width 1455 height 966
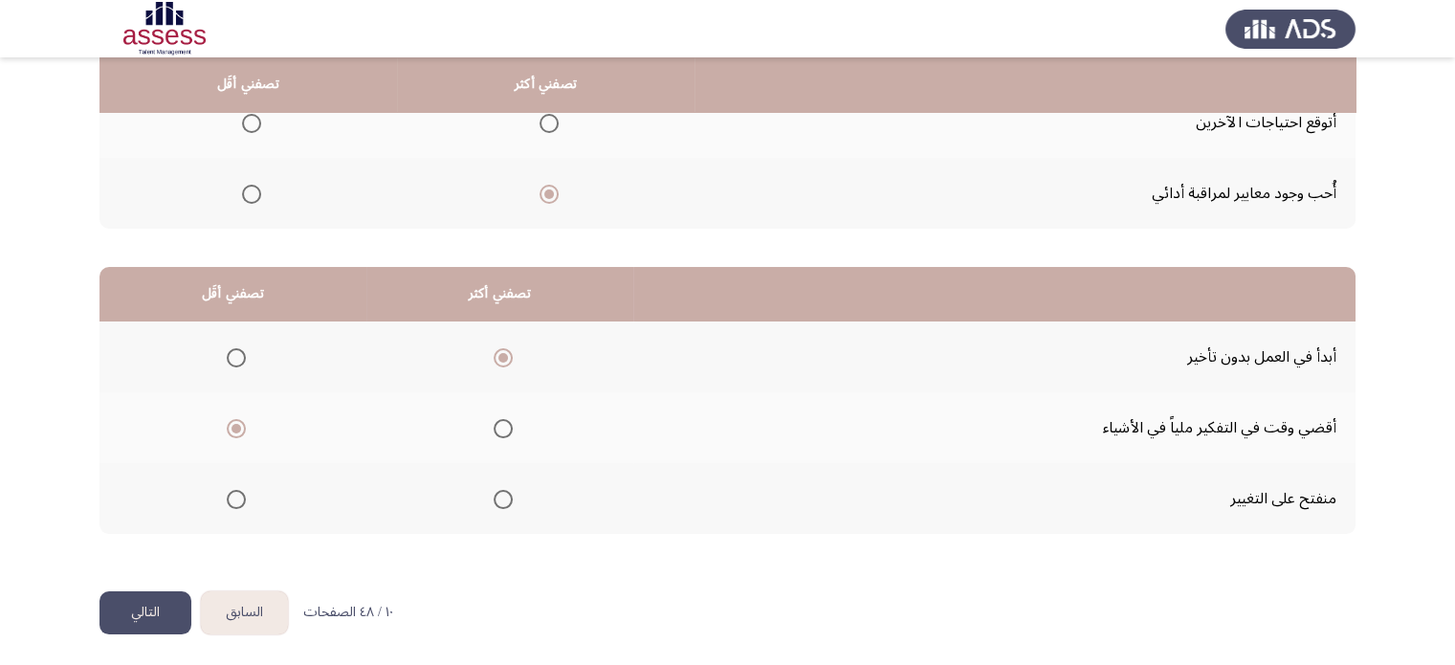
click at [157, 619] on button "التالي" at bounding box center [145, 612] width 92 height 43
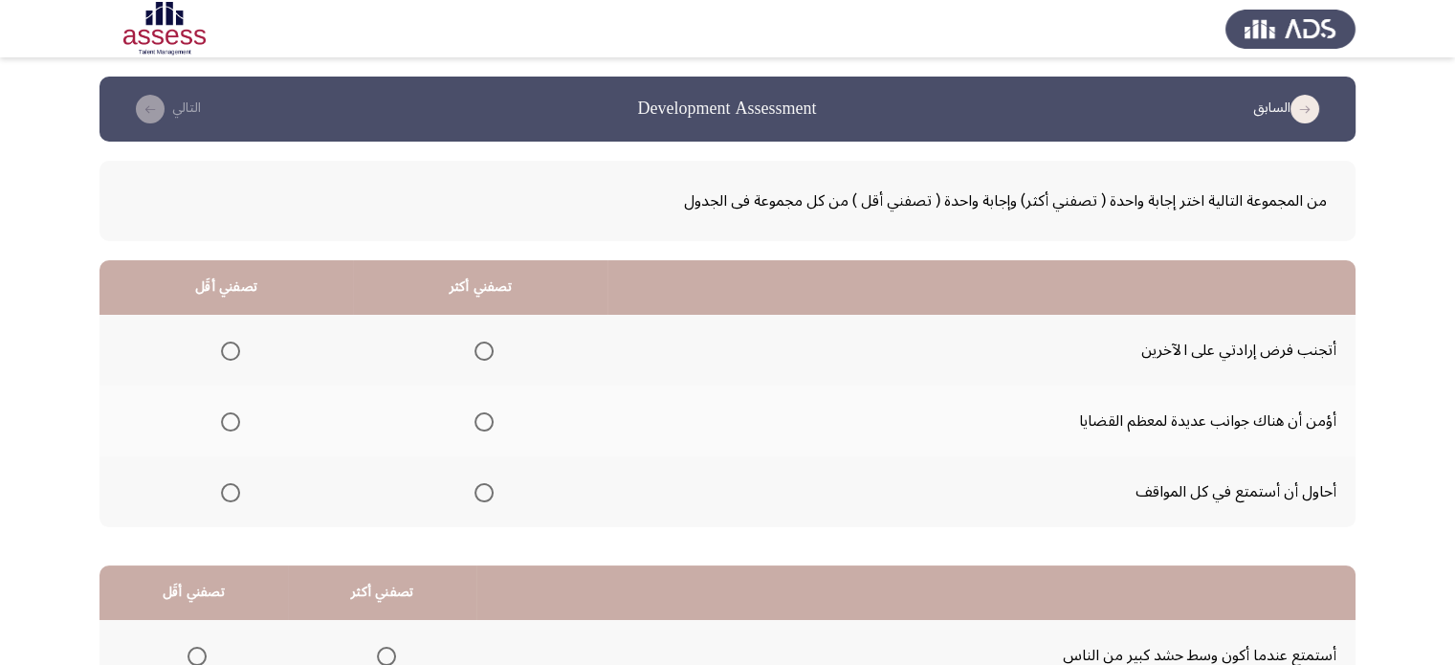
click at [1277, 108] on button "السابق" at bounding box center [1290, 109] width 85 height 31
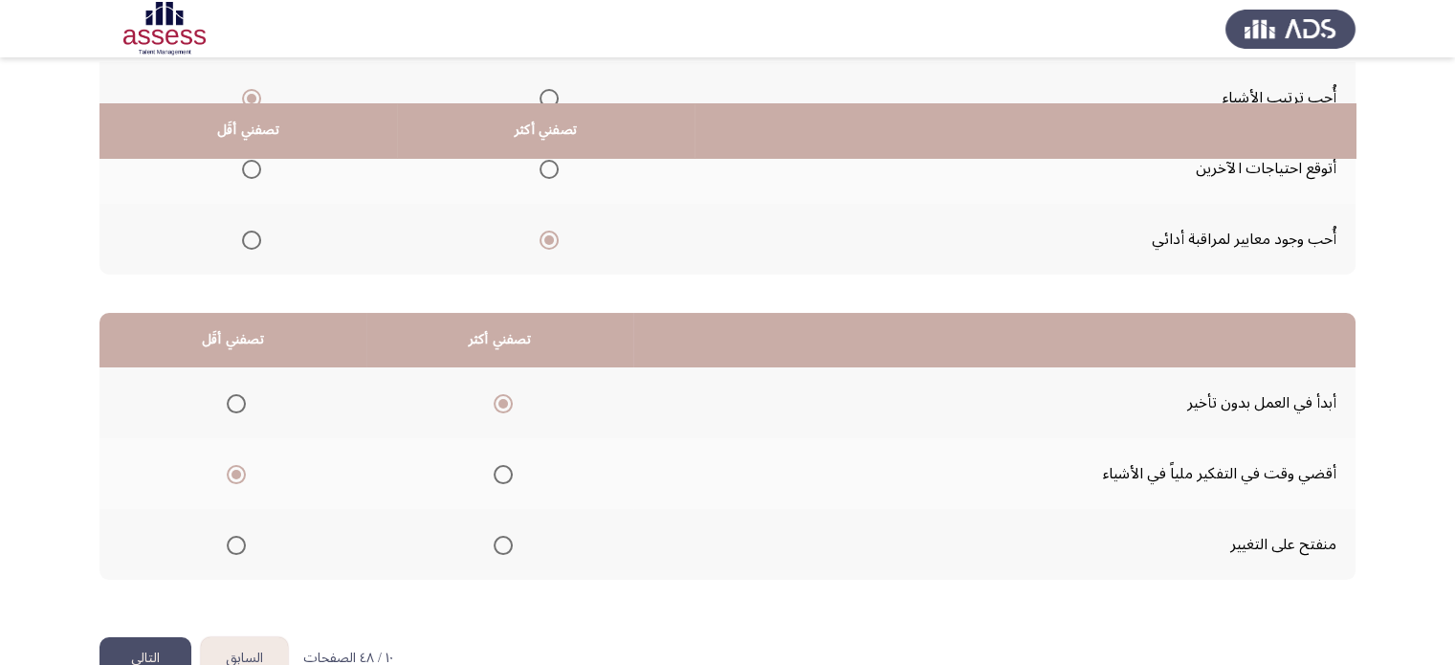
scroll to position [298, 0]
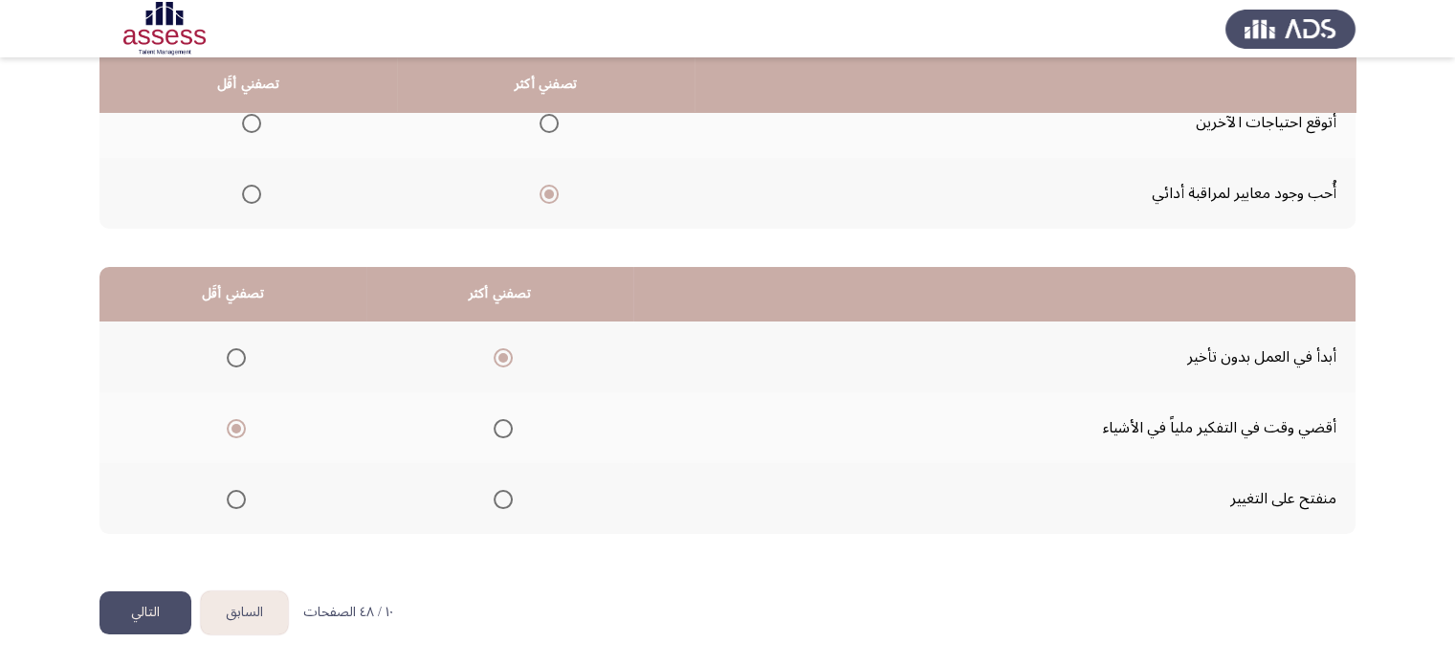
click at [132, 615] on button "التالي" at bounding box center [145, 612] width 92 height 43
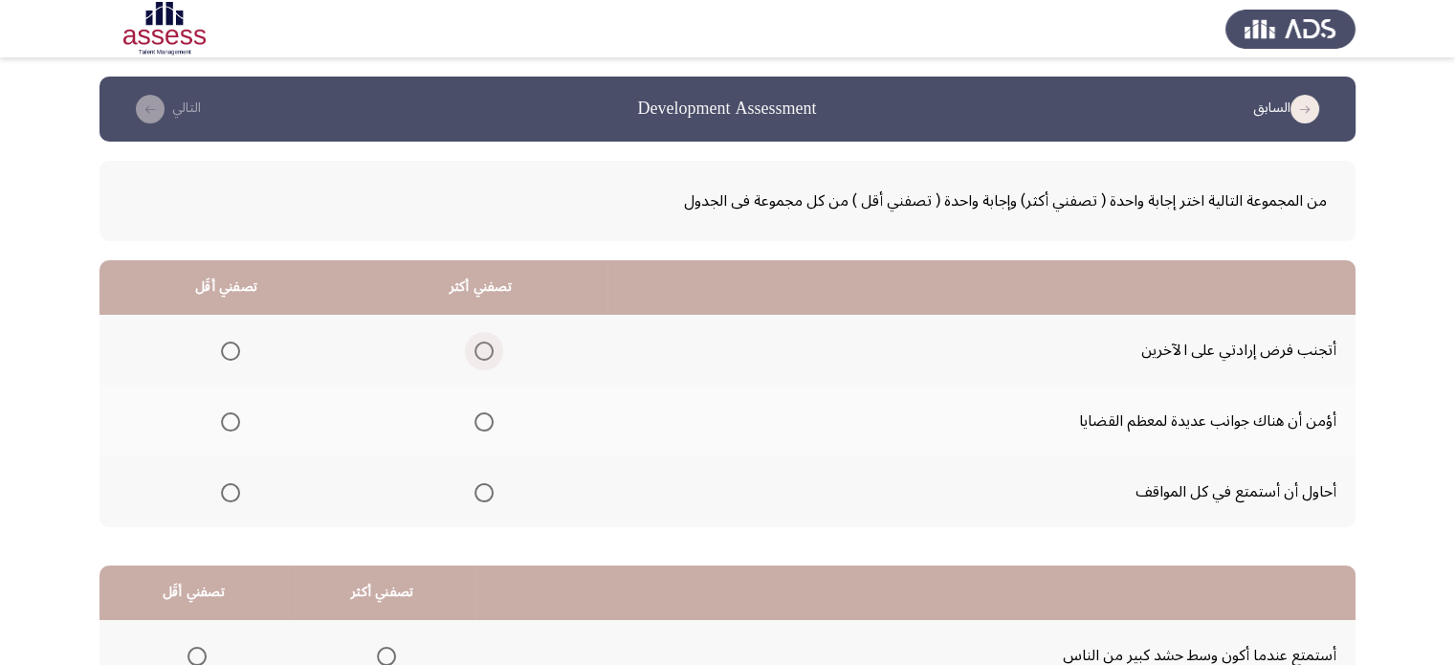
click at [467, 344] on label "Select an option" at bounding box center [480, 351] width 27 height 19
click at [475, 344] on input "Select an option" at bounding box center [484, 351] width 19 height 19
click at [227, 427] on span "Select an option" at bounding box center [230, 421] width 19 height 19
click at [227, 427] on input "Select an option" at bounding box center [230, 421] width 19 height 19
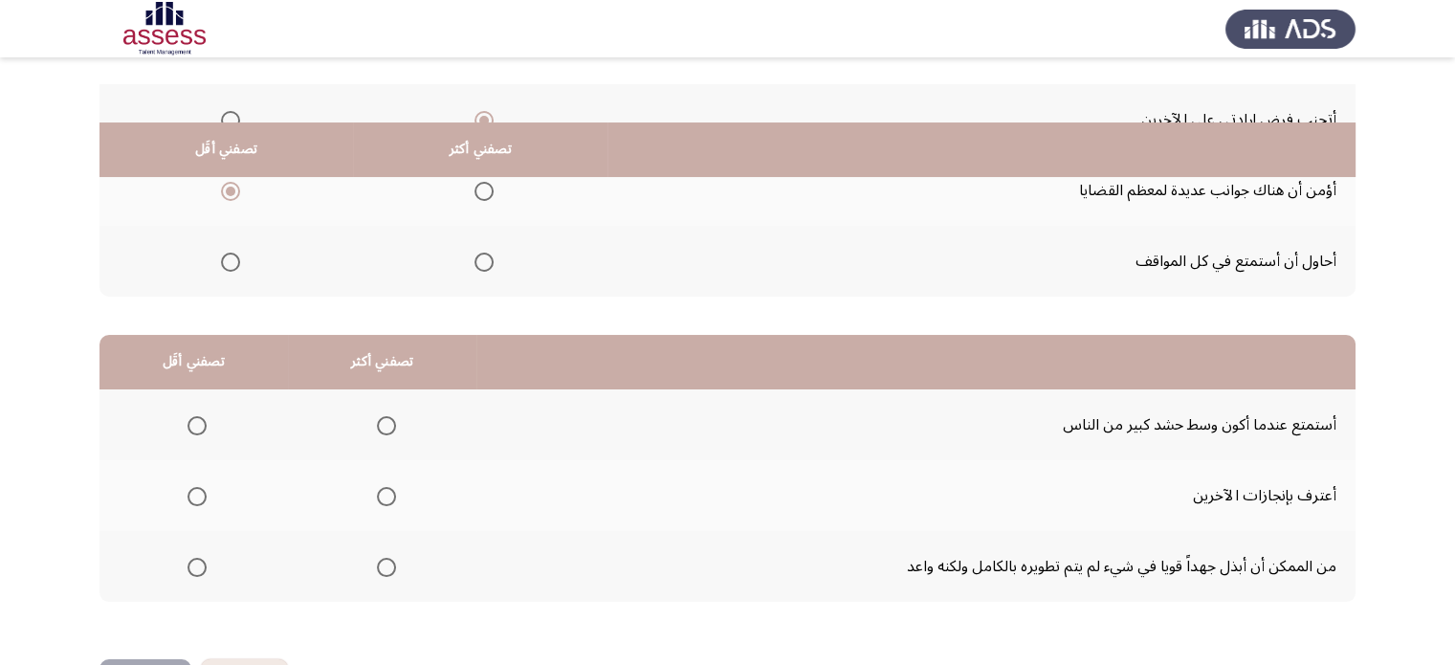
scroll to position [298, 0]
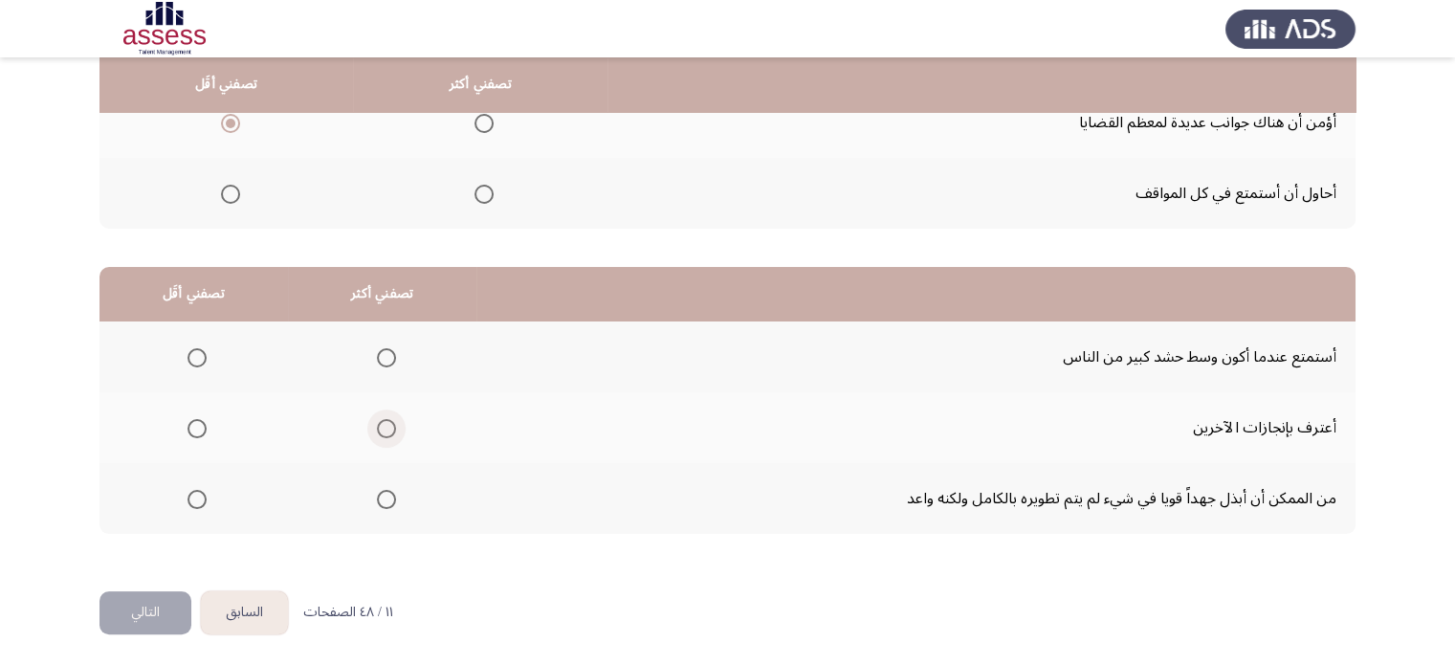
click at [387, 421] on span "Select an option" at bounding box center [386, 428] width 19 height 19
click at [387, 421] on input "Select an option" at bounding box center [386, 428] width 19 height 19
click at [195, 343] on mat-radio-group "Select an option" at bounding box center [193, 357] width 27 height 33
click at [195, 357] on span "Select an option" at bounding box center [197, 357] width 19 height 19
click at [195, 357] on input "Select an option" at bounding box center [197, 357] width 19 height 19
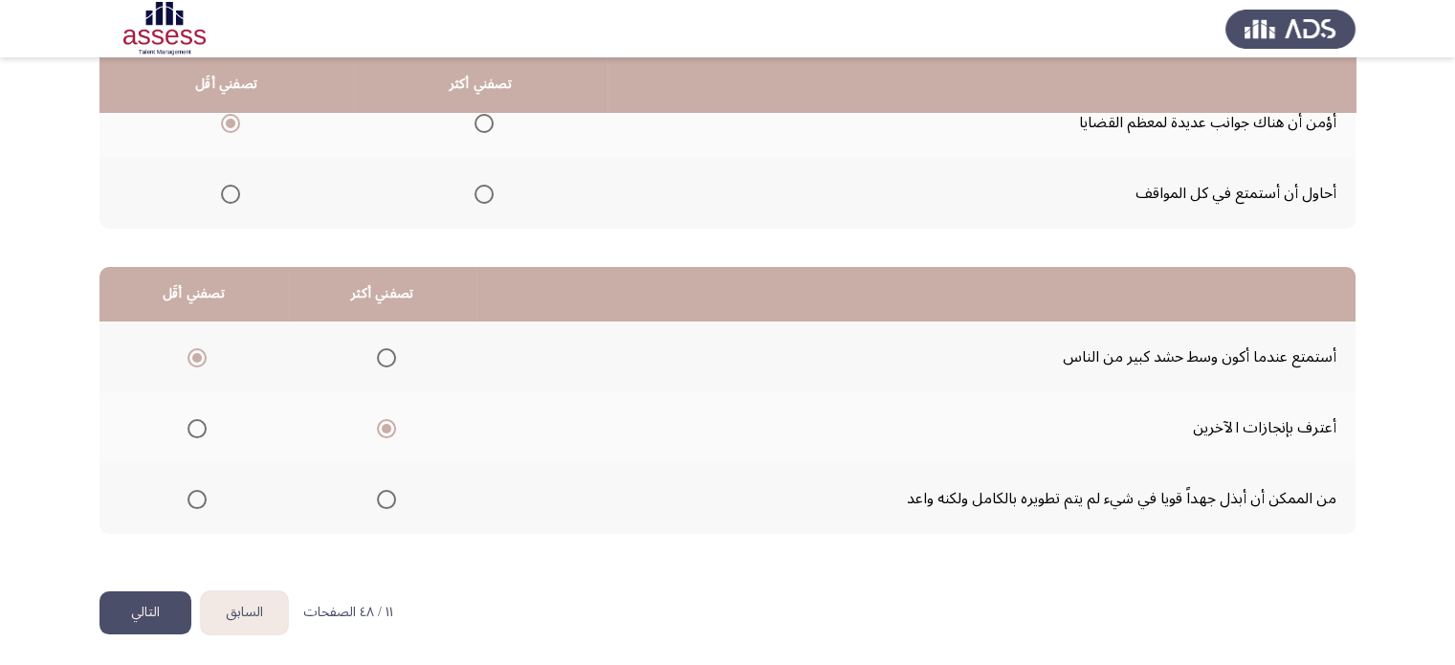
click at [167, 614] on button "التالي" at bounding box center [145, 612] width 92 height 43
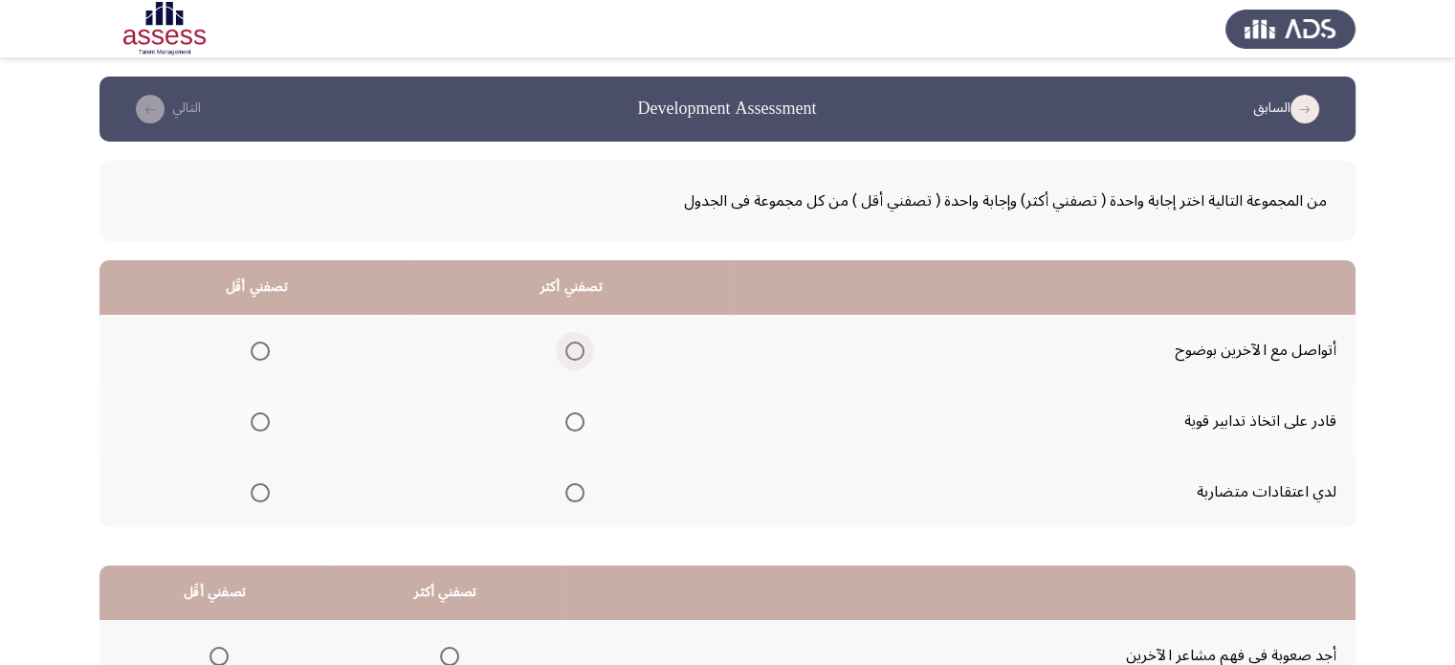
click at [568, 349] on span "Select an option" at bounding box center [574, 351] width 19 height 19
click at [568, 349] on input "Select an option" at bounding box center [574, 351] width 19 height 19
click at [251, 493] on span "Select an option" at bounding box center [260, 492] width 19 height 19
click at [251, 493] on input "Select an option" at bounding box center [260, 492] width 19 height 19
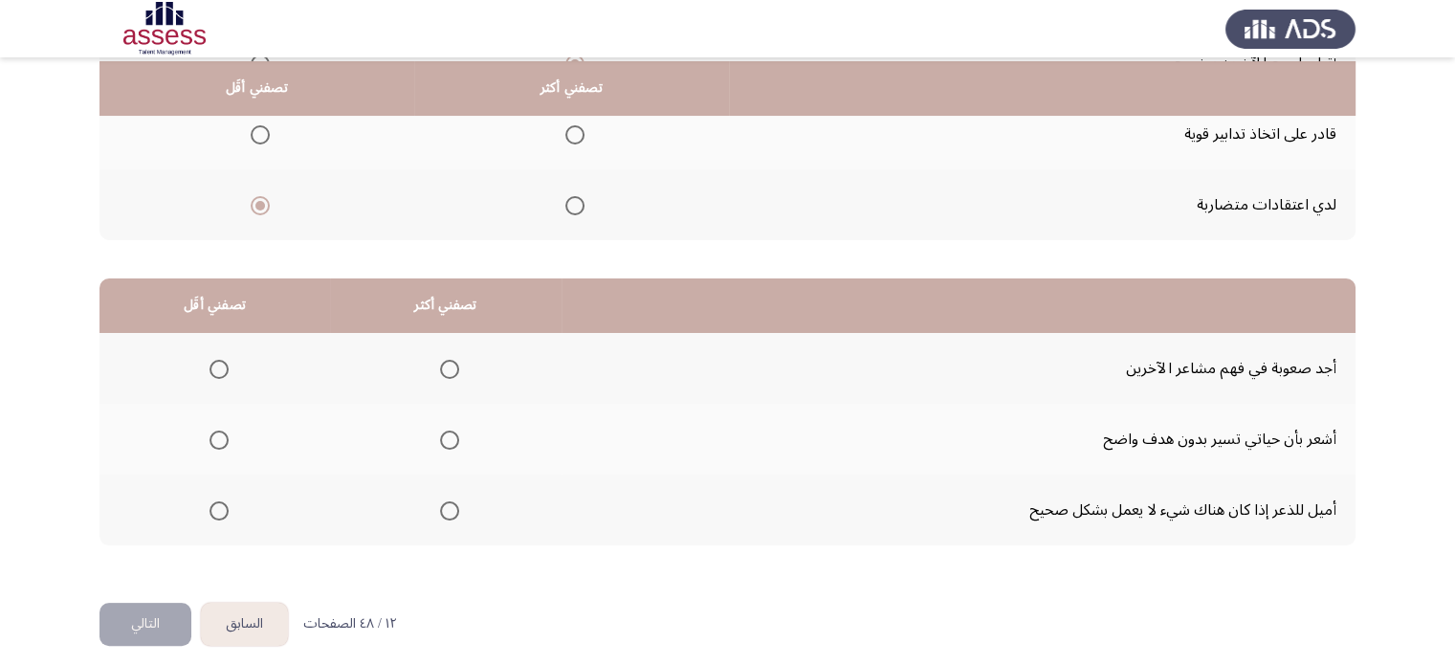
scroll to position [298, 0]
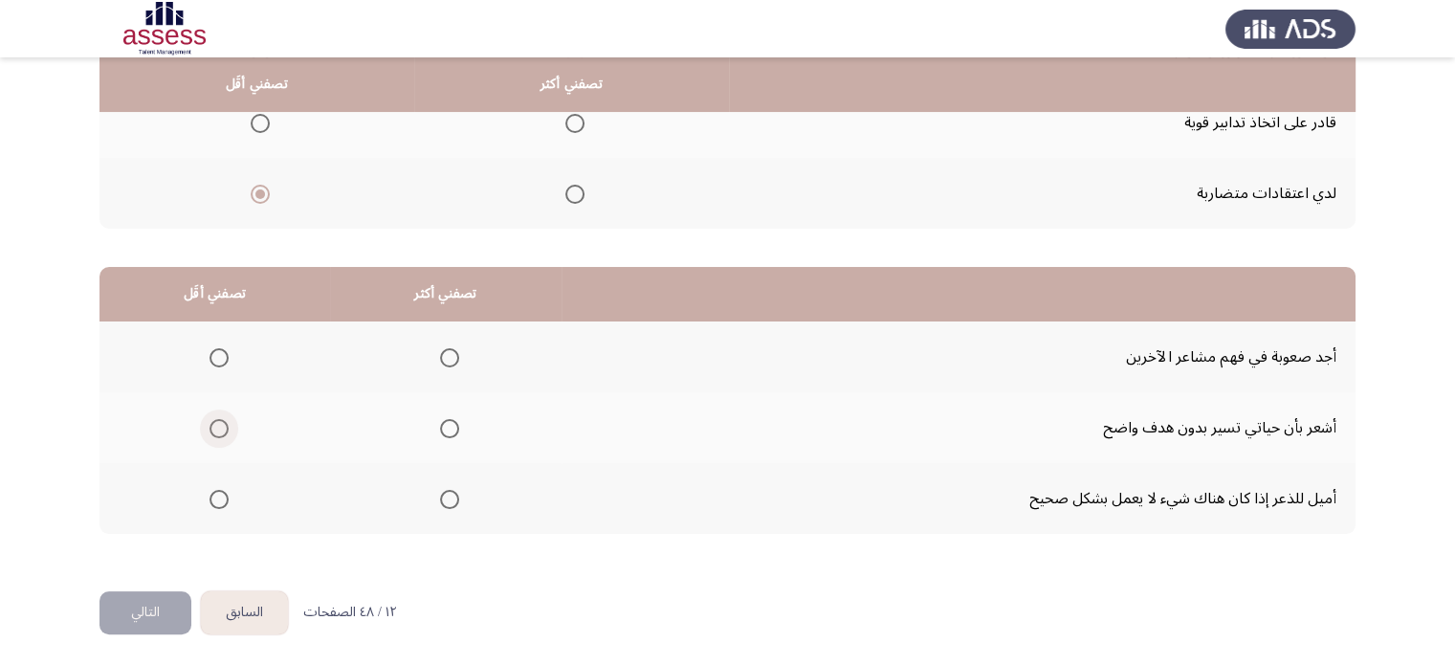
click at [212, 428] on span "Select an option" at bounding box center [219, 428] width 19 height 19
click at [212, 428] on input "Select an option" at bounding box center [219, 428] width 19 height 19
click at [447, 355] on span "Select an option" at bounding box center [449, 357] width 19 height 19
click at [447, 355] on input "Select an option" at bounding box center [449, 357] width 19 height 19
click at [156, 596] on button "التالي" at bounding box center [145, 612] width 92 height 43
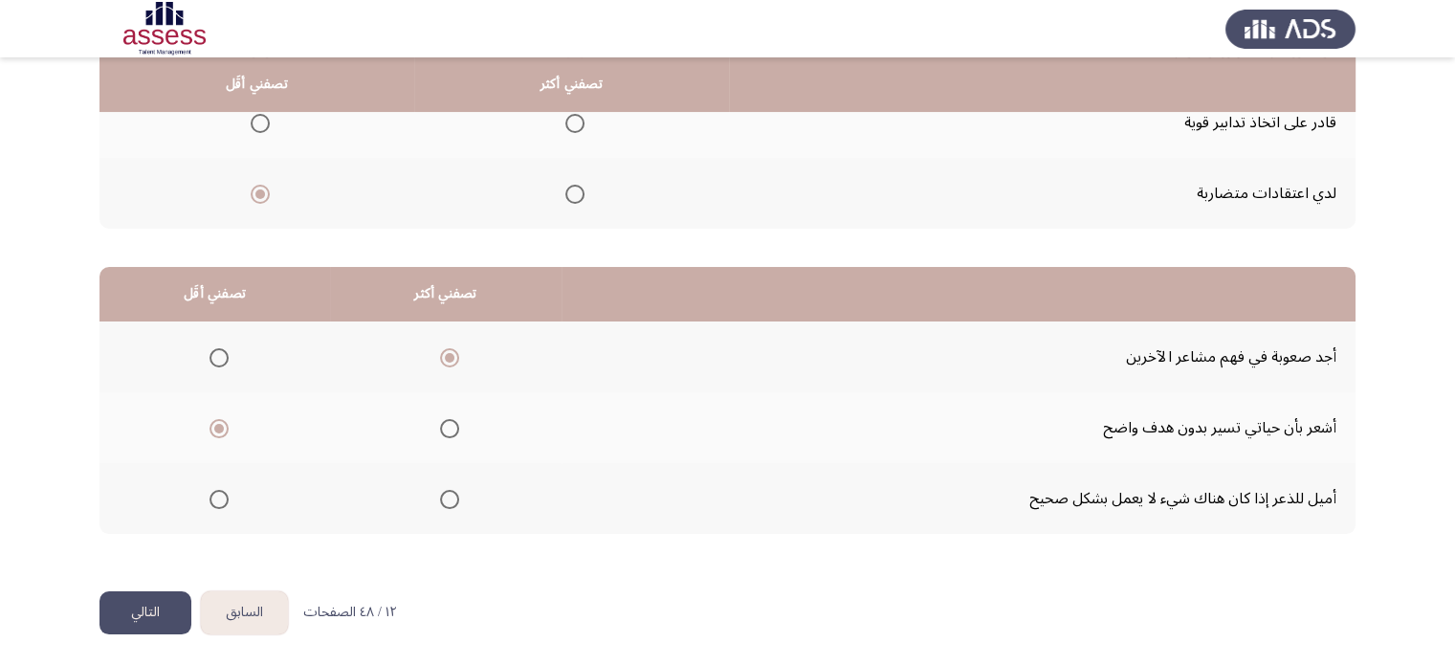
scroll to position [0, 0]
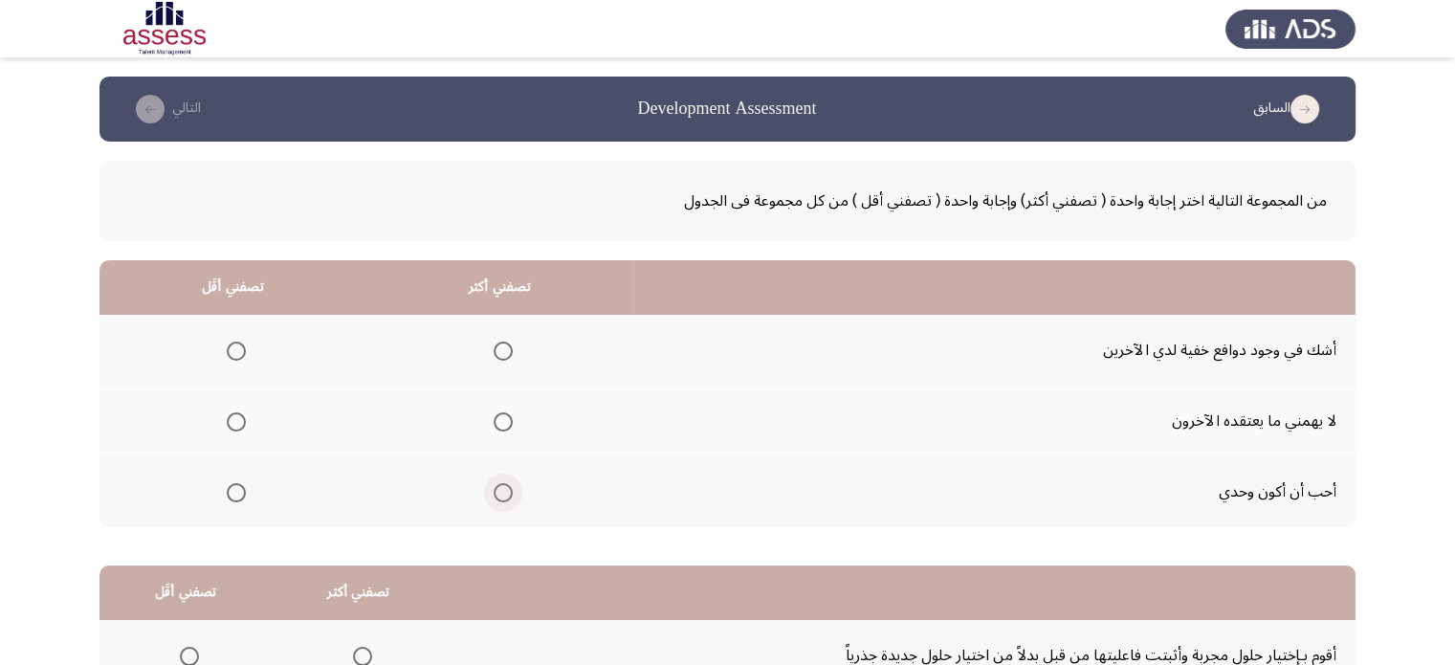
click at [503, 490] on span "Select an option" at bounding box center [503, 492] width 19 height 19
click at [503, 490] on input "Select an option" at bounding box center [503, 492] width 19 height 19
click at [230, 352] on span "Select an option" at bounding box center [236, 351] width 19 height 19
click at [230, 352] on input "Select an option" at bounding box center [236, 351] width 19 height 19
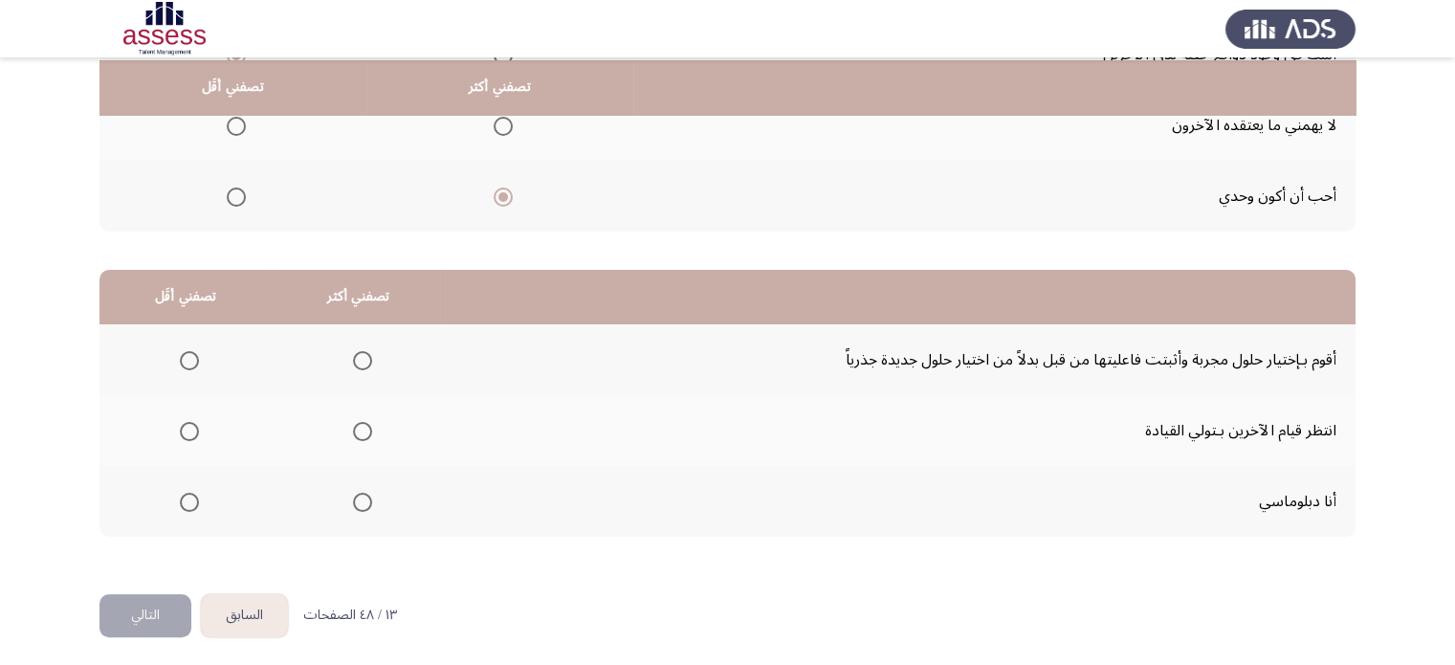
scroll to position [298, 0]
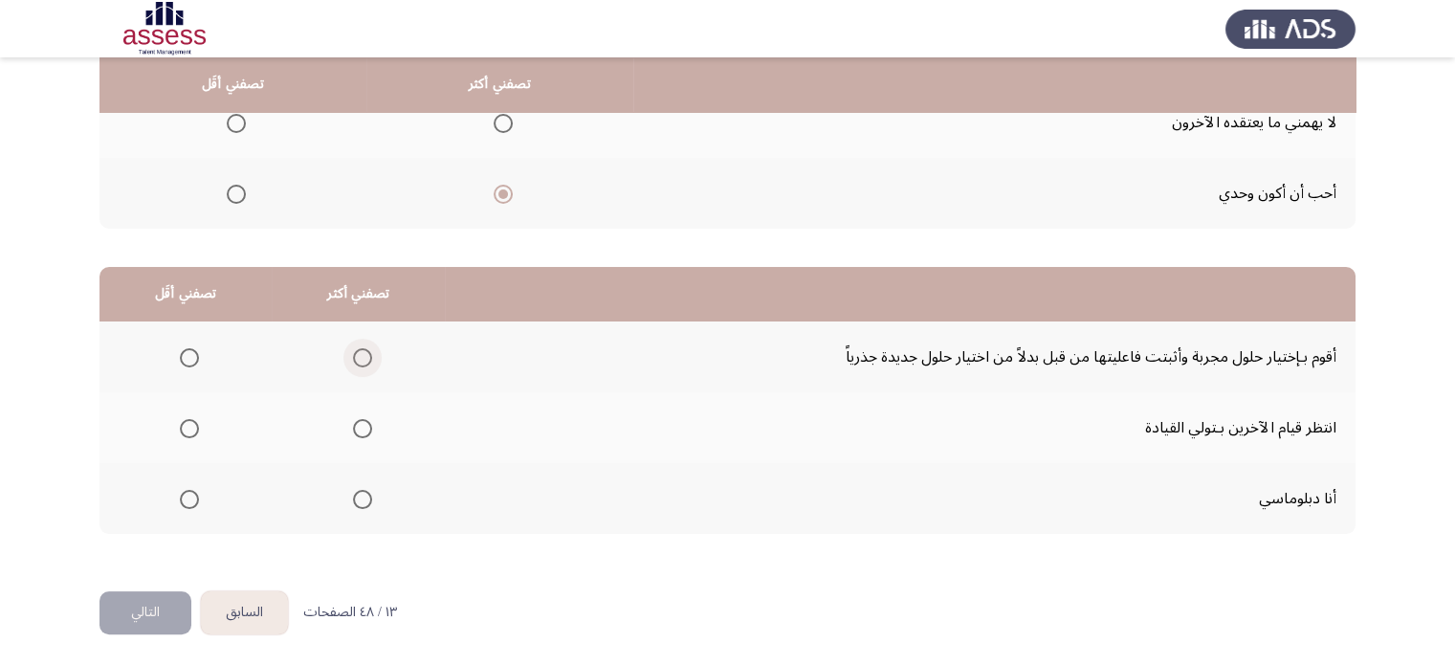
click at [354, 362] on span "Select an option" at bounding box center [362, 357] width 19 height 19
click at [354, 362] on input "Select an option" at bounding box center [362, 357] width 19 height 19
click at [184, 507] on mat-radio-group "Select an option" at bounding box center [185, 498] width 27 height 33
click at [184, 500] on span "Select an option" at bounding box center [189, 499] width 19 height 19
click at [184, 500] on input "Select an option" at bounding box center [189, 499] width 19 height 19
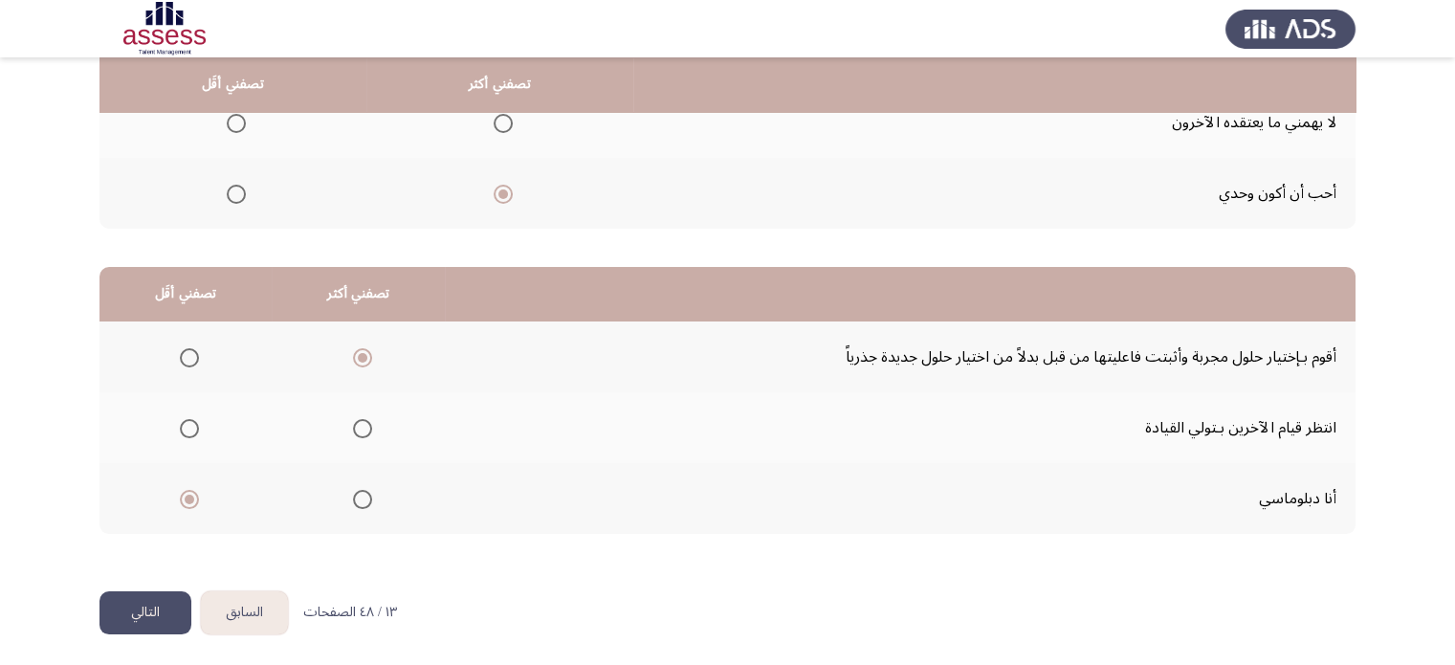
click at [125, 601] on button "التالي" at bounding box center [145, 612] width 92 height 43
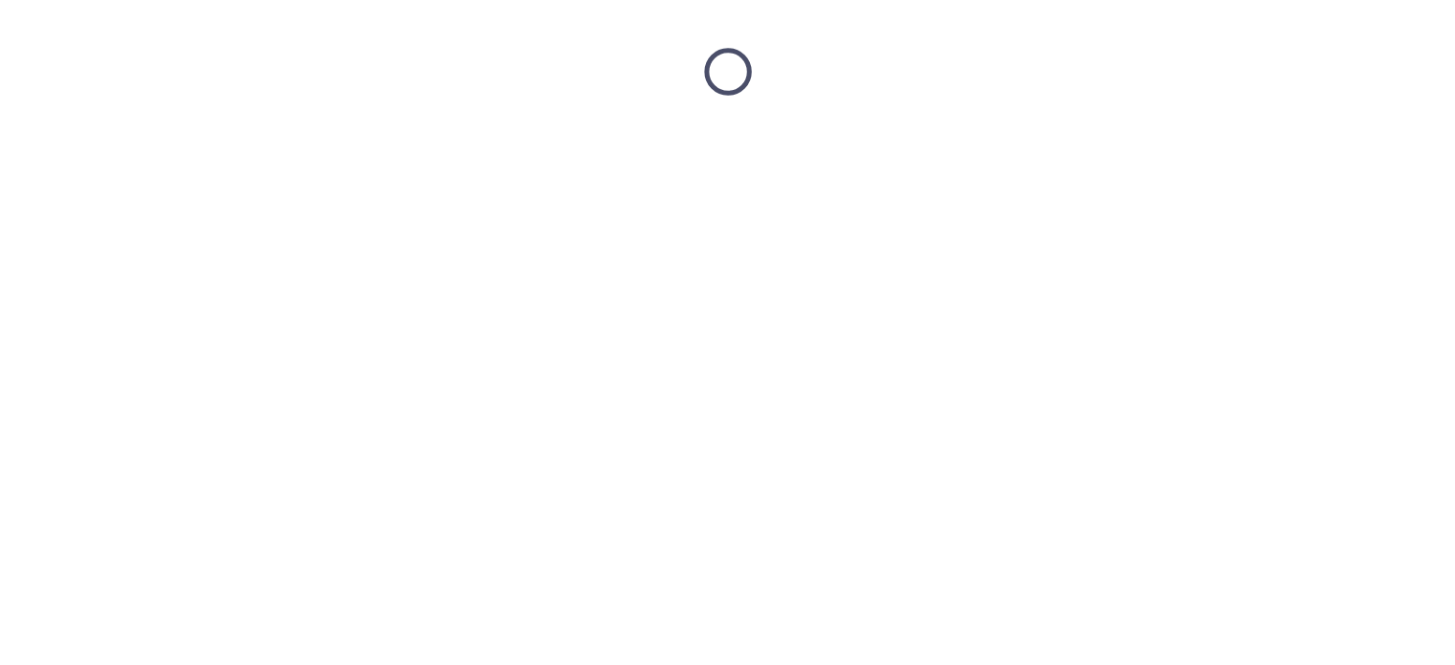
scroll to position [0, 0]
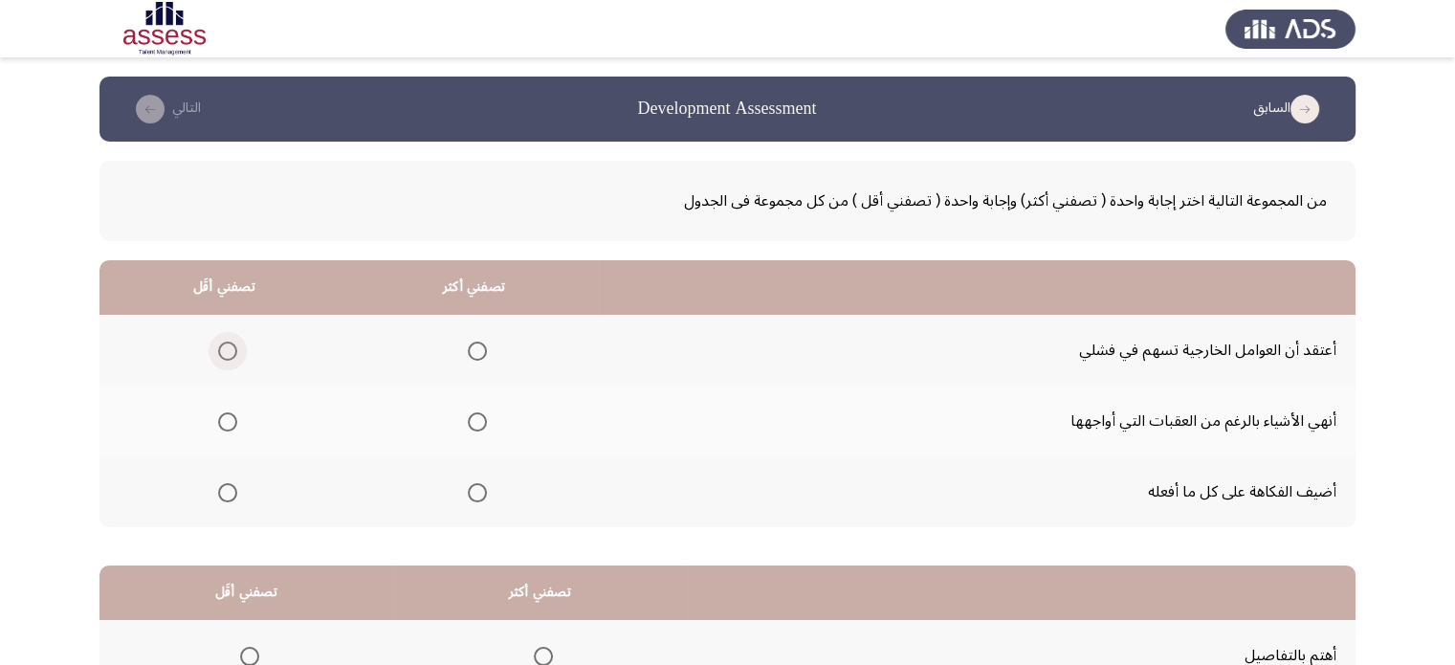
click at [226, 354] on span "Select an option" at bounding box center [227, 351] width 19 height 19
click at [226, 354] on input "Select an option" at bounding box center [227, 351] width 19 height 19
click at [474, 412] on span "Select an option" at bounding box center [477, 421] width 19 height 19
click at [474, 412] on input "Select an option" at bounding box center [477, 421] width 19 height 19
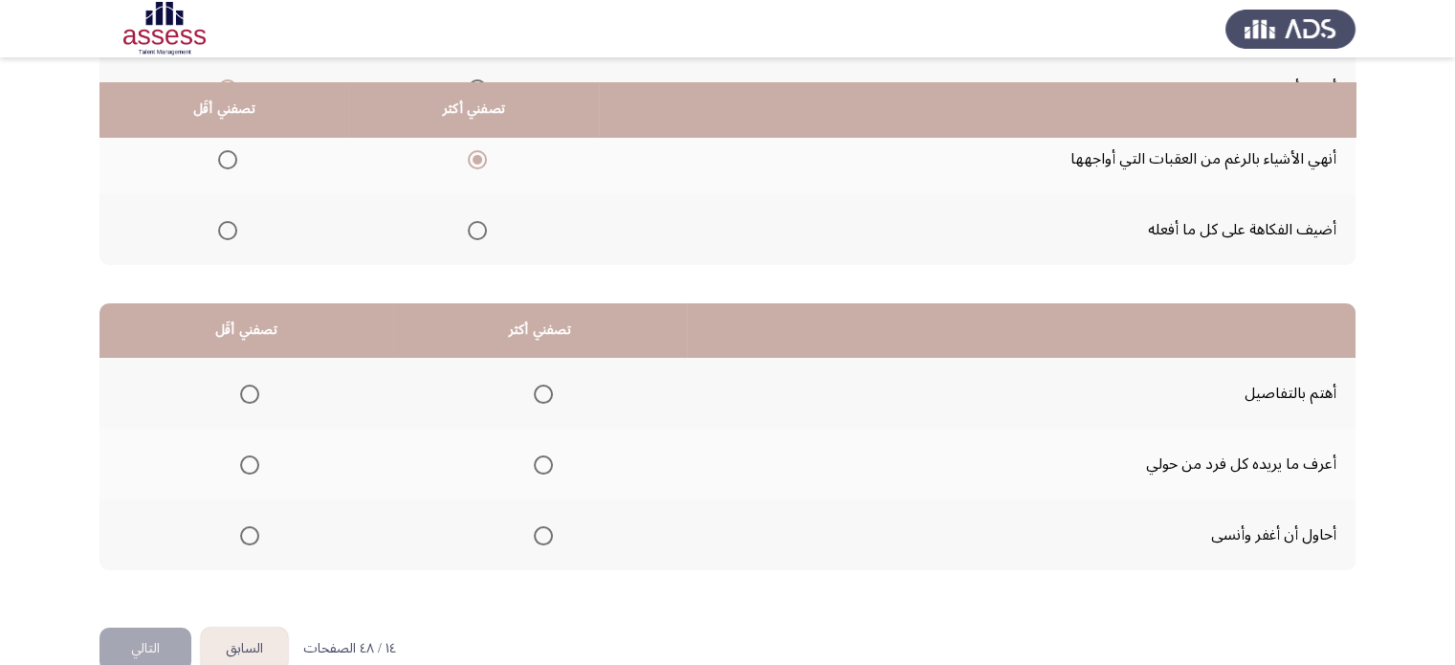
scroll to position [287, 0]
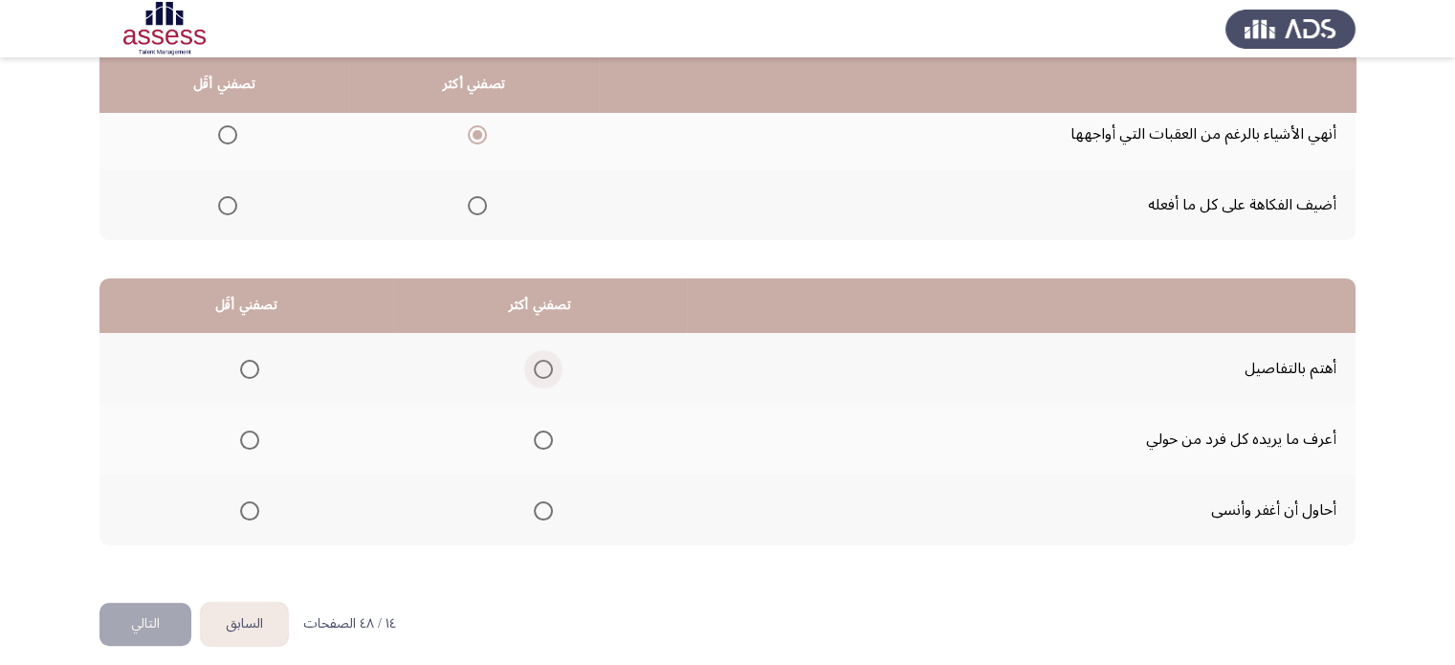
click at [541, 361] on span "Select an option" at bounding box center [543, 369] width 19 height 19
click at [541, 361] on input "Select an option" at bounding box center [543, 369] width 19 height 19
click at [244, 440] on span "Select an option" at bounding box center [249, 440] width 19 height 19
click at [244, 440] on input "Select an option" at bounding box center [249, 440] width 19 height 19
click at [139, 623] on button "التالي" at bounding box center [145, 624] width 92 height 43
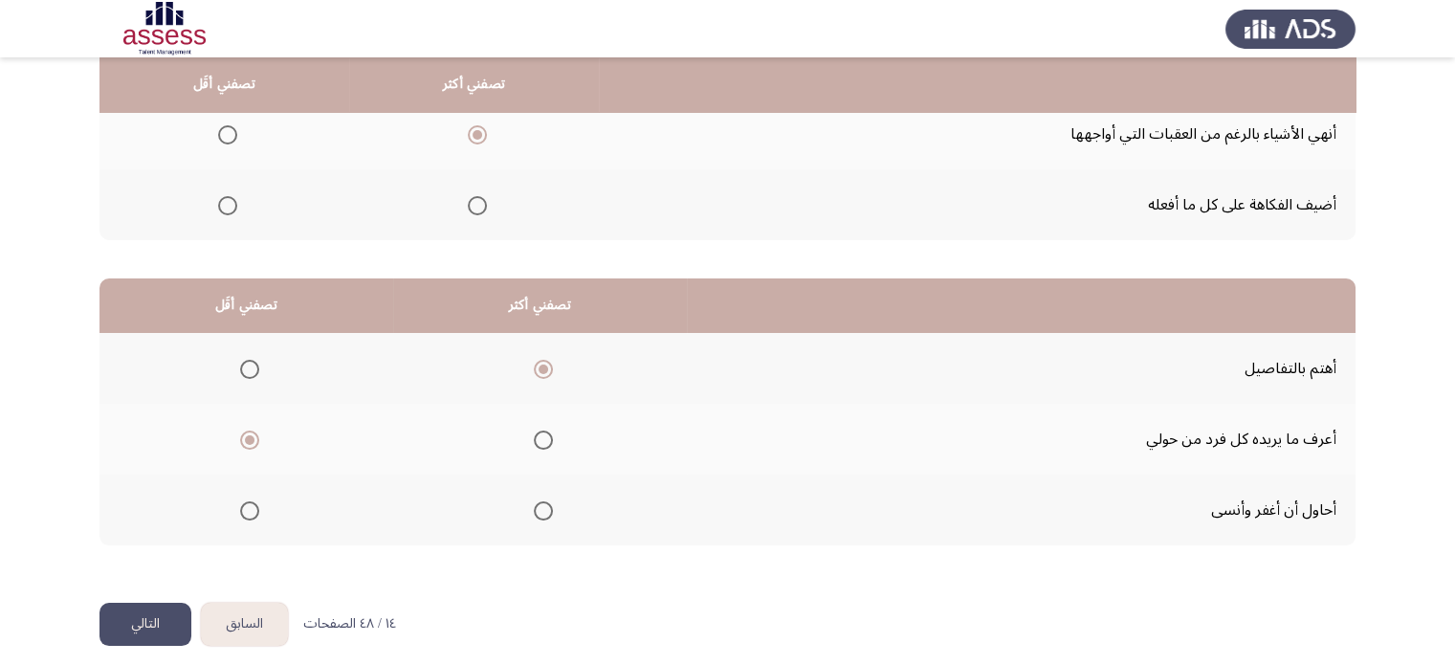
scroll to position [0, 0]
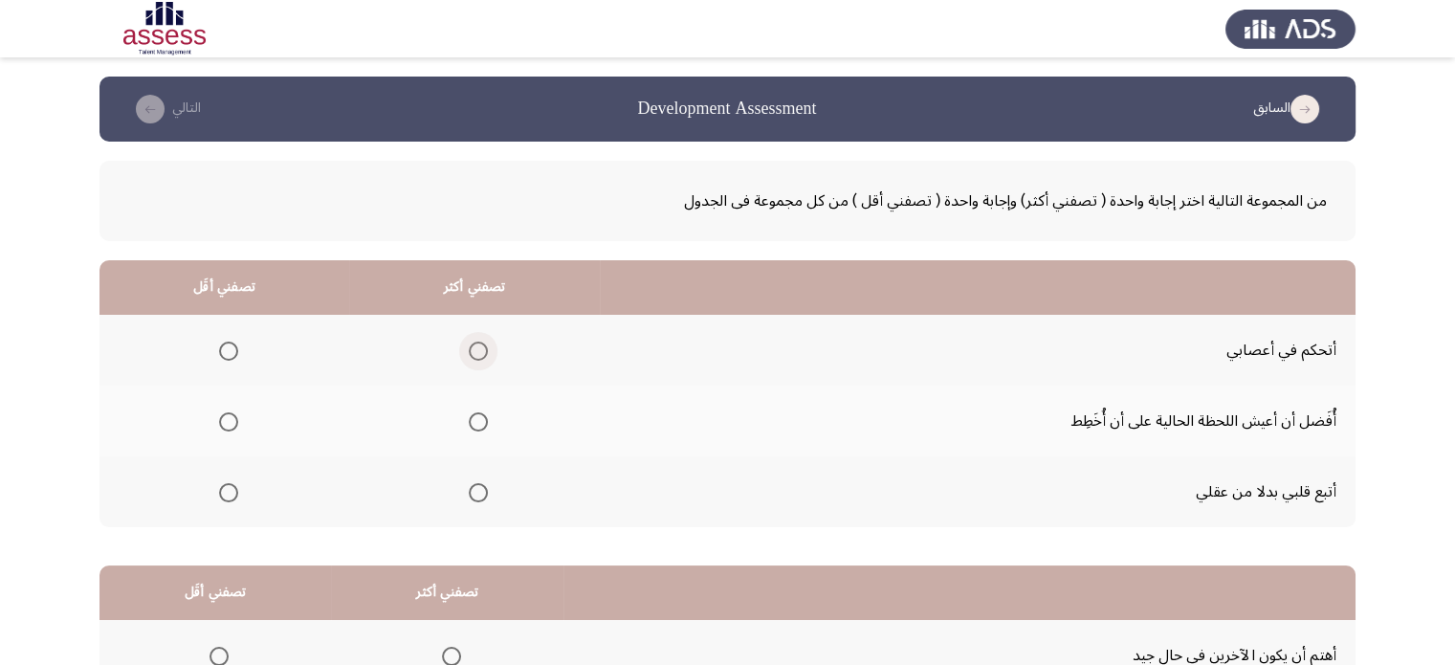
click at [469, 351] on span "Select an option" at bounding box center [478, 351] width 19 height 19
click at [469, 351] on input "Select an option" at bounding box center [478, 351] width 19 height 19
click at [226, 430] on span "Select an option" at bounding box center [228, 421] width 19 height 19
click at [226, 430] on input "Select an option" at bounding box center [228, 421] width 19 height 19
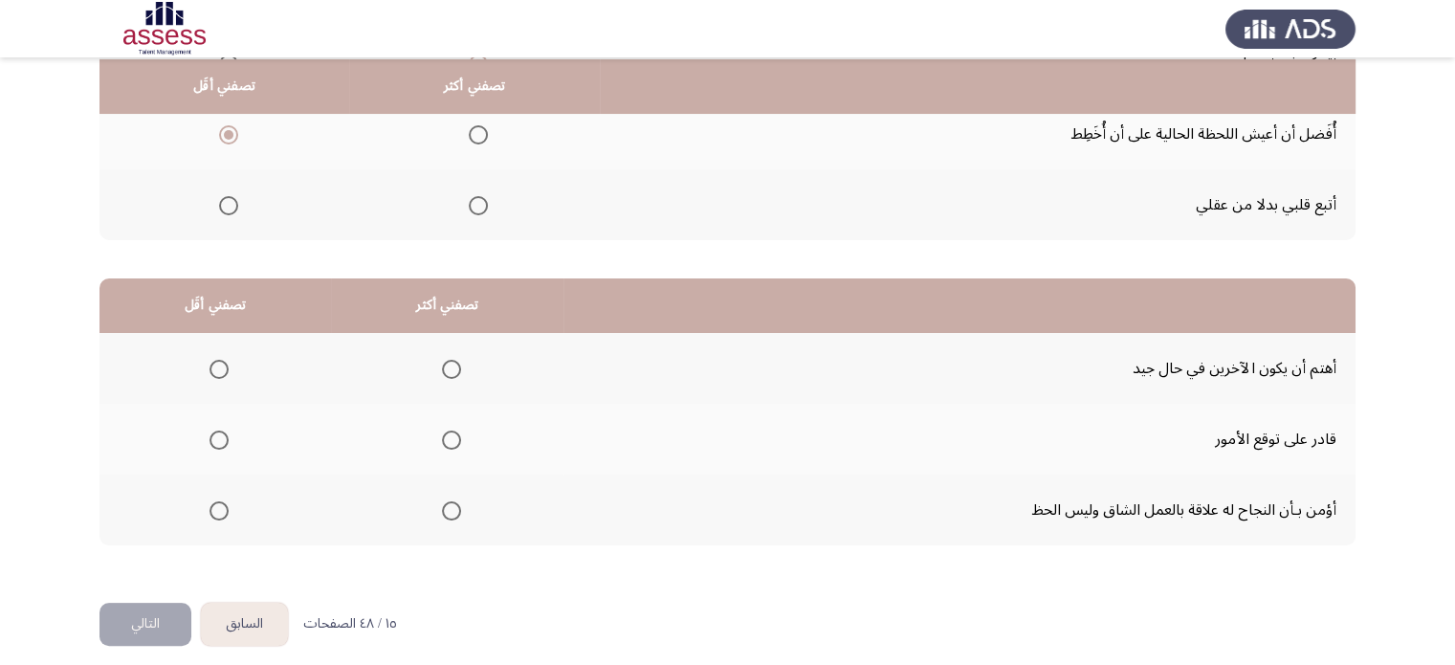
scroll to position [298, 0]
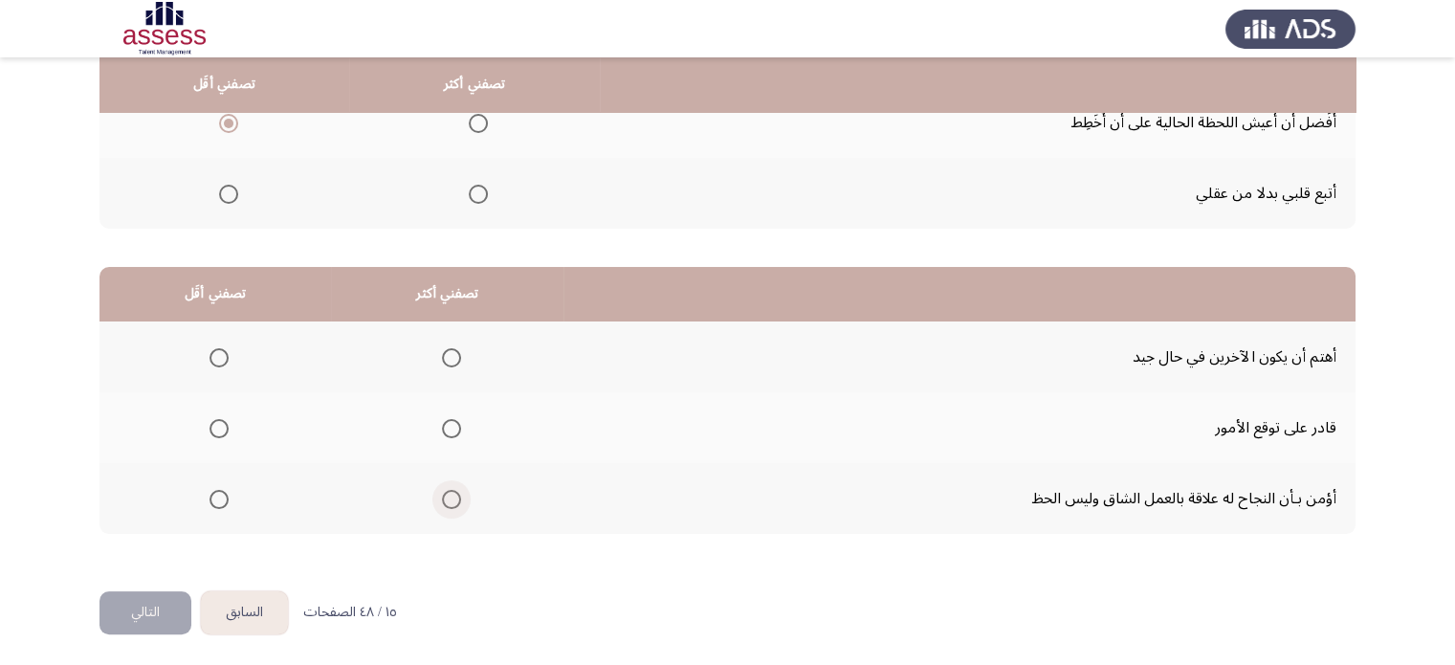
click at [446, 504] on span "Select an option" at bounding box center [451, 499] width 19 height 19
click at [446, 504] on input "Select an option" at bounding box center [451, 499] width 19 height 19
click at [223, 428] on span "Select an option" at bounding box center [219, 428] width 19 height 19
click at [223, 428] on input "Select an option" at bounding box center [219, 428] width 19 height 19
click at [136, 603] on button "التالي" at bounding box center [145, 612] width 92 height 43
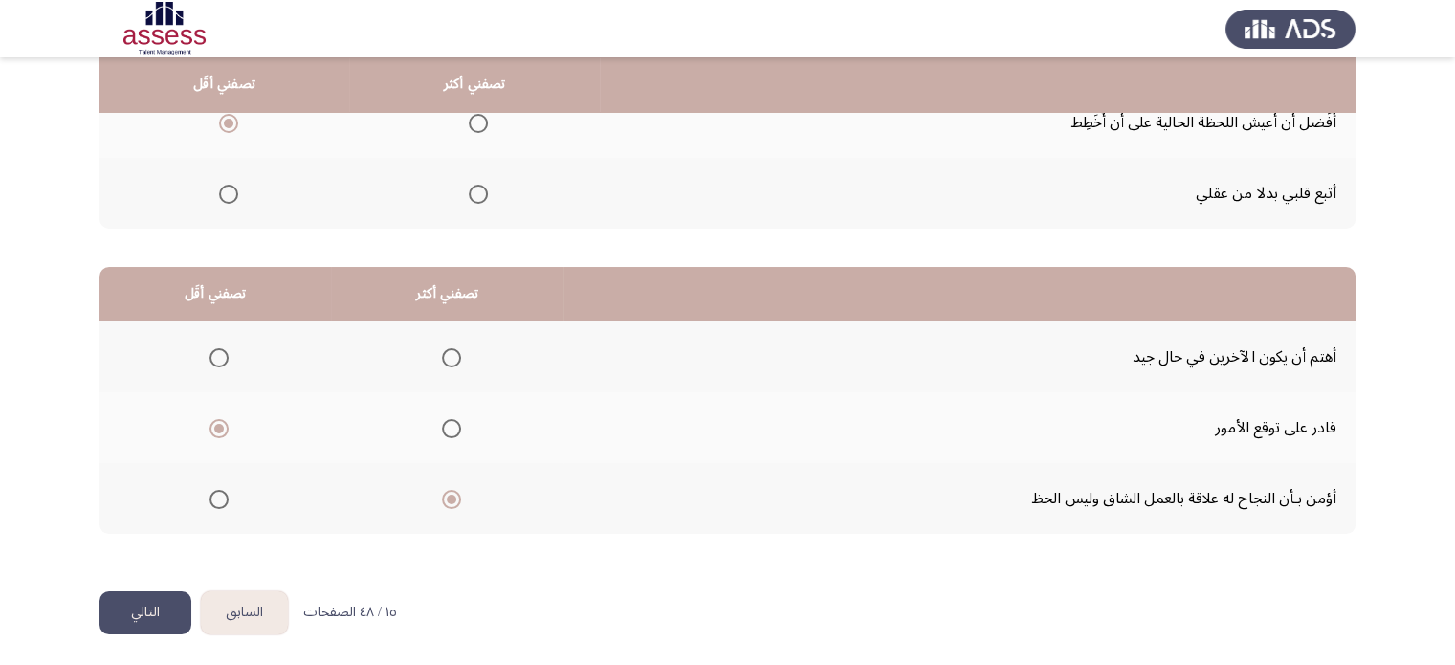
scroll to position [0, 0]
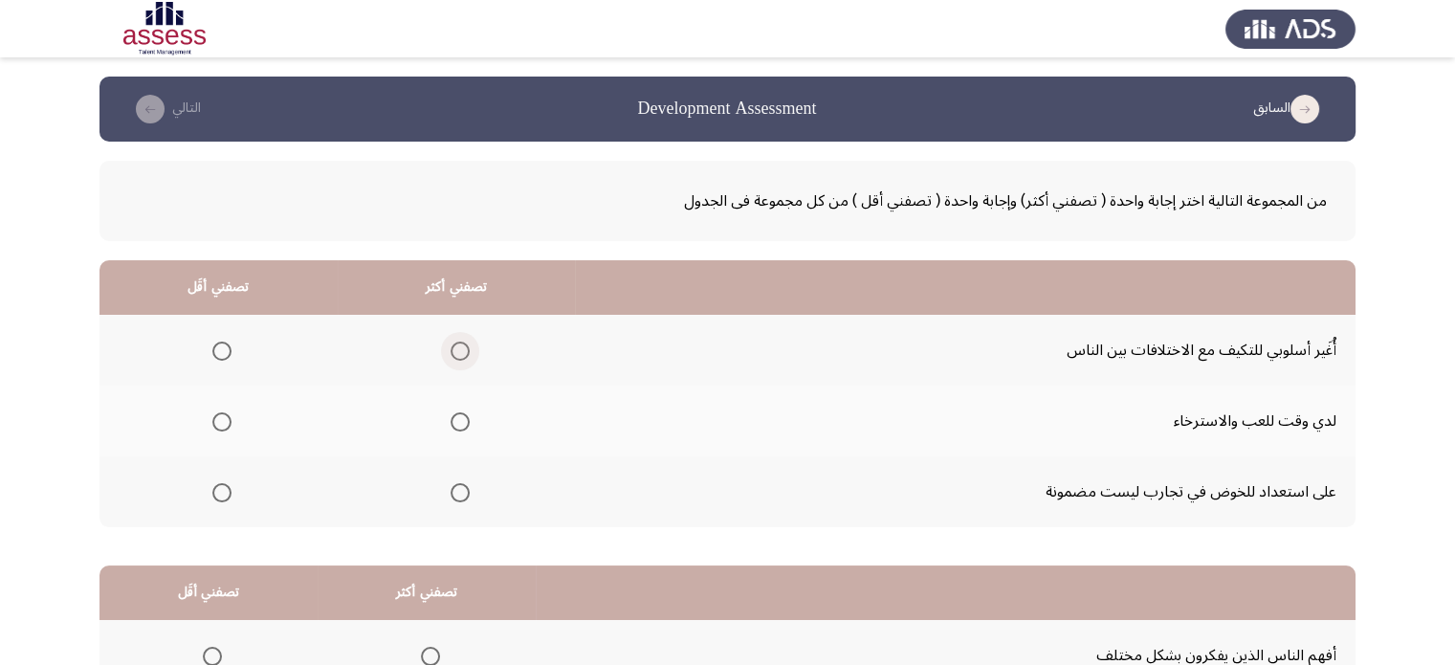
click at [455, 349] on span "Select an option" at bounding box center [460, 351] width 19 height 19
click at [455, 349] on input "Select an option" at bounding box center [460, 351] width 19 height 19
click at [225, 424] on span "Select an option" at bounding box center [221, 421] width 19 height 19
click at [225, 424] on input "Select an option" at bounding box center [221, 421] width 19 height 19
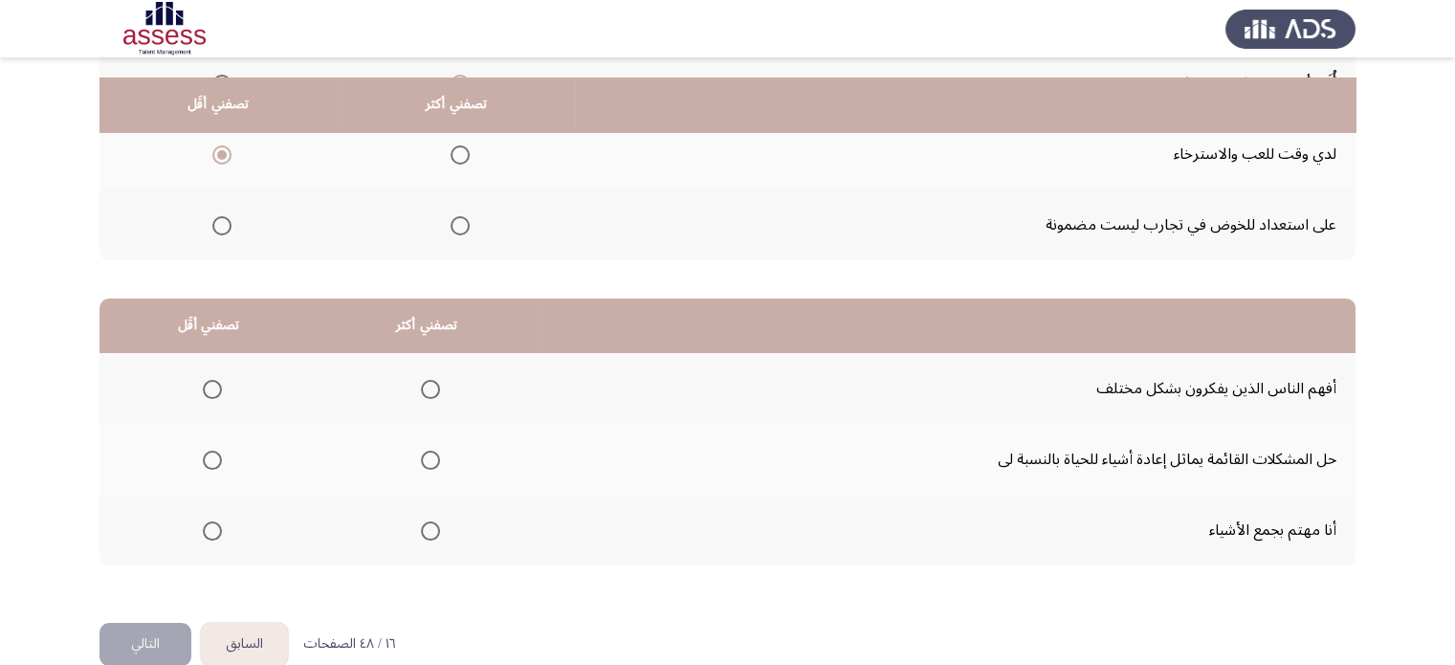
scroll to position [287, 0]
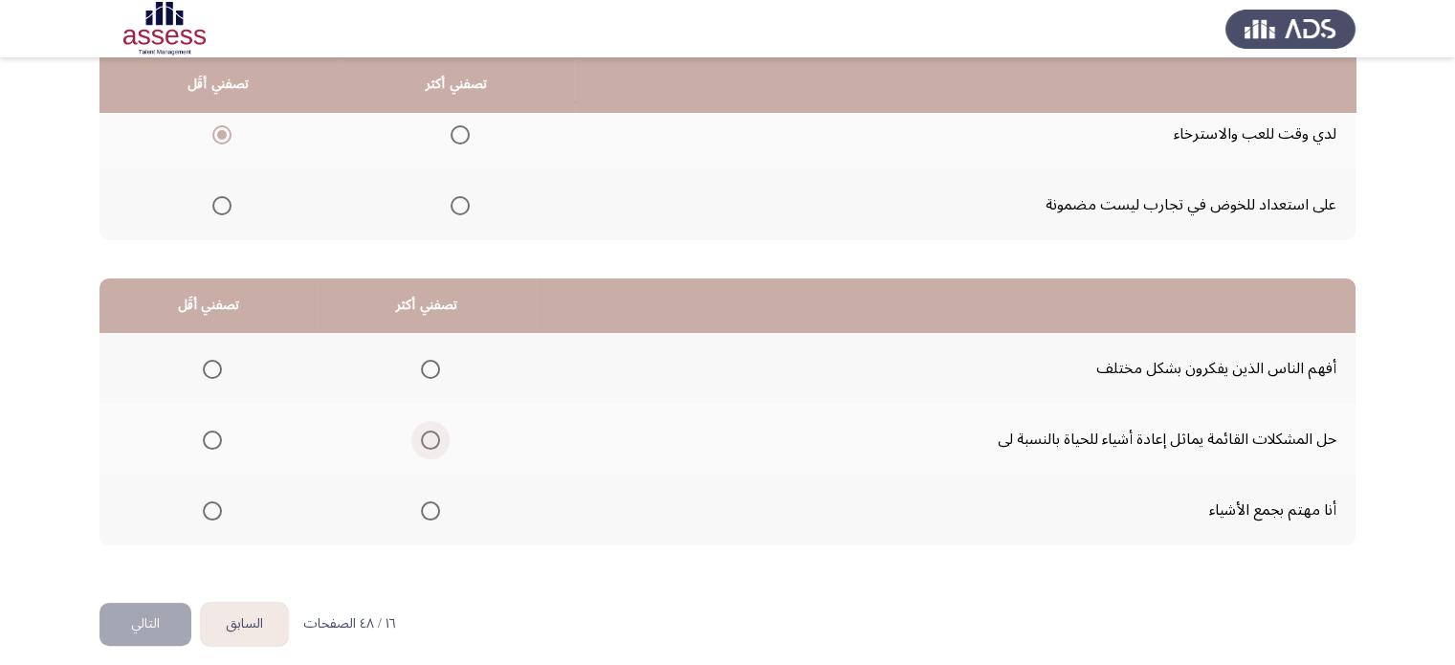
click at [426, 435] on span "Select an option" at bounding box center [430, 440] width 19 height 19
click at [426, 435] on input "Select an option" at bounding box center [430, 440] width 19 height 19
drag, startPoint x: 214, startPoint y: 504, endPoint x: 200, endPoint y: 510, distance: 15.5
click at [203, 510] on span "Select an option" at bounding box center [212, 510] width 19 height 19
click at [203, 510] on input "Select an option" at bounding box center [212, 510] width 19 height 19
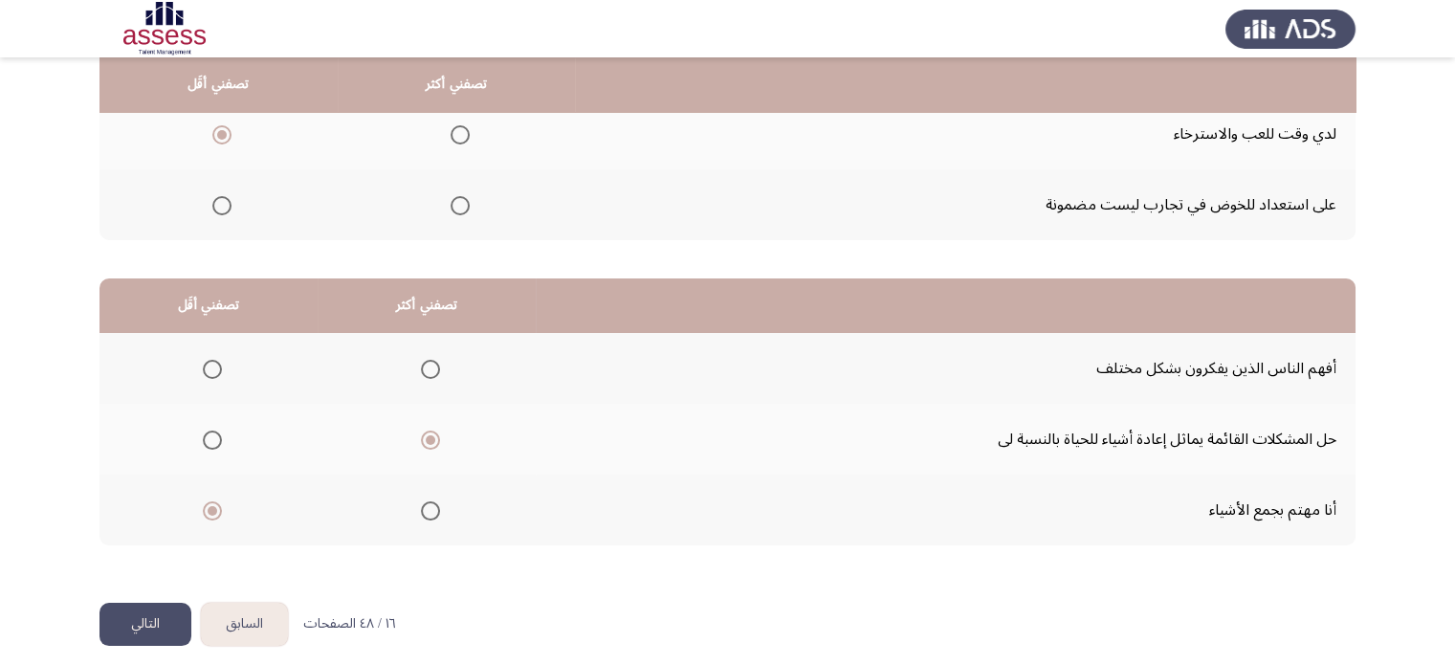
click at [148, 629] on button "التالي" at bounding box center [145, 624] width 92 height 43
